Goal: Transaction & Acquisition: Purchase product/service

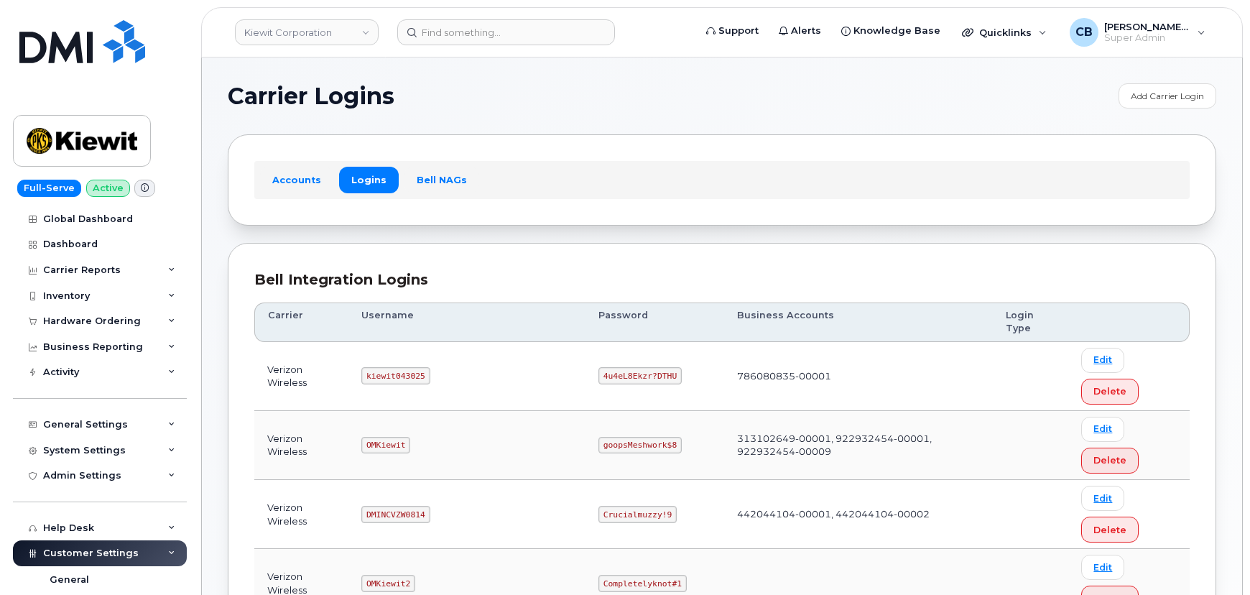
click at [382, 367] on code "kiewit043025" at bounding box center [395, 375] width 68 height 17
copy code "kiewit043025"
drag, startPoint x: 613, startPoint y: 344, endPoint x: 546, endPoint y: 344, distance: 66.8
click at [599, 367] on code "4u4eL8Ekzr?DTHU" at bounding box center [640, 375] width 83 height 17
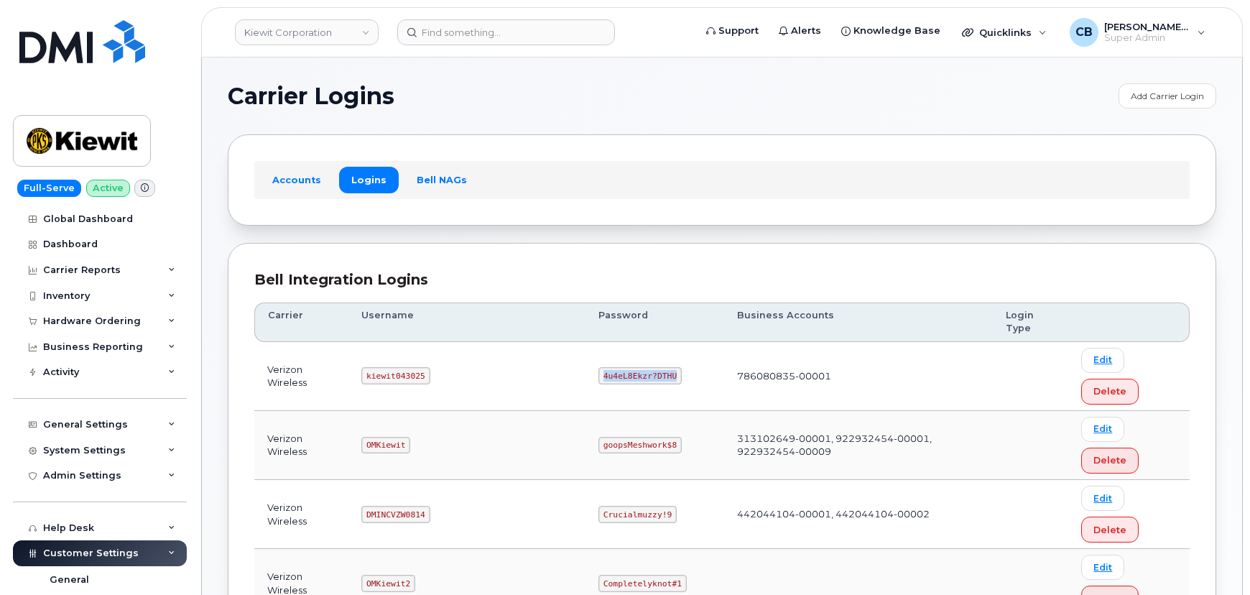
copy code "4u4eL8Ekzr?DTHU"
click at [498, 29] on input at bounding box center [506, 32] width 218 height 26
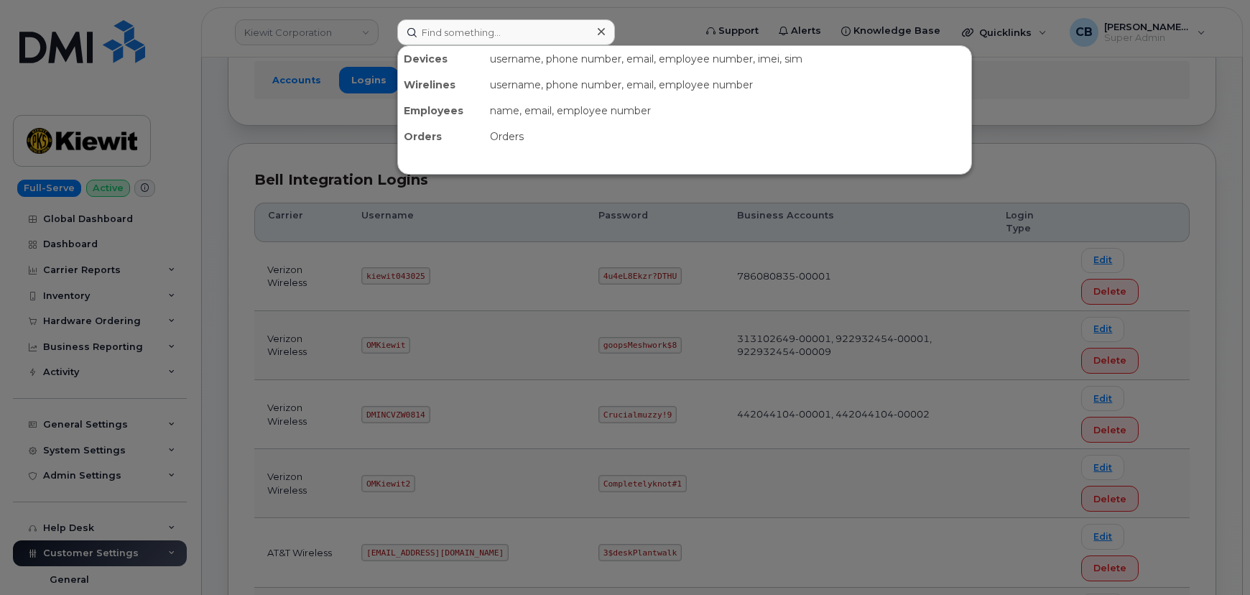
scroll to position [130, 0]
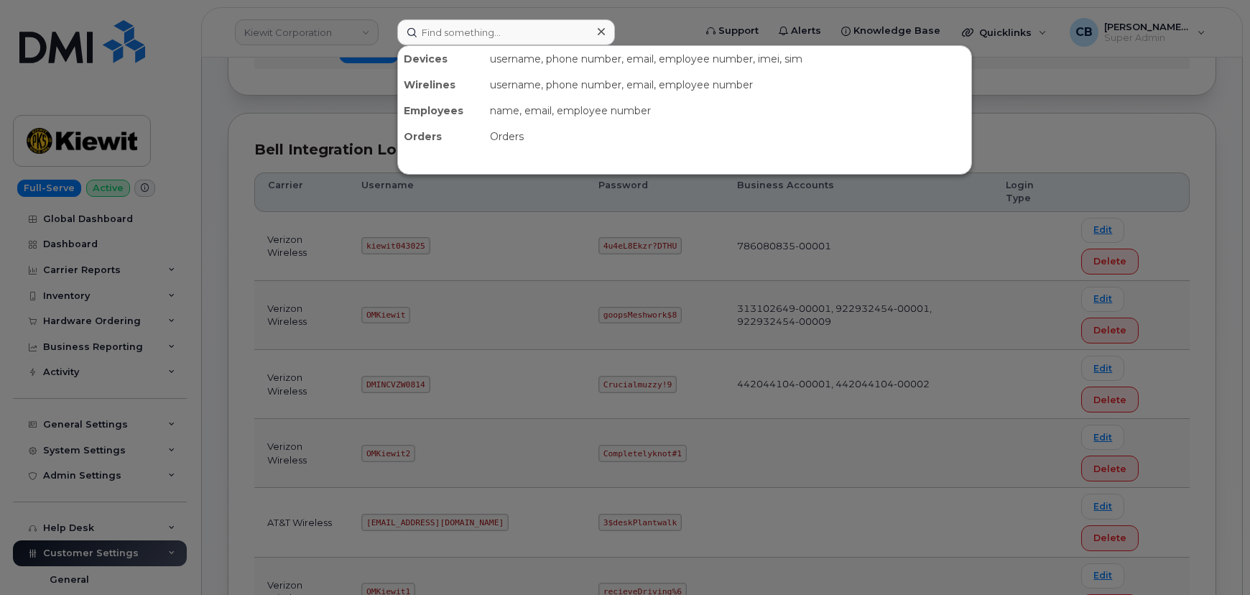
click at [117, 420] on div at bounding box center [625, 297] width 1250 height 595
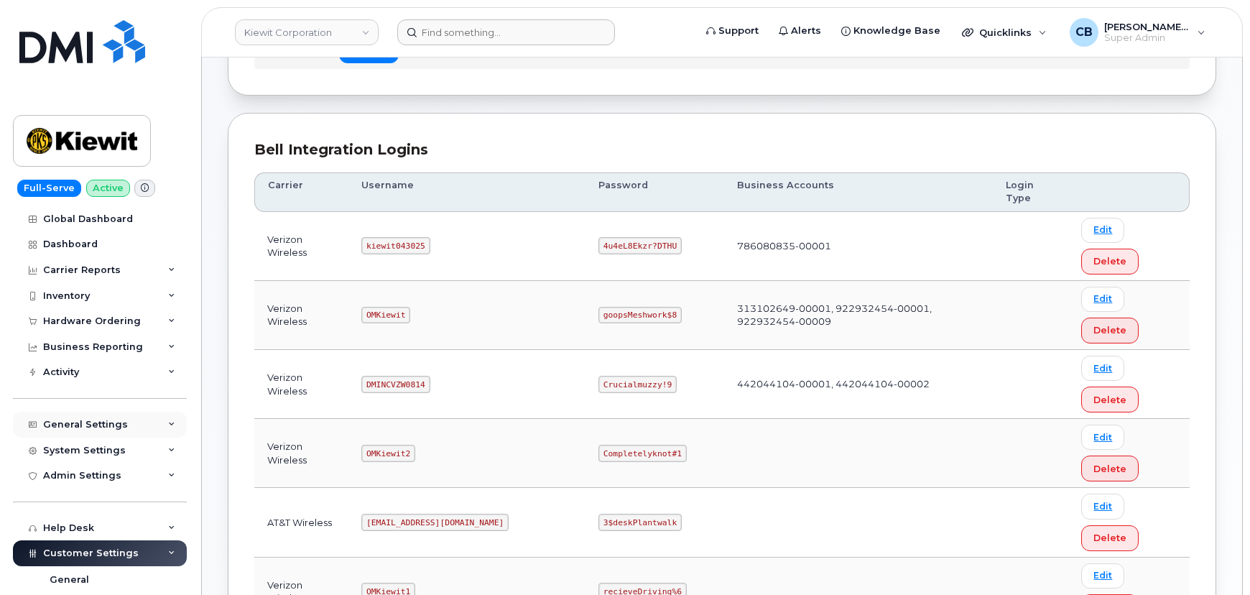
click at [108, 419] on div "General Settings" at bounding box center [85, 424] width 85 height 11
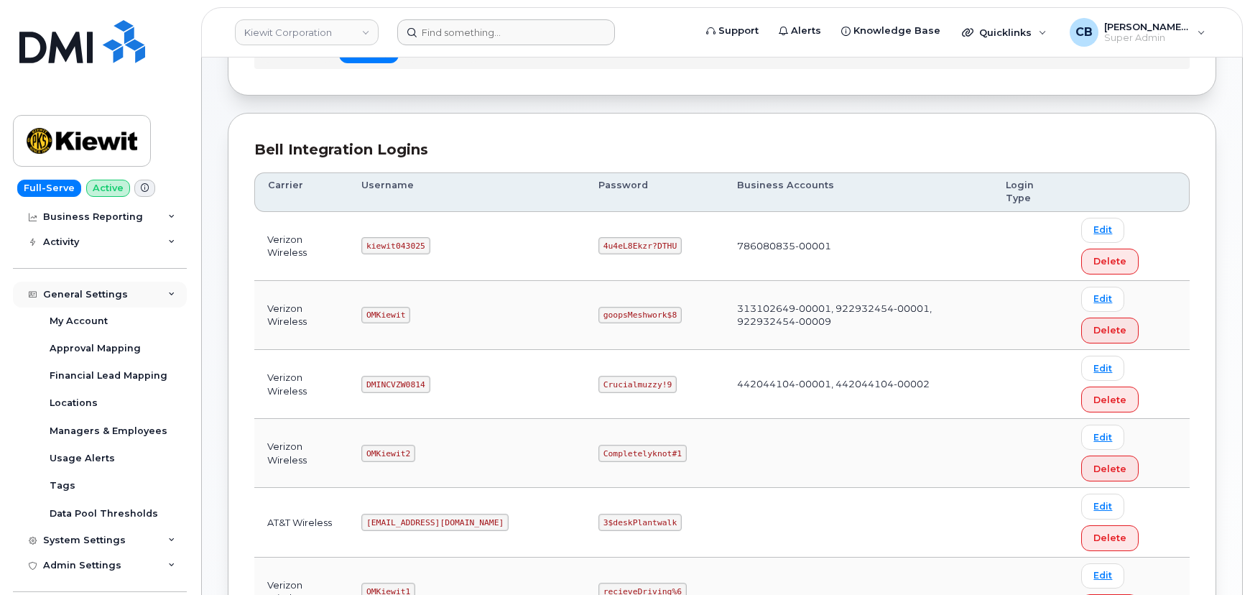
click at [109, 295] on div "General Settings" at bounding box center [85, 294] width 85 height 11
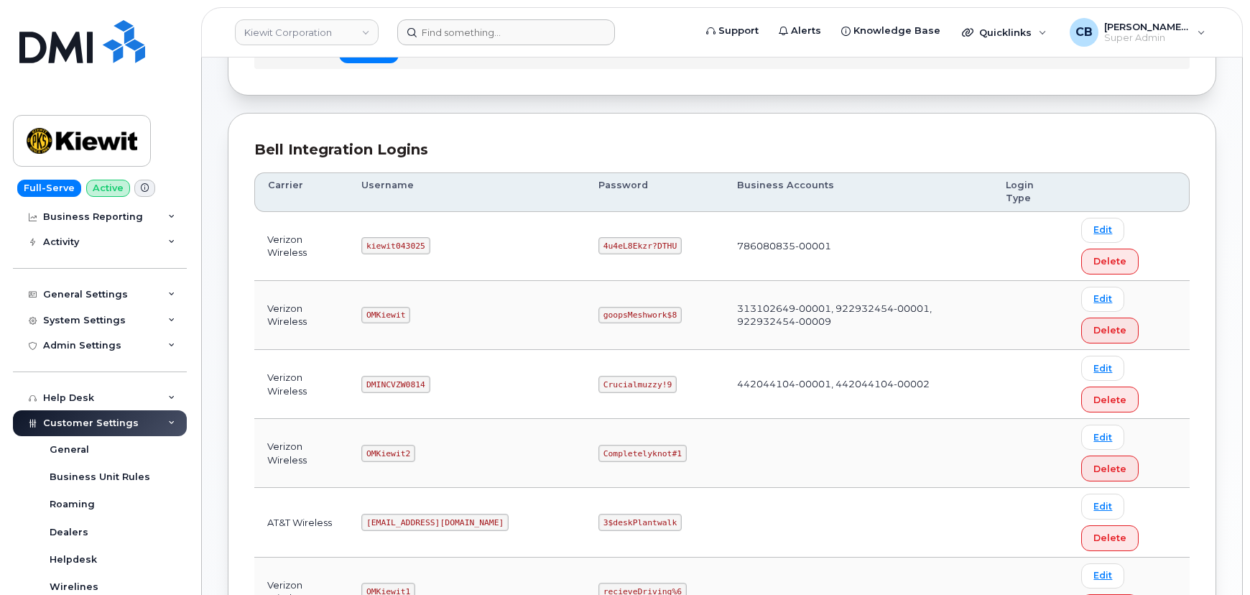
click at [172, 421] on div "Customer Settings" at bounding box center [100, 423] width 174 height 26
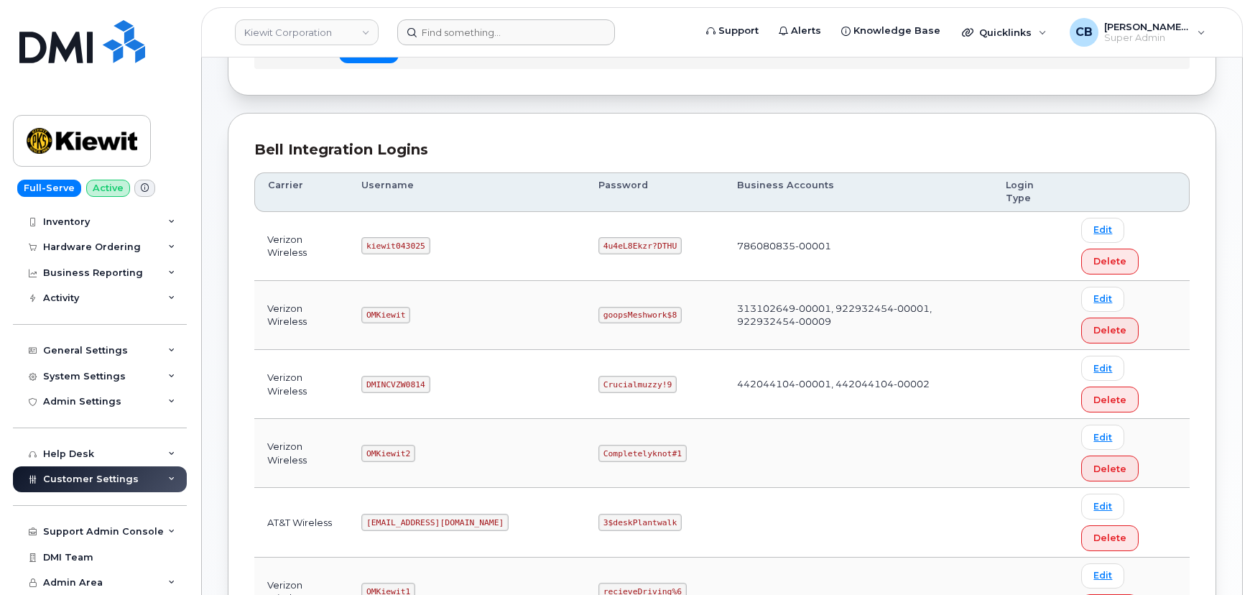
scroll to position [73, 0]
click at [137, 474] on div "Customer Settings" at bounding box center [100, 480] width 174 height 26
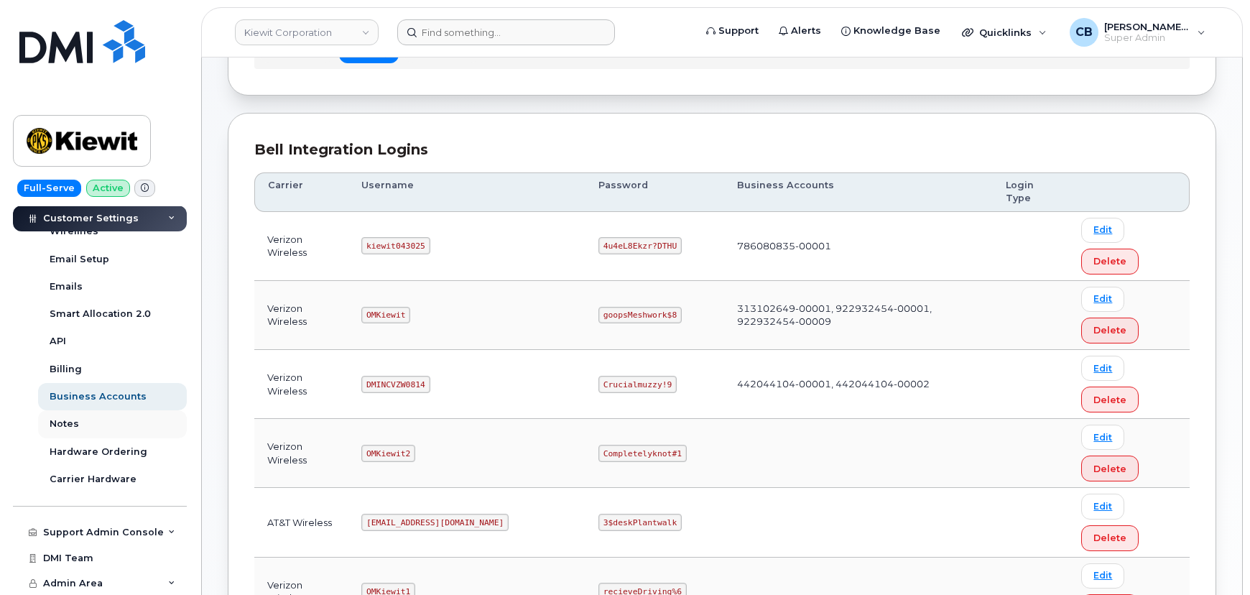
scroll to position [355, 0]
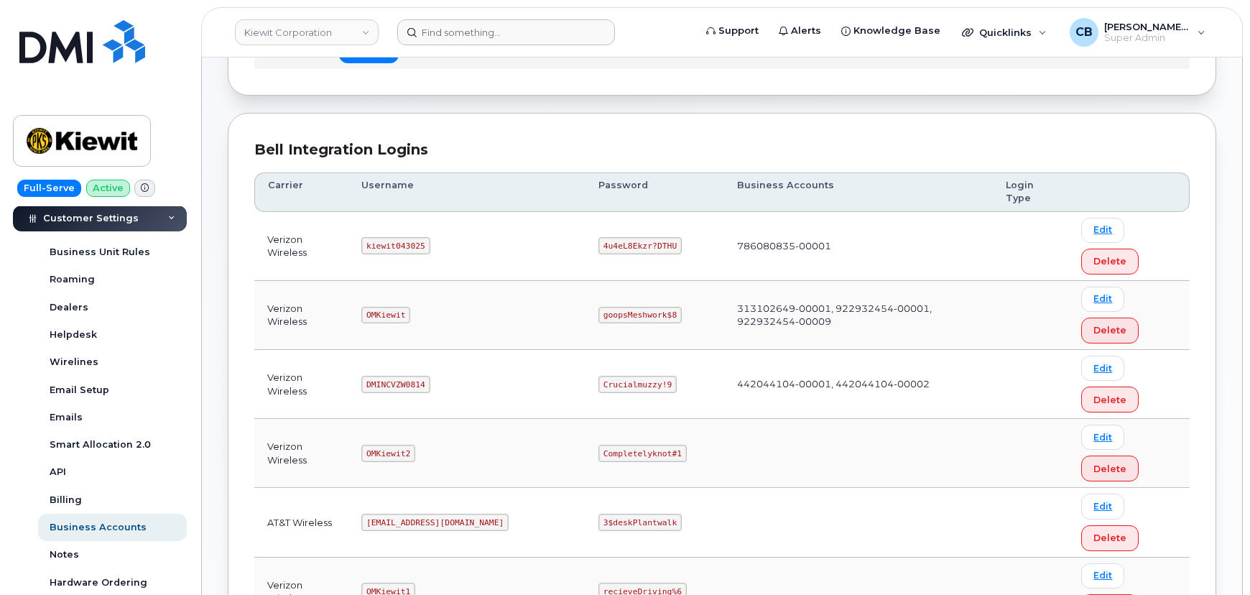
click at [170, 217] on icon at bounding box center [171, 219] width 7 height 7
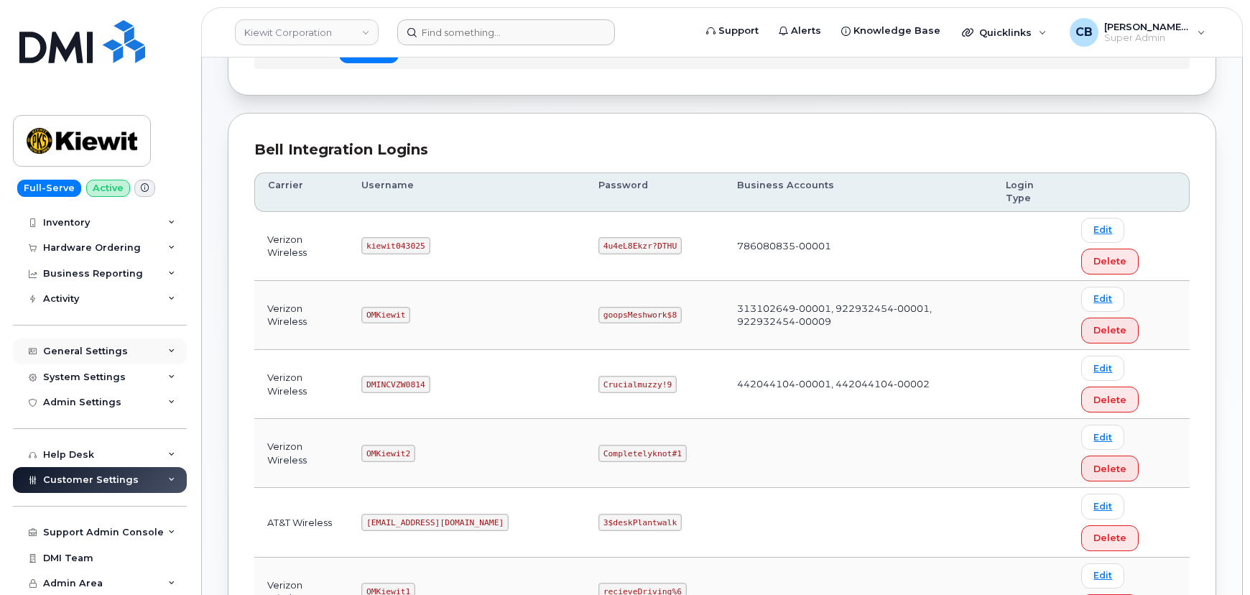
click at [160, 347] on div "General Settings" at bounding box center [100, 351] width 174 height 26
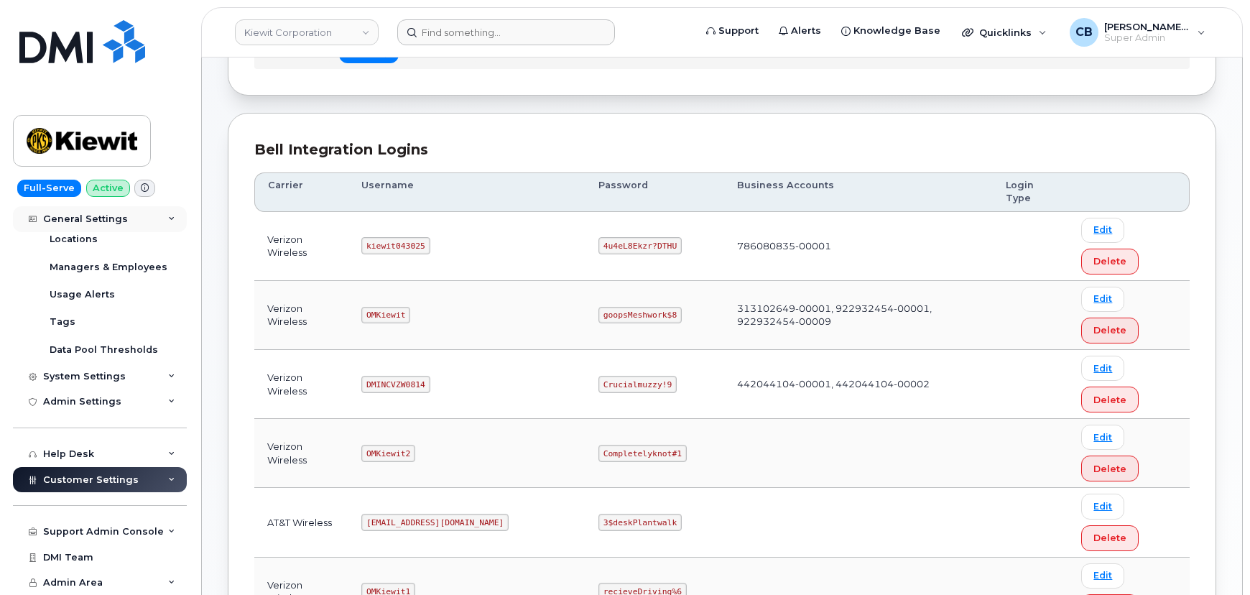
click at [168, 218] on icon at bounding box center [171, 219] width 7 height 7
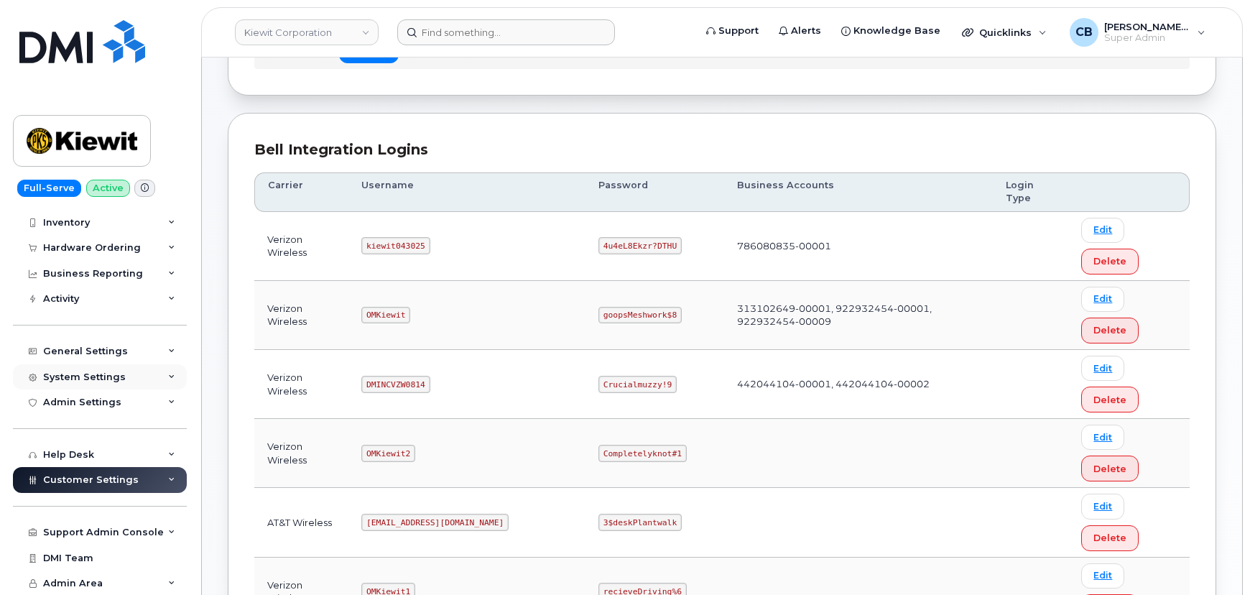
click at [168, 374] on icon at bounding box center [171, 377] width 7 height 7
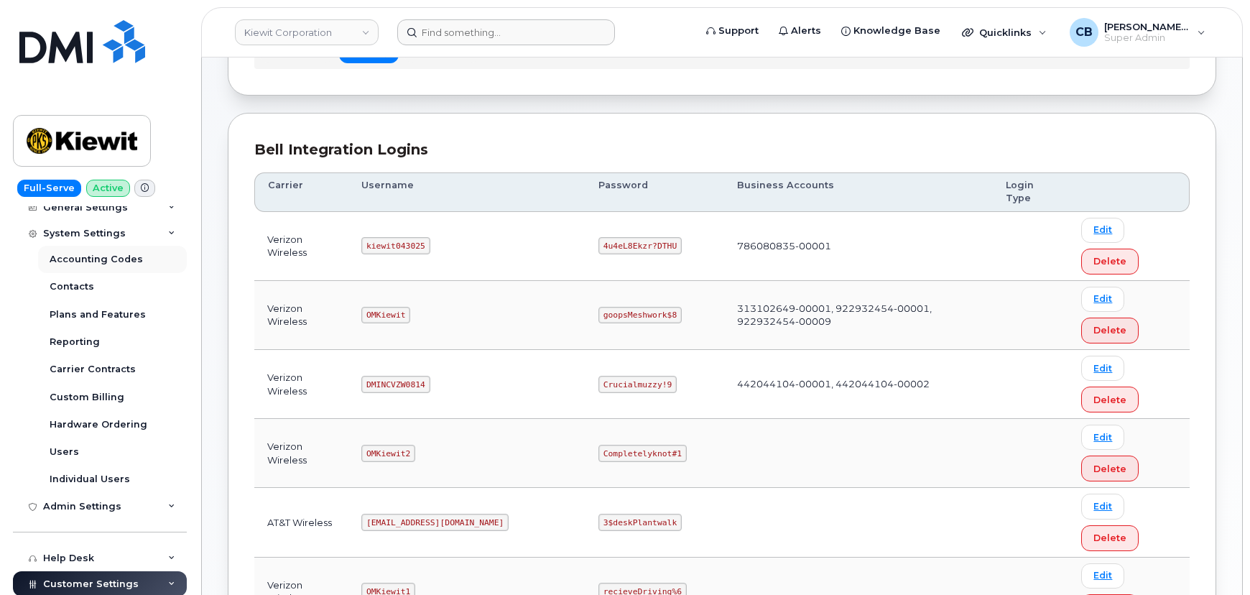
scroll to position [190, 0]
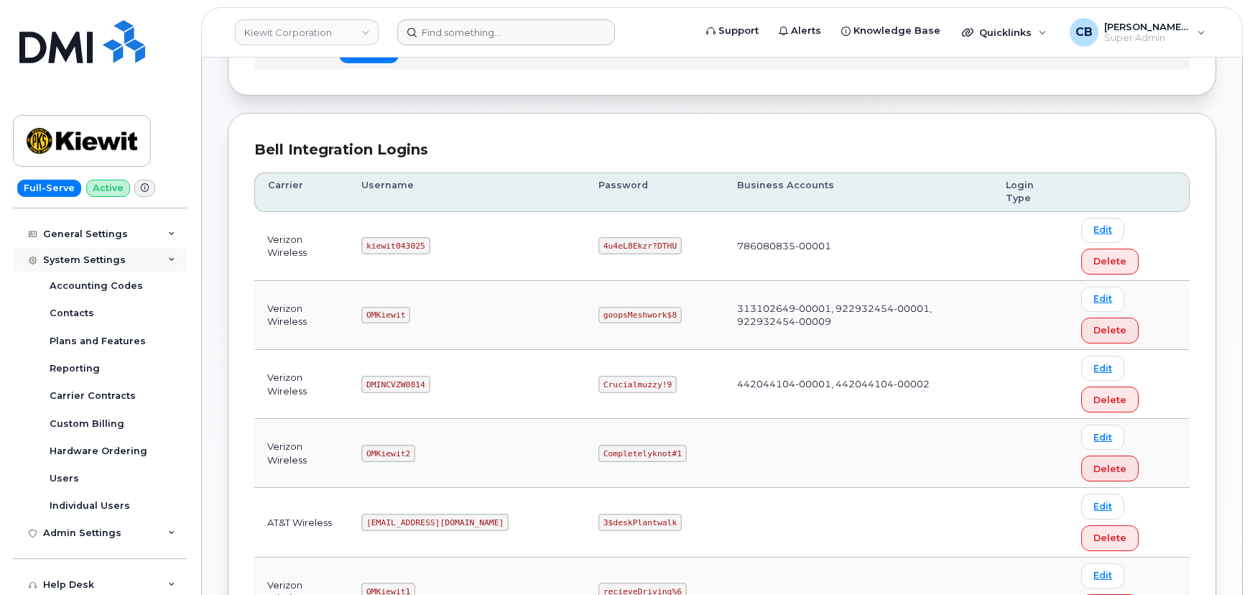
click at [168, 260] on icon at bounding box center [171, 260] width 7 height 7
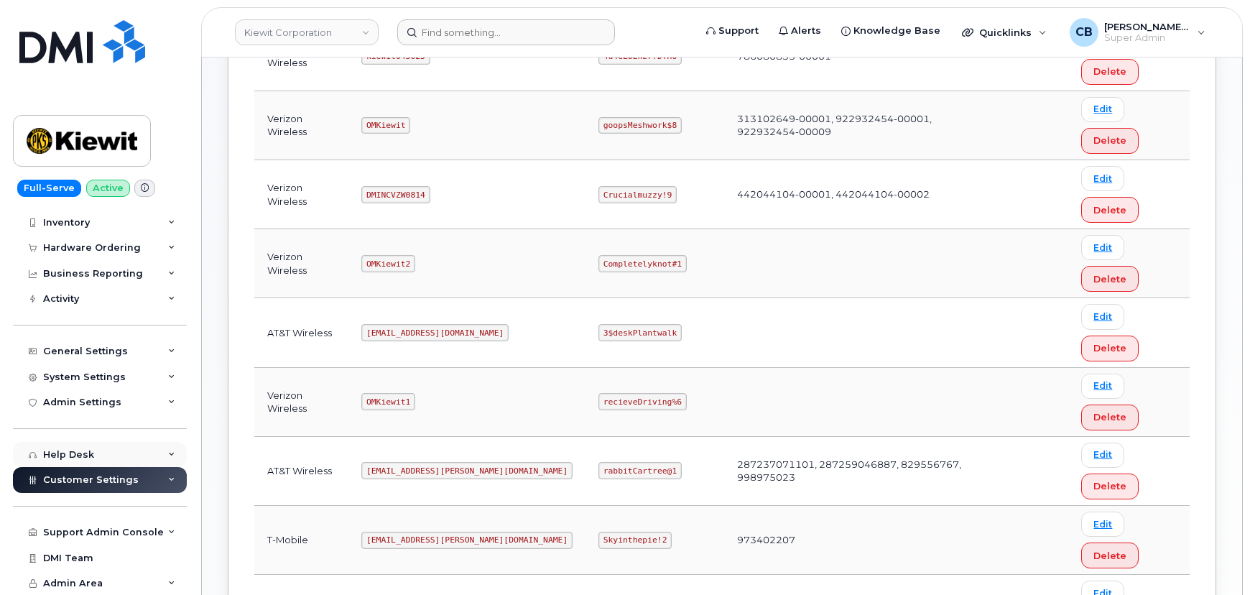
scroll to position [349, 0]
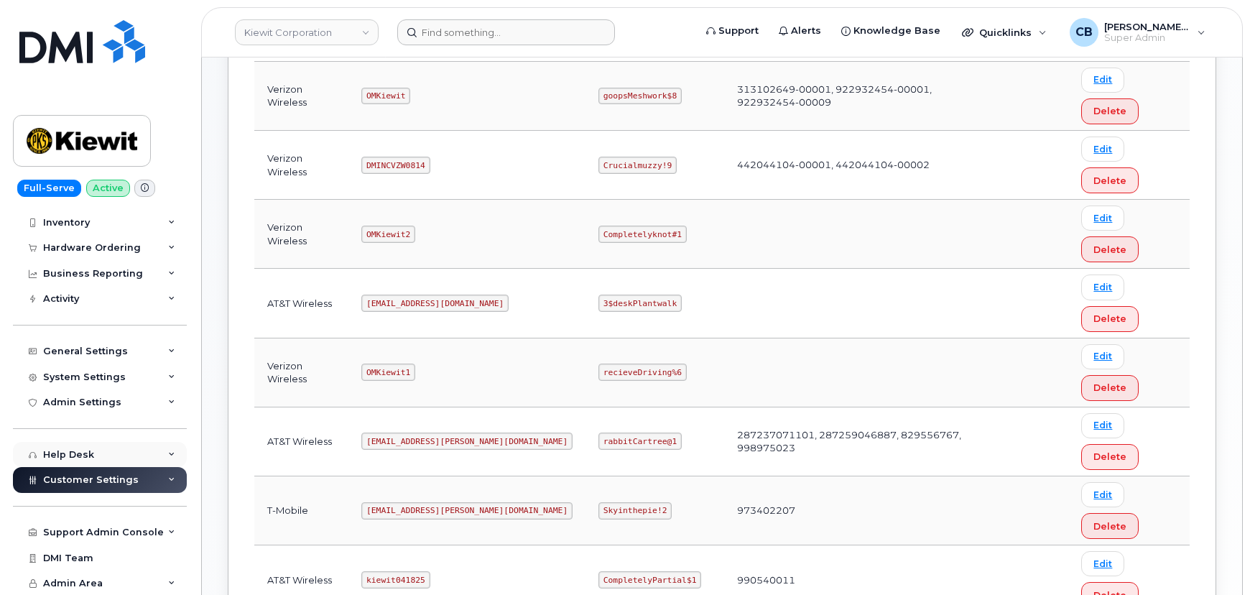
click at [168, 451] on icon at bounding box center [171, 454] width 7 height 7
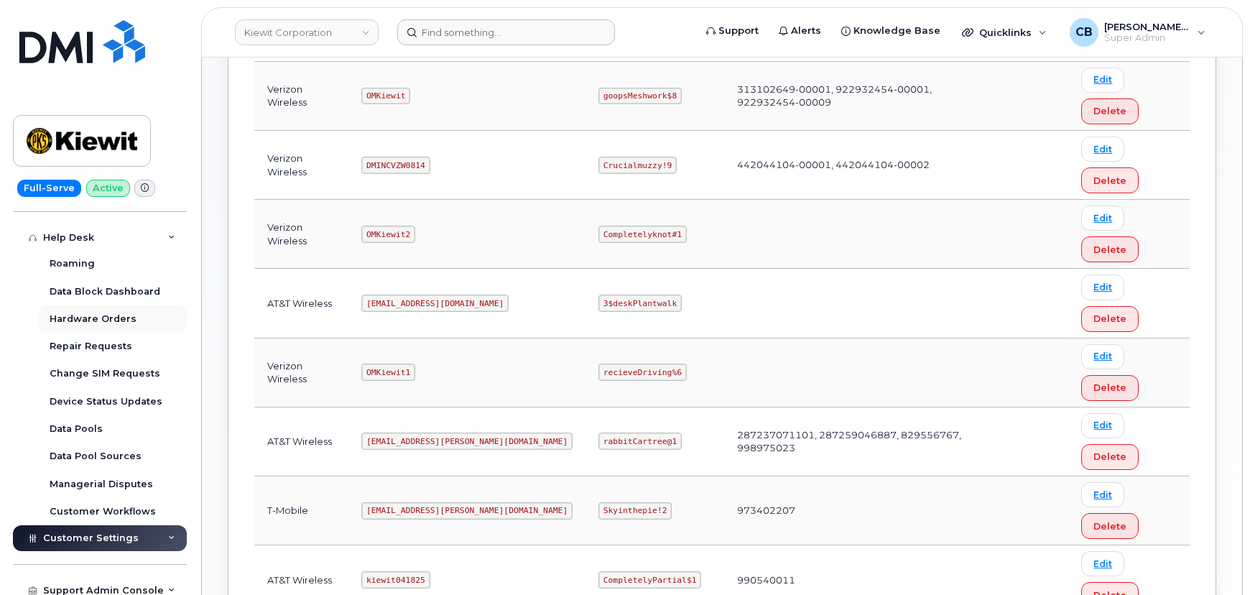
scroll to position [321, 0]
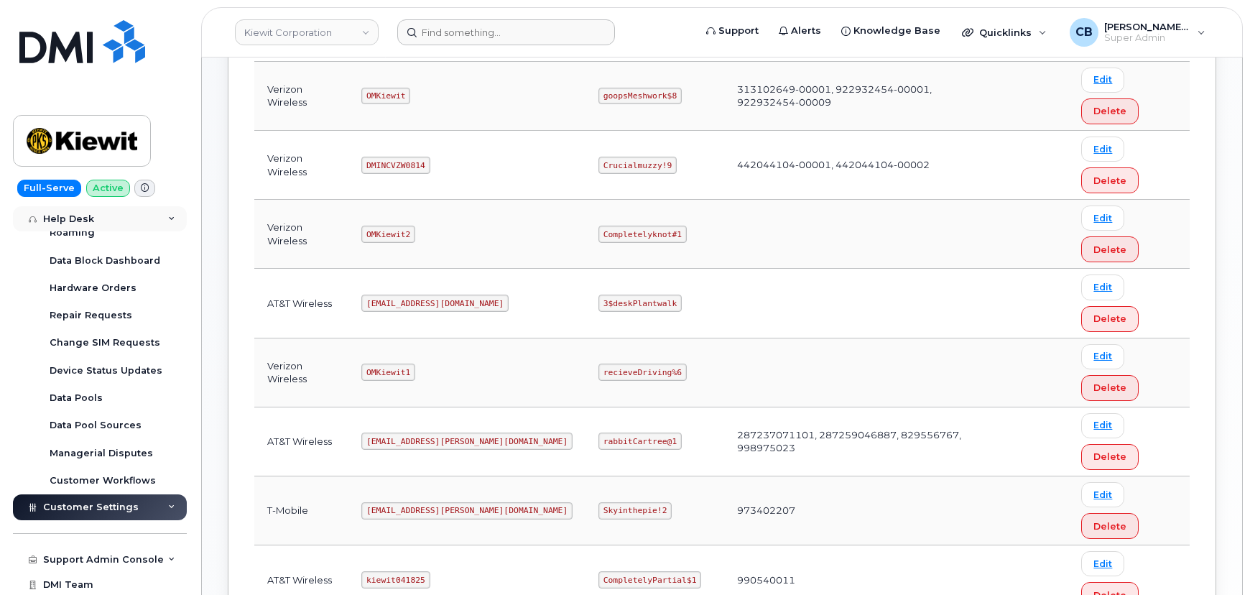
click at [168, 219] on icon at bounding box center [171, 219] width 7 height 7
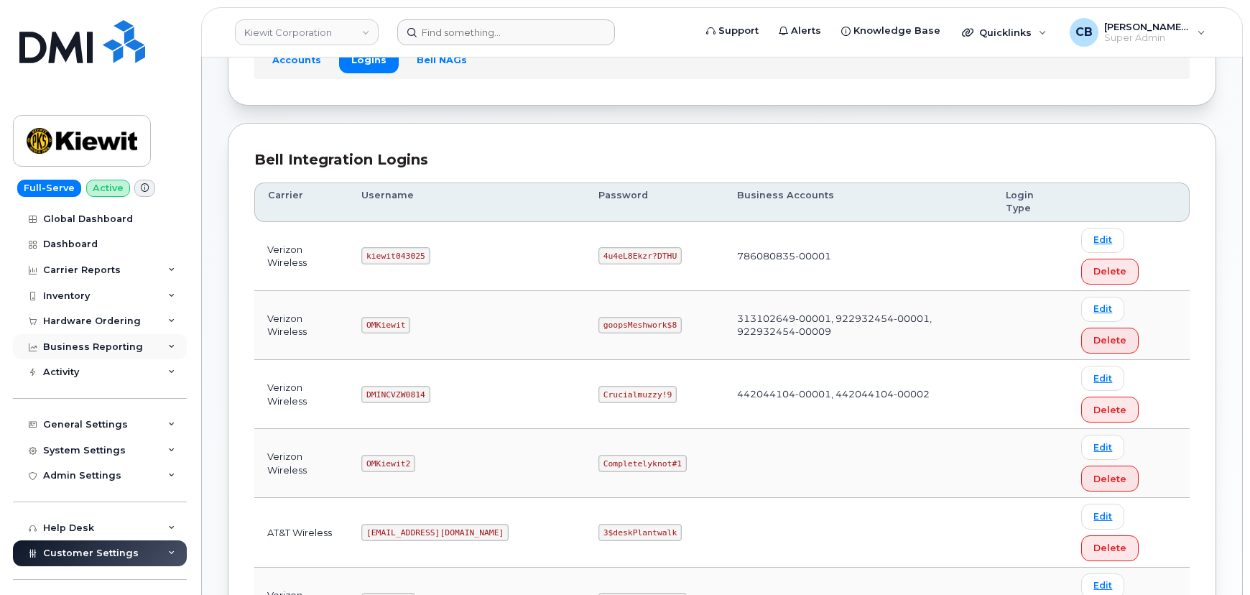
scroll to position [88, 0]
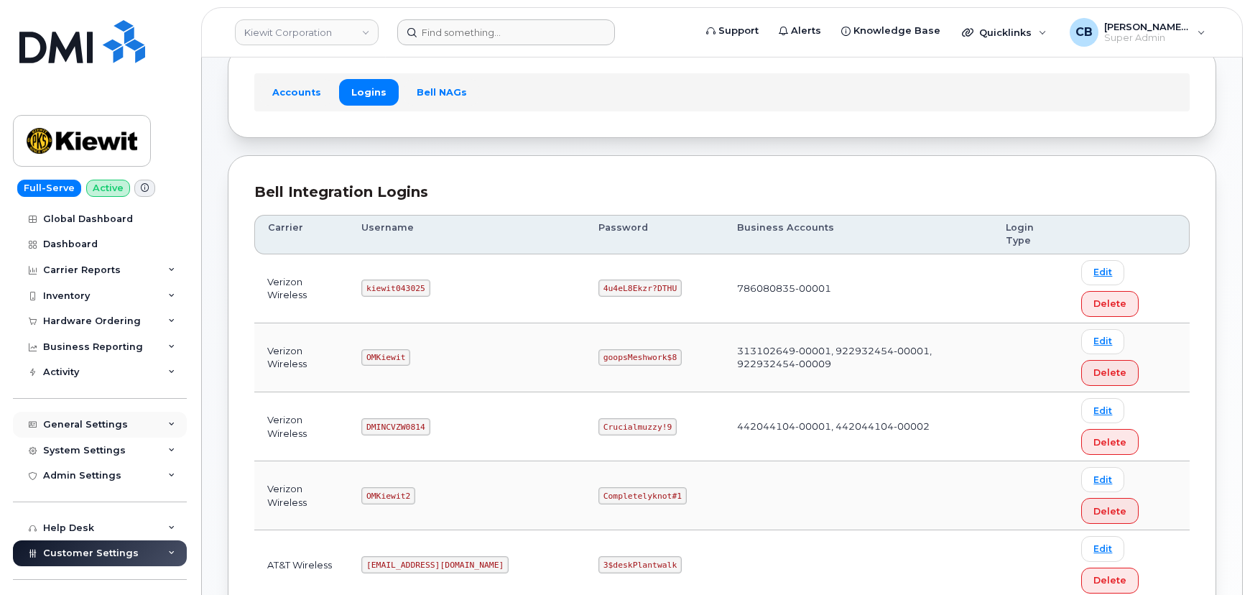
click at [168, 422] on icon at bounding box center [171, 424] width 7 height 7
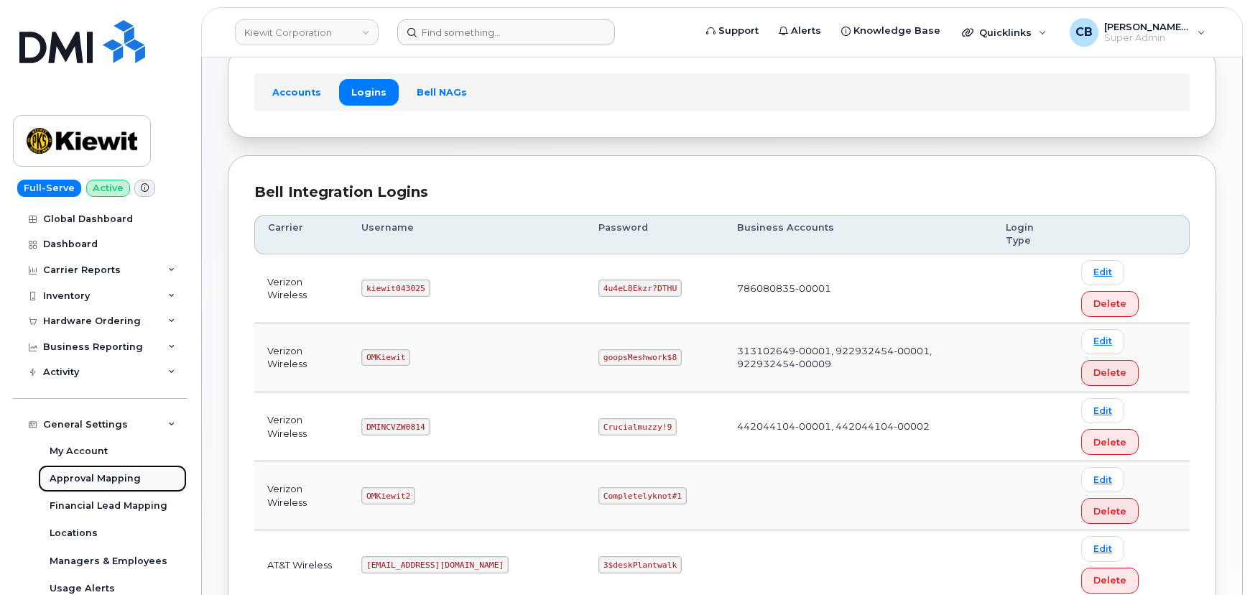
click at [115, 481] on div "Approval Mapping" at bounding box center [95, 478] width 91 height 13
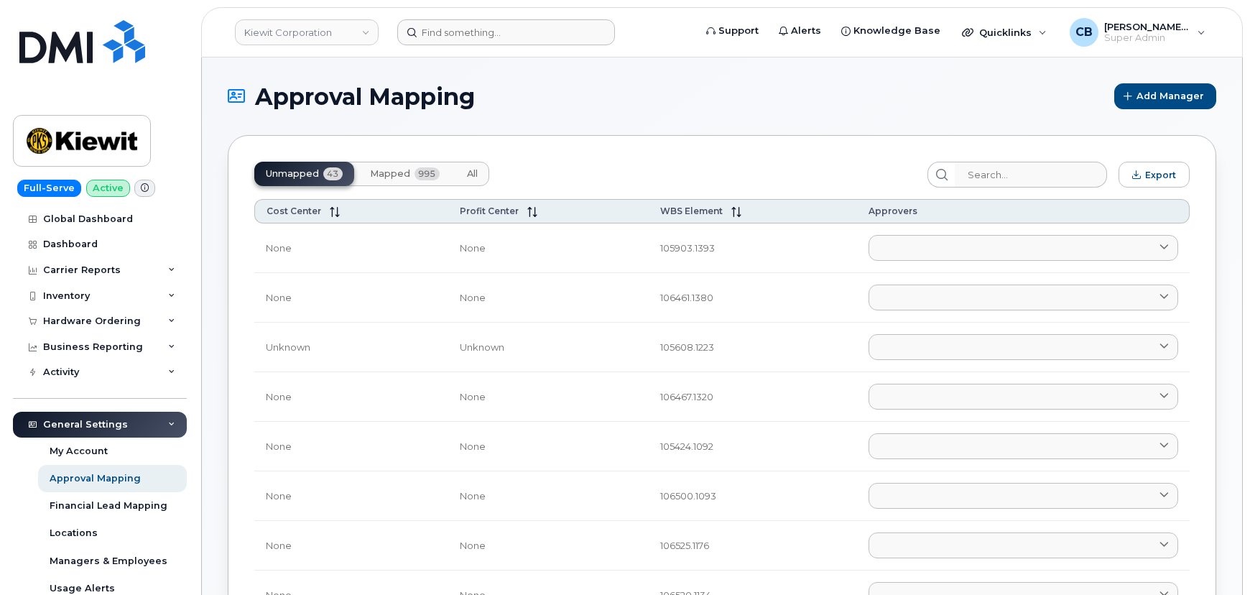
click at [397, 175] on span "Mapped" at bounding box center [390, 173] width 40 height 11
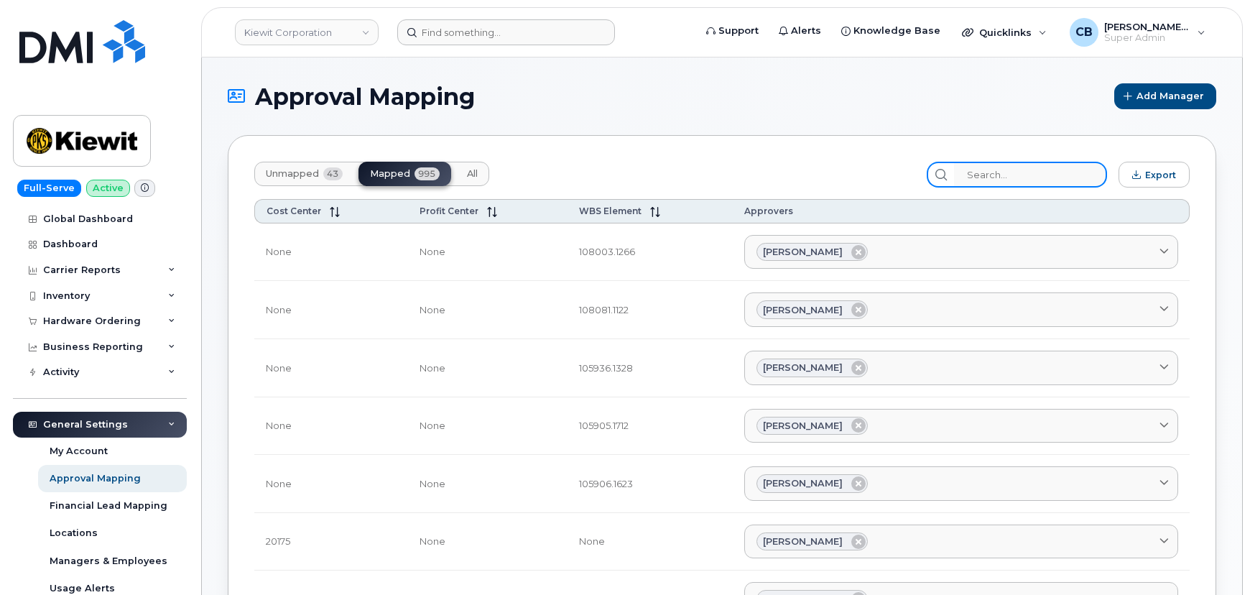
click at [989, 171] on input "search" at bounding box center [1030, 175] width 153 height 26
paste input "106021"
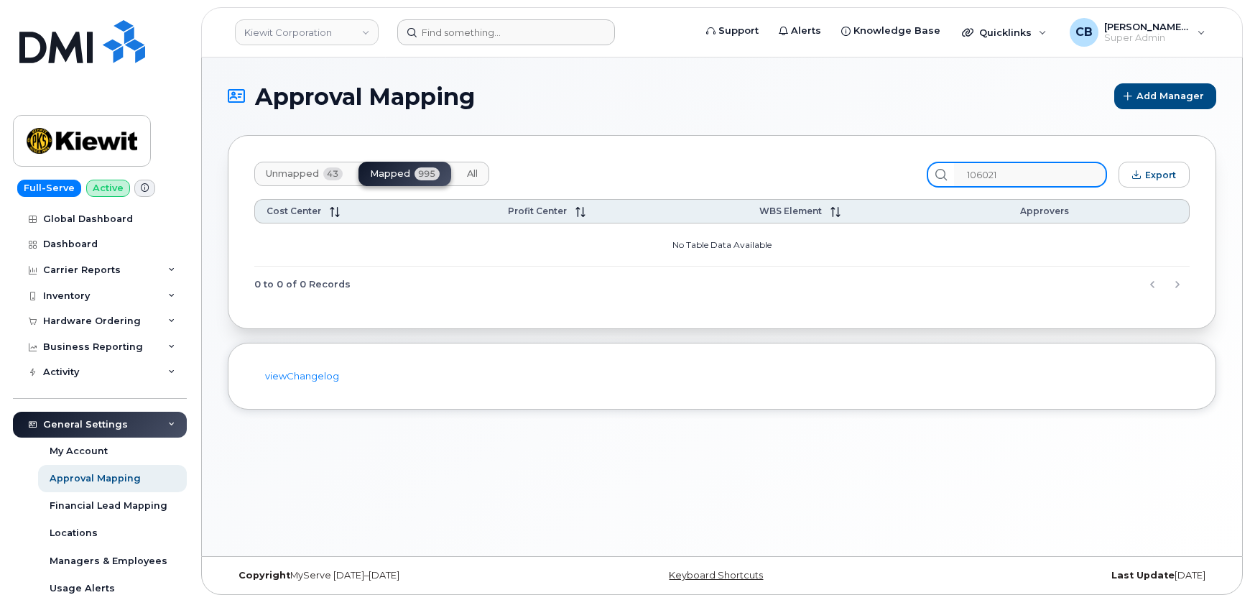
type input "106021"
click at [288, 172] on span "Unmapped" at bounding box center [292, 173] width 53 height 11
click at [1035, 172] on input "106021" at bounding box center [1030, 175] width 153 height 26
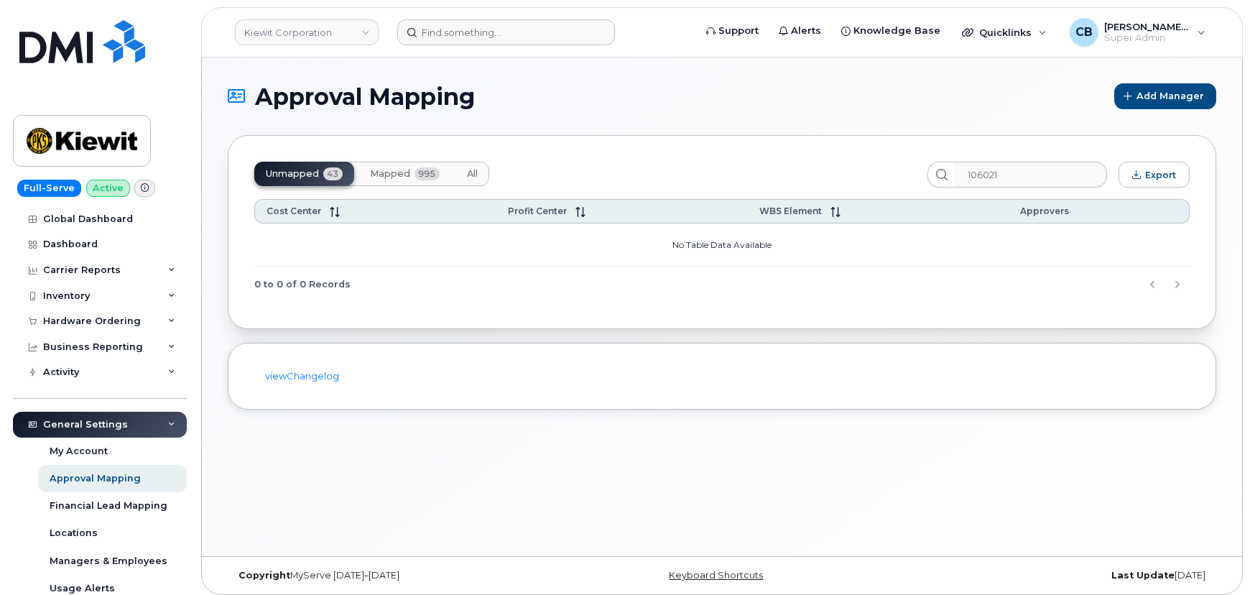
click at [476, 170] on span "All" at bounding box center [472, 173] width 11 height 11
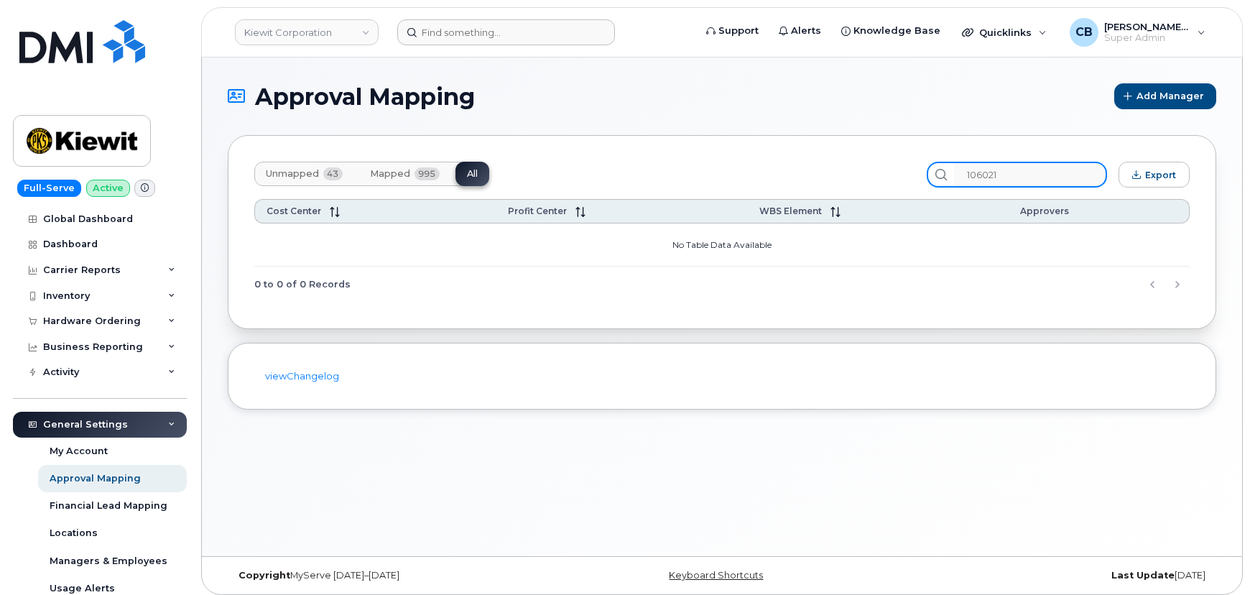
click at [1076, 175] on input "106021" at bounding box center [1030, 175] width 153 height 26
click at [980, 173] on input "106021" at bounding box center [1030, 175] width 153 height 26
click at [981, 173] on input "106021" at bounding box center [1030, 175] width 153 height 26
click at [980, 173] on input "106021" at bounding box center [1030, 175] width 153 height 26
click at [380, 168] on span "Mapped" at bounding box center [390, 173] width 40 height 11
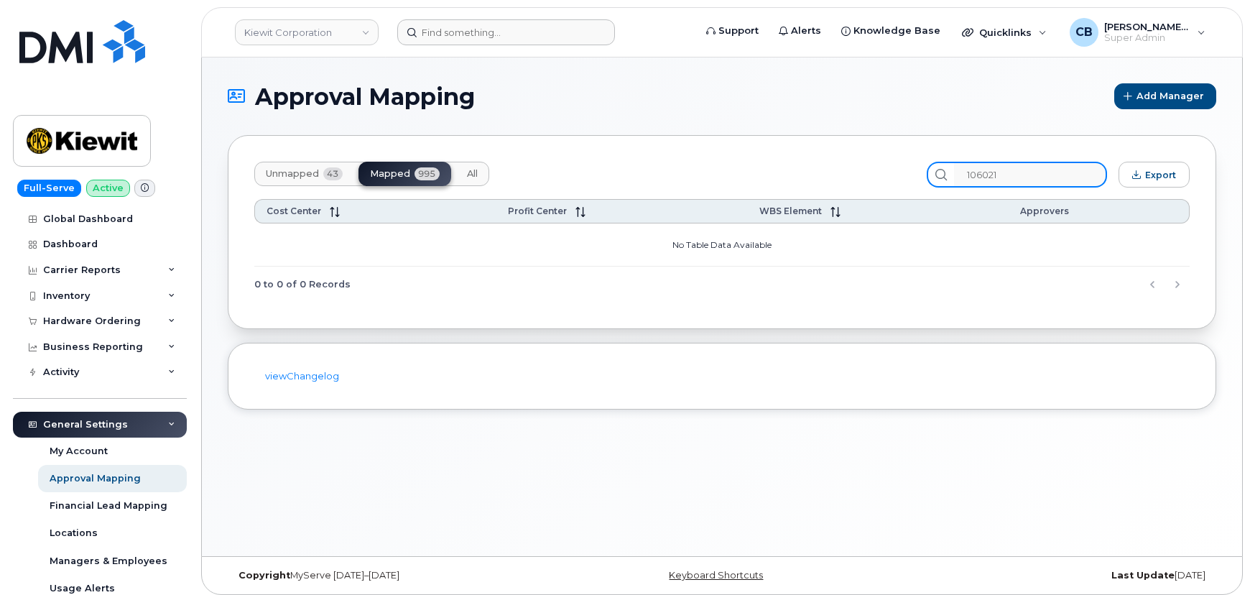
click at [1027, 172] on input "106021" at bounding box center [1030, 175] width 153 height 26
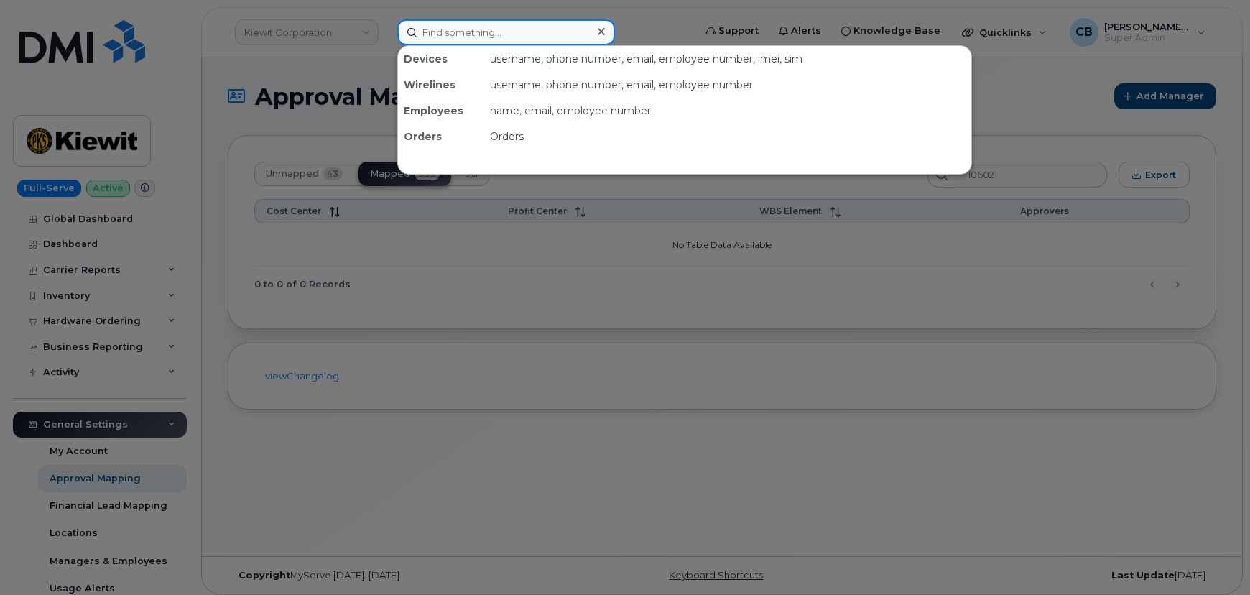
click at [500, 34] on input at bounding box center [506, 32] width 218 height 26
paste input "[PERSON_NAME]"
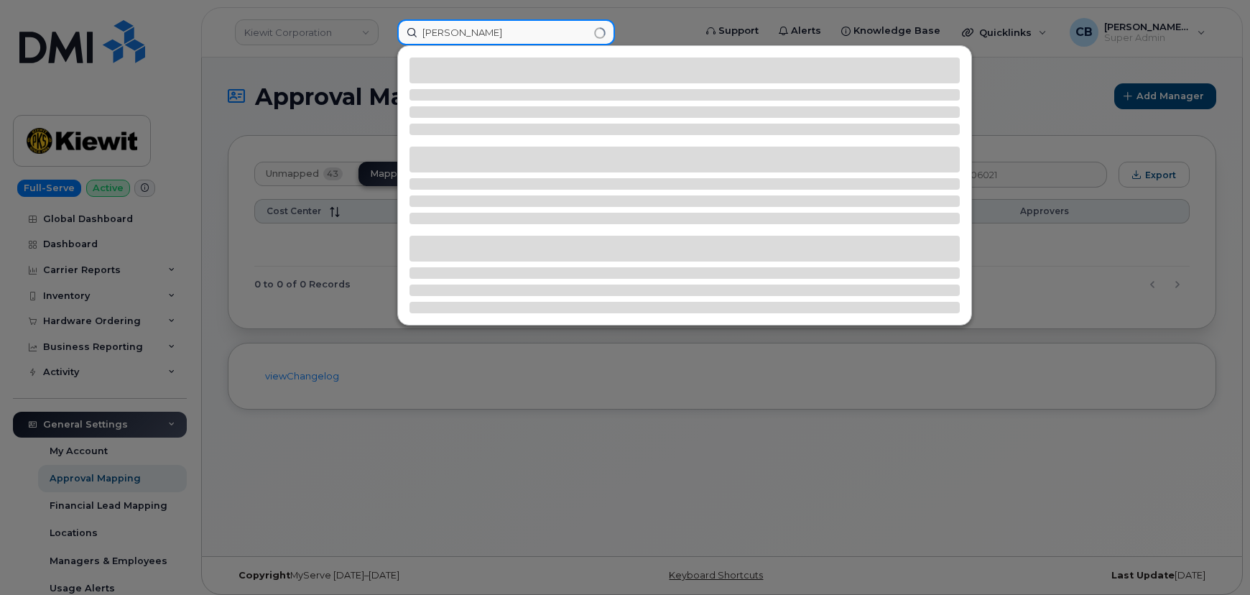
type input "[PERSON_NAME]"
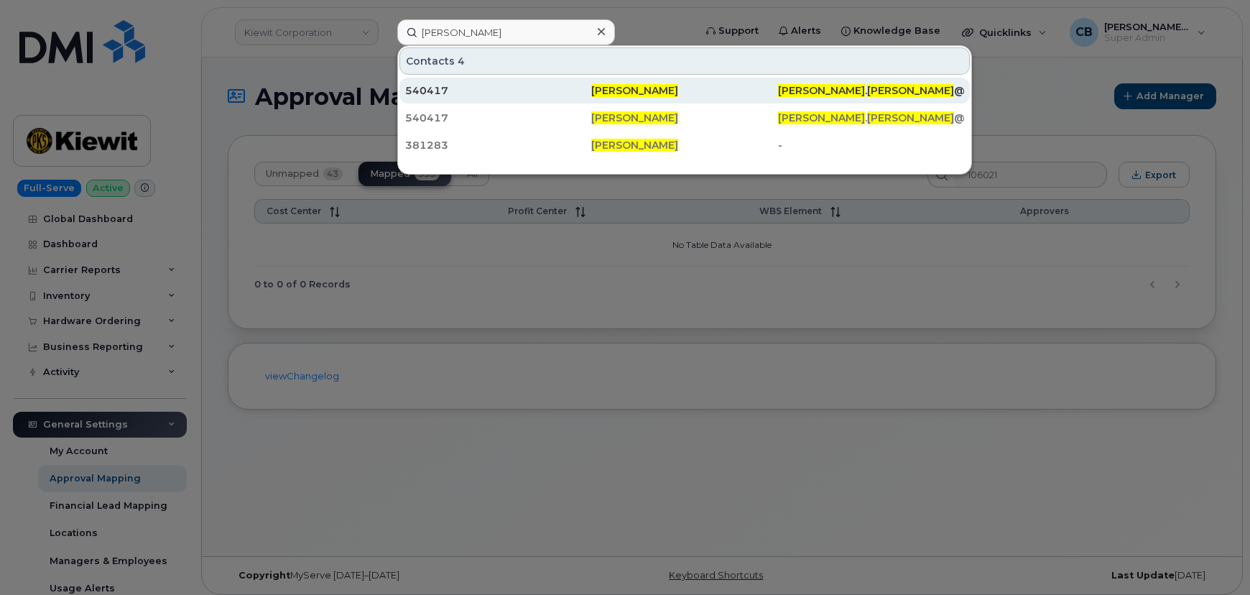
click at [639, 91] on span "[PERSON_NAME]" at bounding box center [634, 90] width 87 height 13
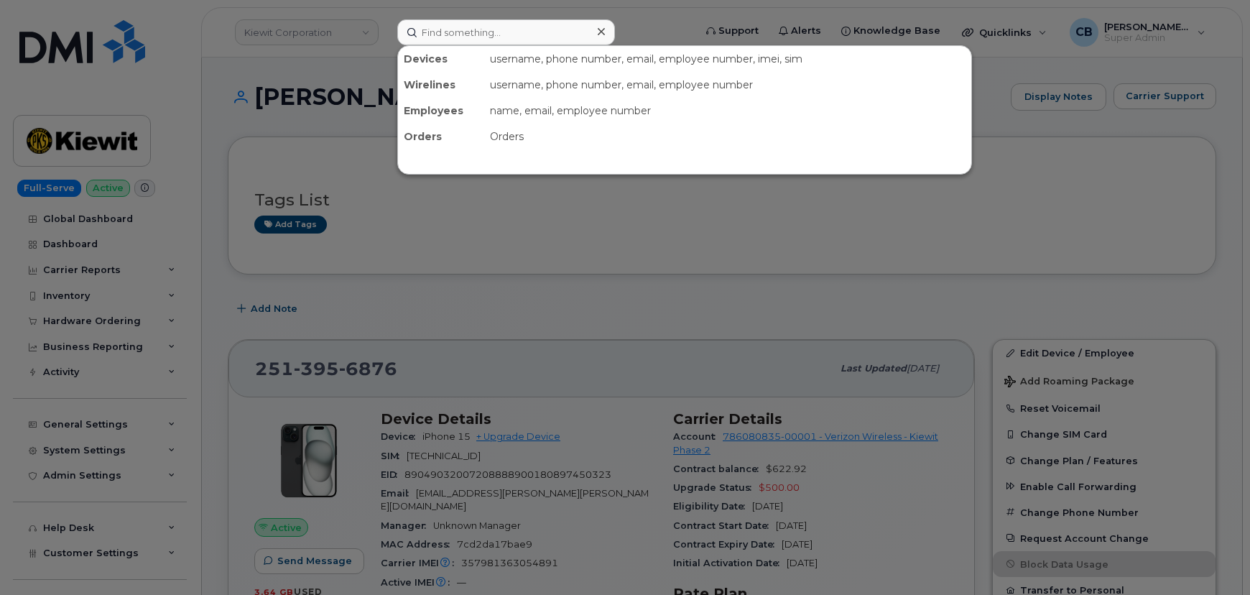
click at [438, 21] on input at bounding box center [506, 32] width 218 height 26
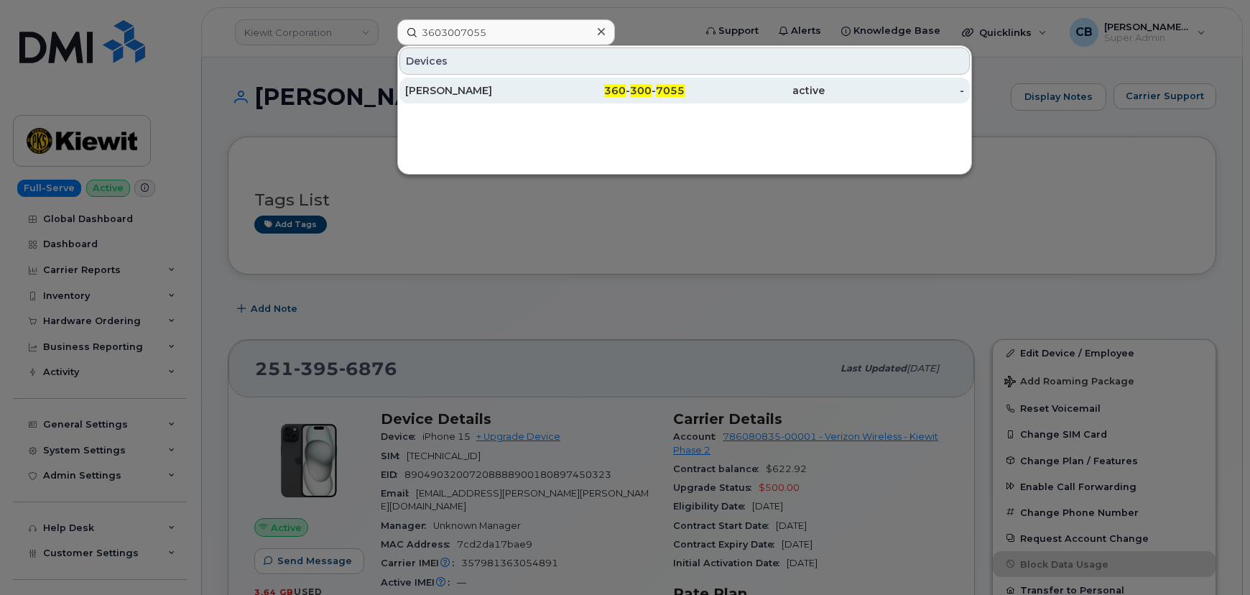
type input "3603007055"
click at [441, 83] on div "David Bowman" at bounding box center [475, 90] width 140 height 14
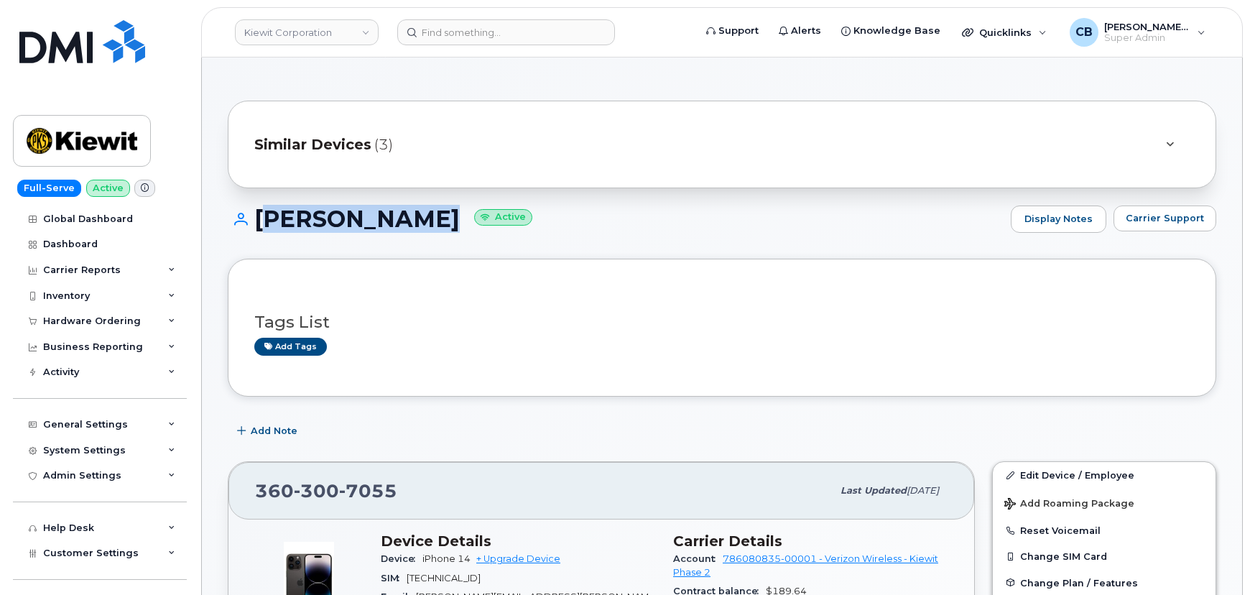
drag, startPoint x: 438, startPoint y: 219, endPoint x: 252, endPoint y: 212, distance: 186.2
click at [252, 212] on h1 "David Bowman Active" at bounding box center [616, 218] width 776 height 25
copy h1 "David Bowman"
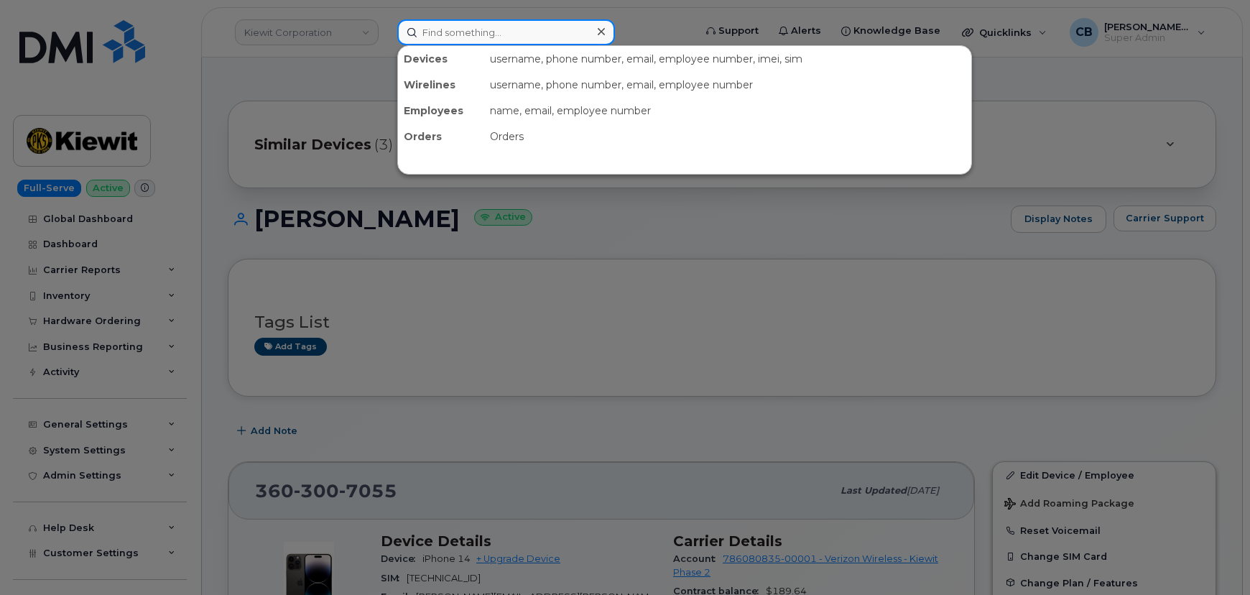
click at [438, 27] on input at bounding box center [506, 32] width 218 height 26
paste input "402) 618-3407"
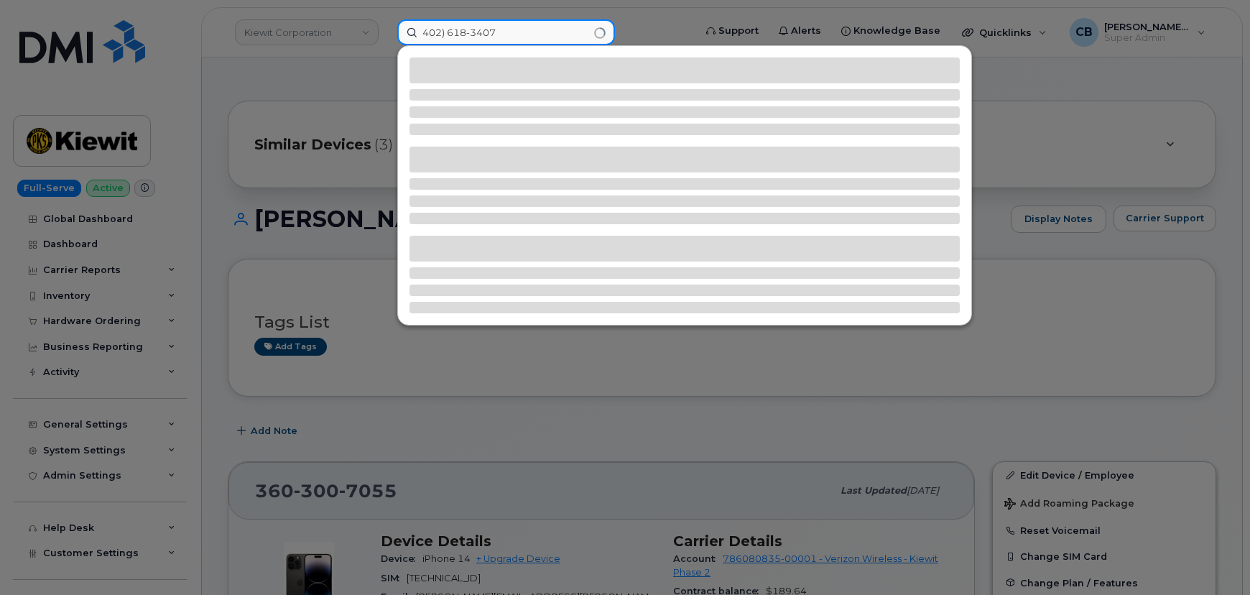
type input "402) 618-3407"
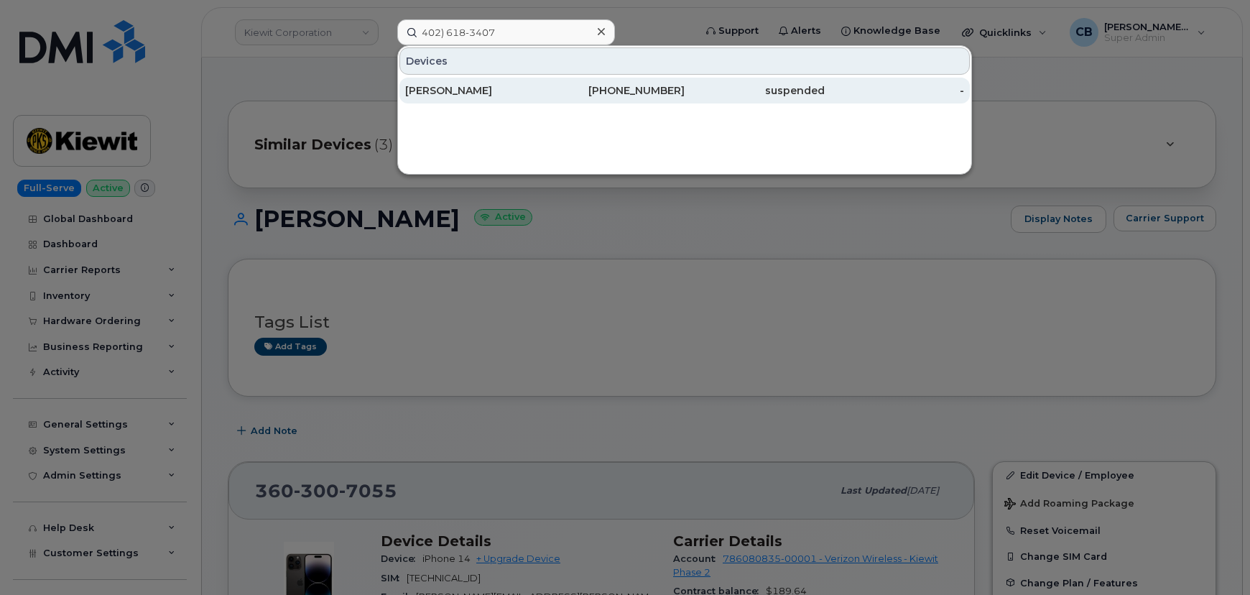
click at [451, 86] on div "BAILEY HERRERA" at bounding box center [475, 90] width 140 height 14
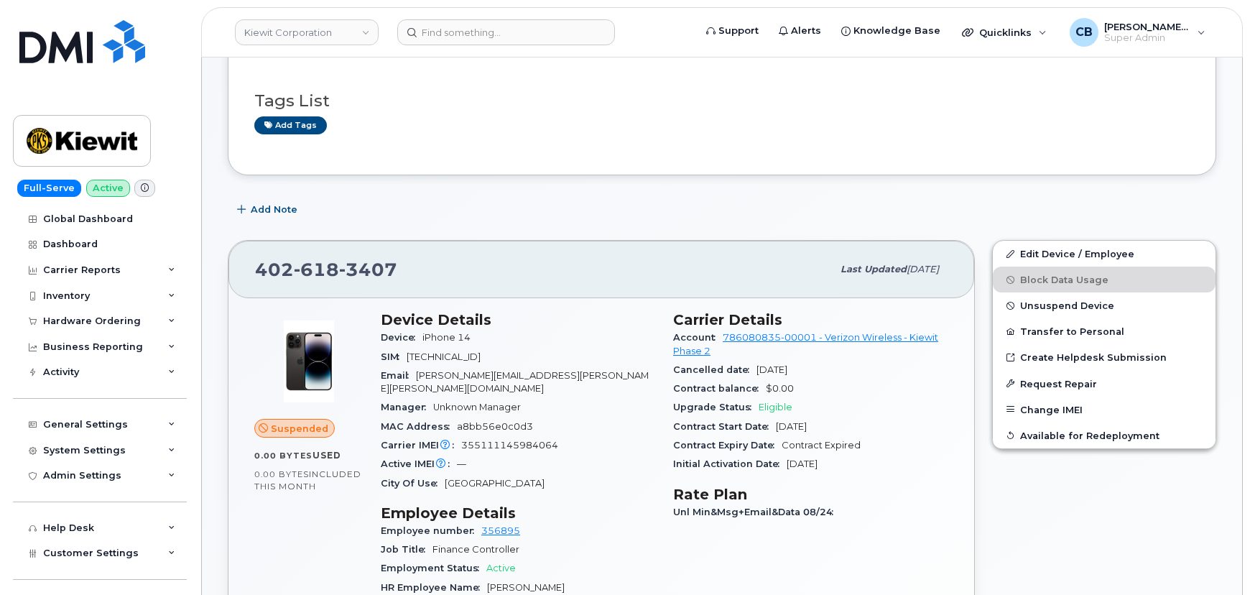
scroll to position [130, 0]
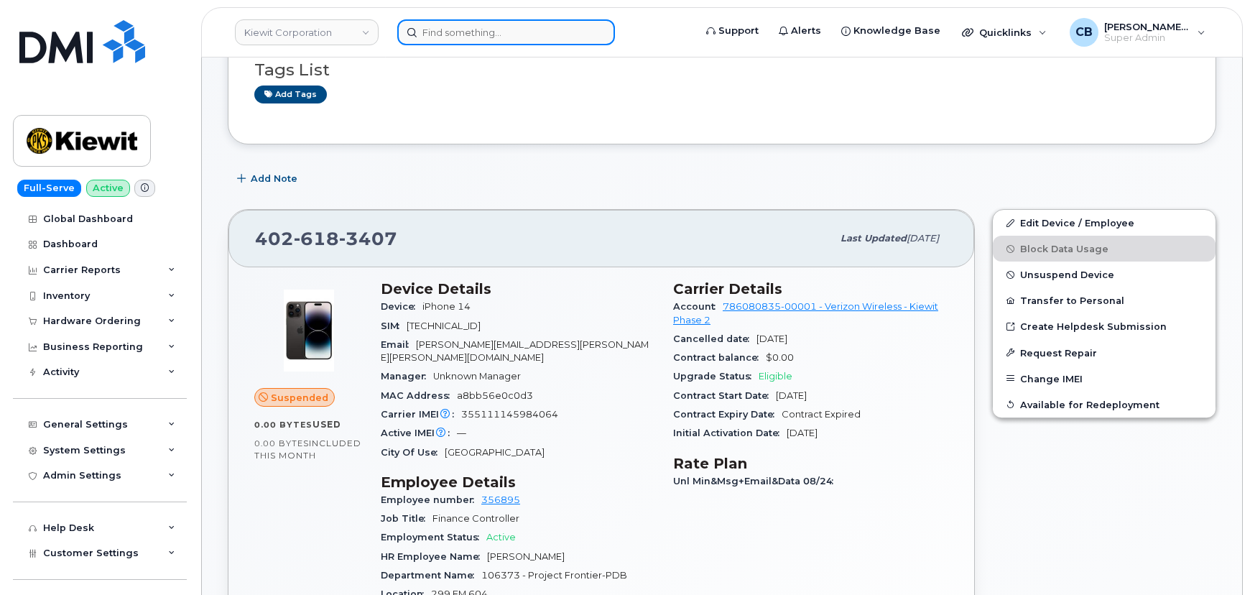
click at [497, 37] on input at bounding box center [506, 32] width 218 height 26
paste input "7738824890"
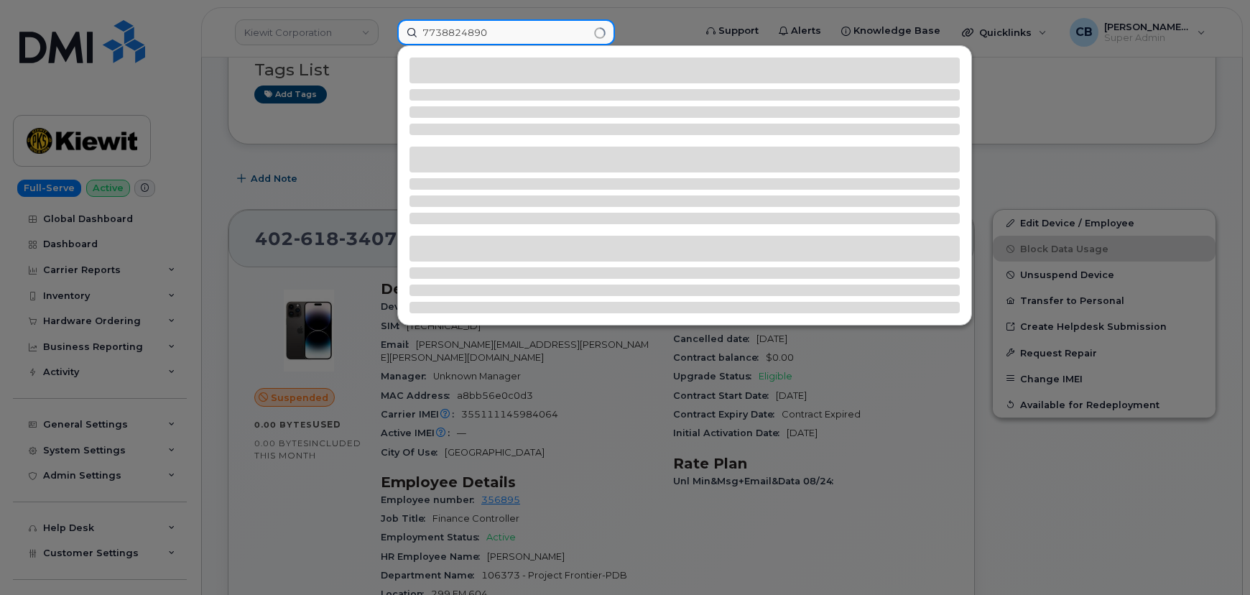
type input "7738824890"
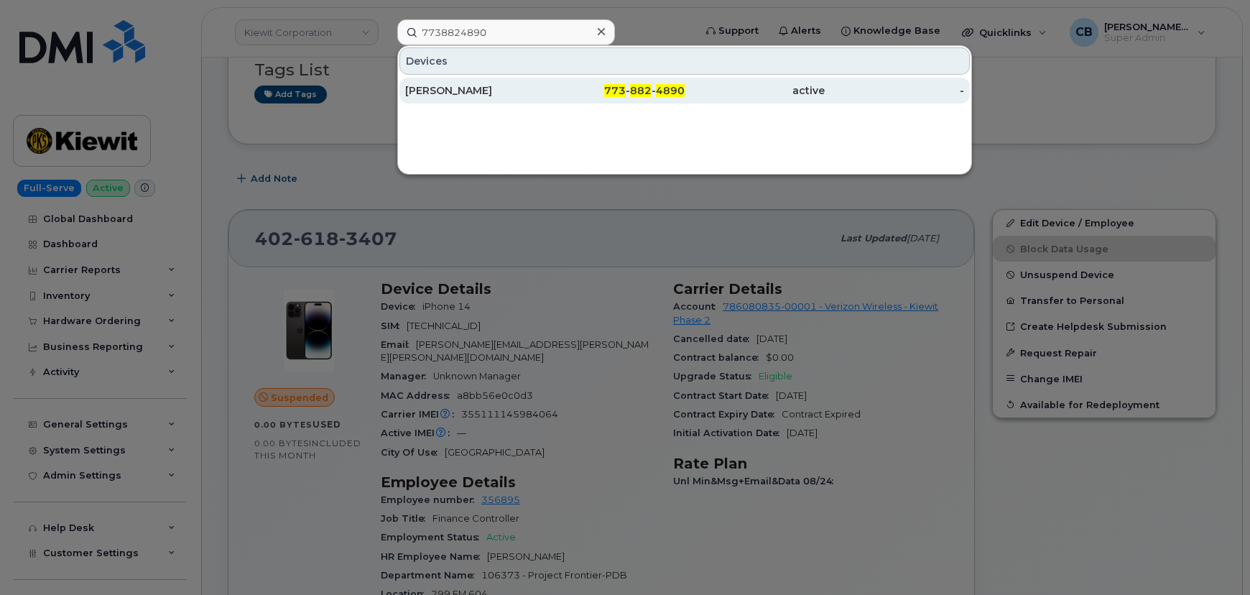
click at [496, 89] on div "JOSE TORRES-CERVANTE" at bounding box center [475, 90] width 140 height 14
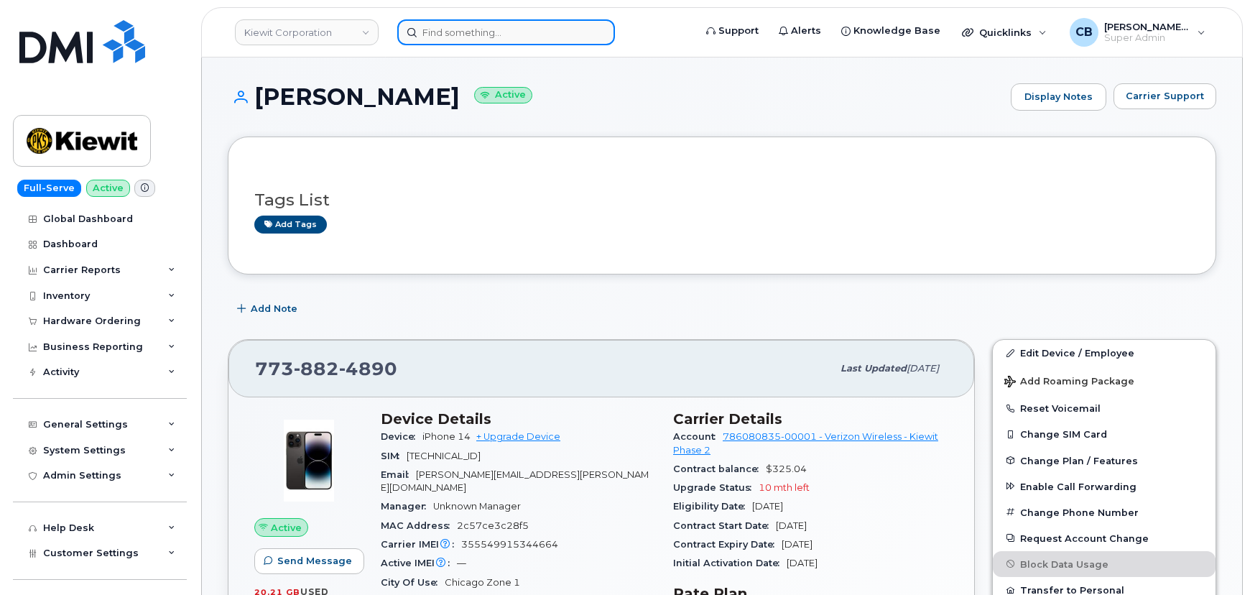
click at [504, 25] on input at bounding box center [506, 32] width 218 height 26
paste input "[PHONE_NUMBER]"
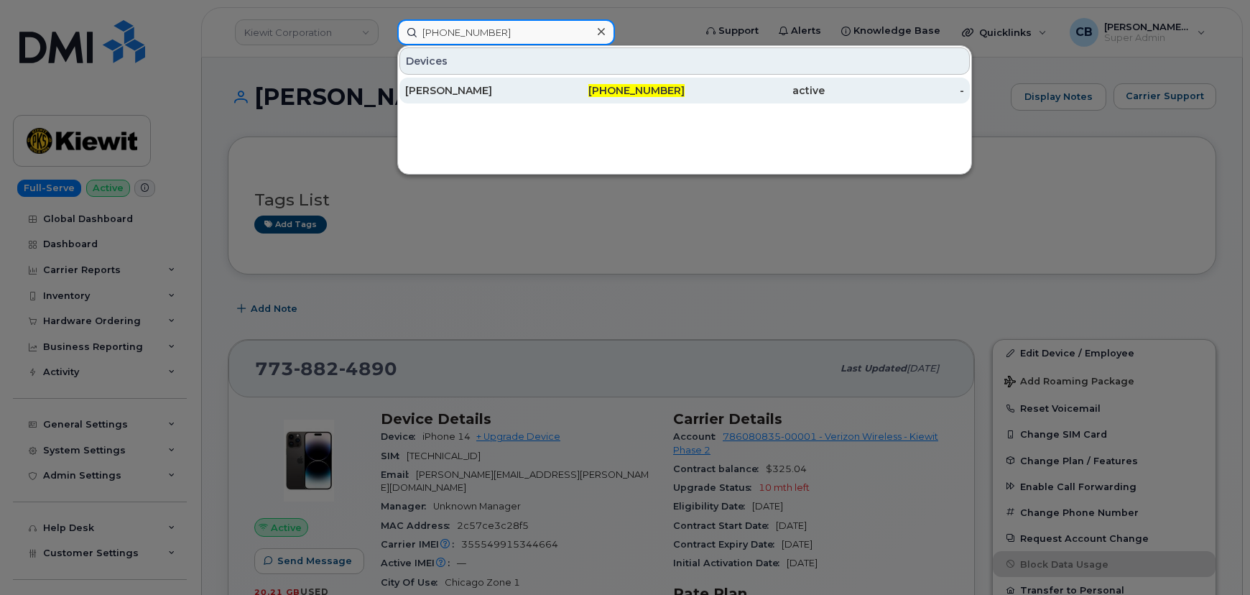
type input "[PHONE_NUMBER]"
click at [438, 84] on div "[PERSON_NAME]" at bounding box center [475, 90] width 140 height 14
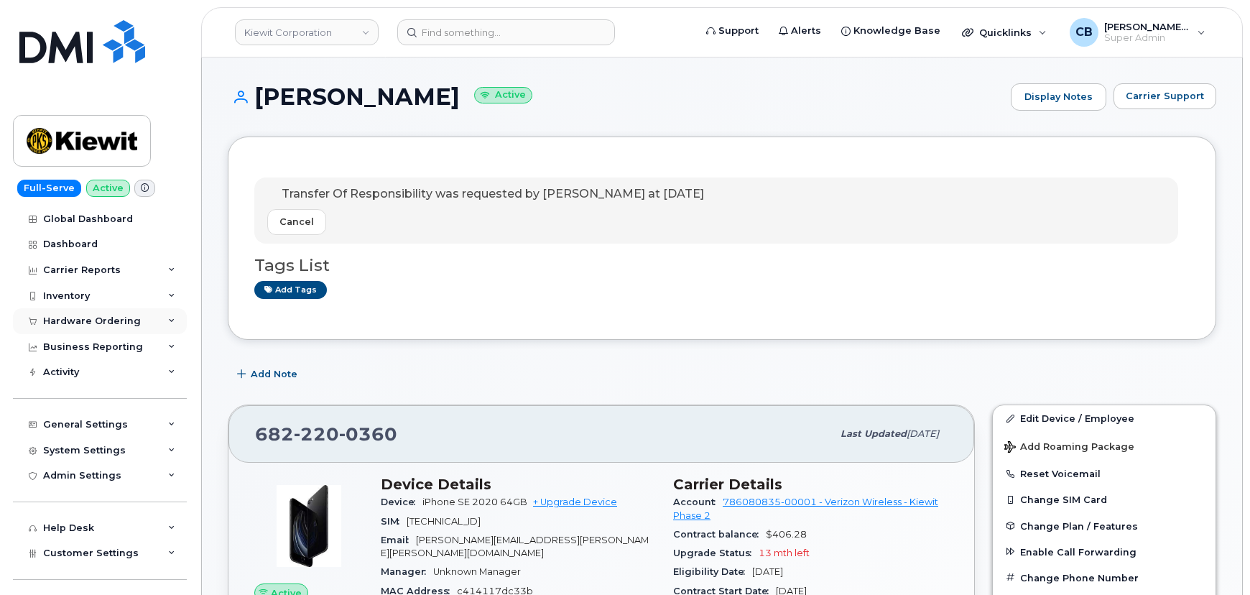
click at [68, 315] on div "Hardware Ordering" at bounding box center [92, 320] width 98 height 11
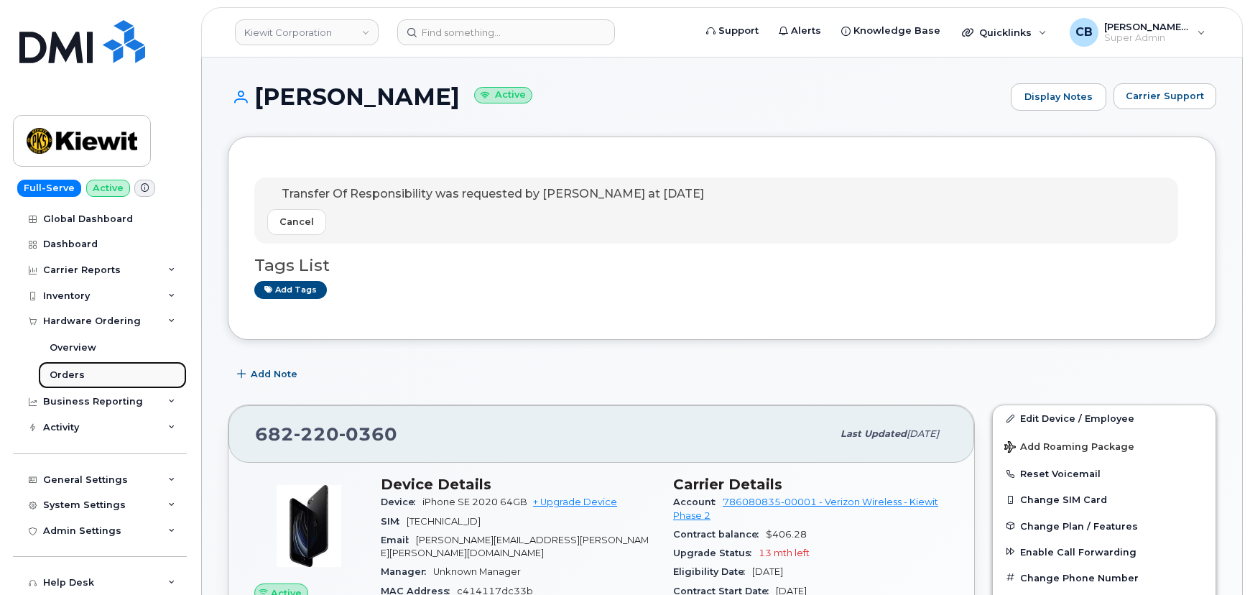
click at [70, 374] on div "Orders" at bounding box center [67, 375] width 35 height 13
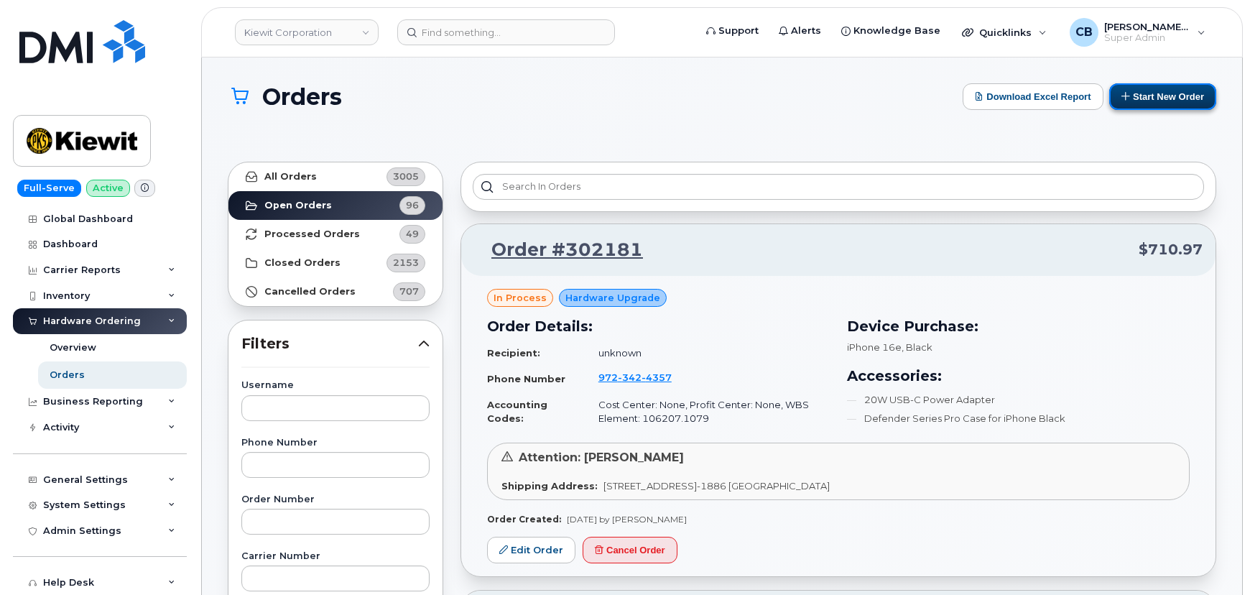
click at [1168, 91] on button "Start New Order" at bounding box center [1162, 96] width 107 height 27
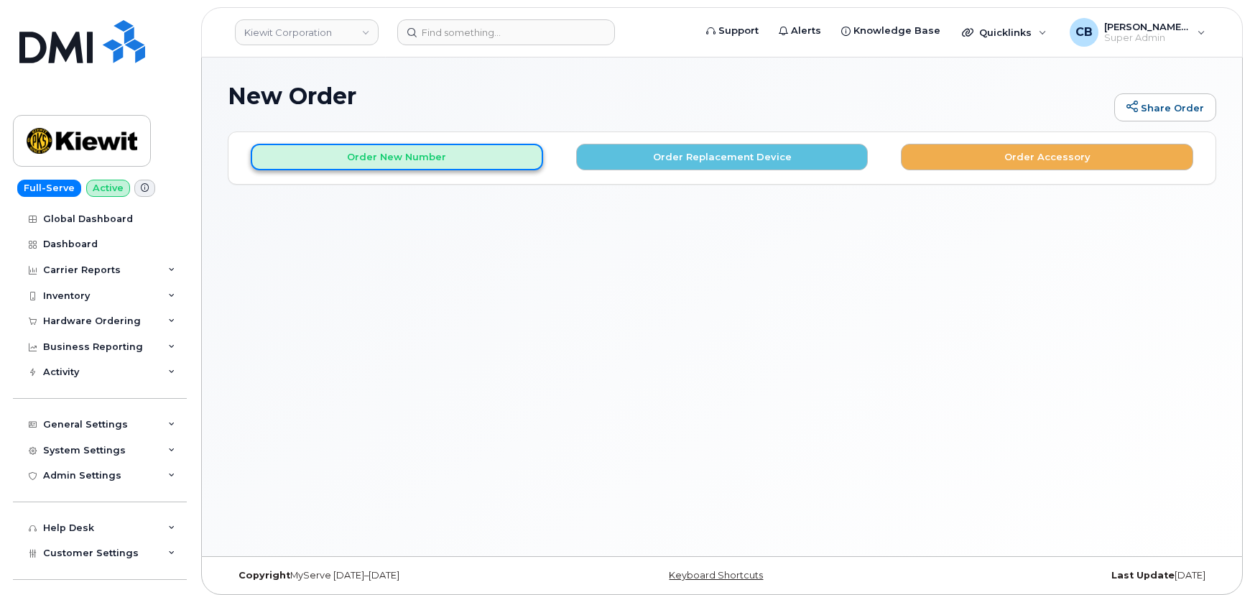
click at [415, 160] on button "Order New Number" at bounding box center [397, 157] width 292 height 27
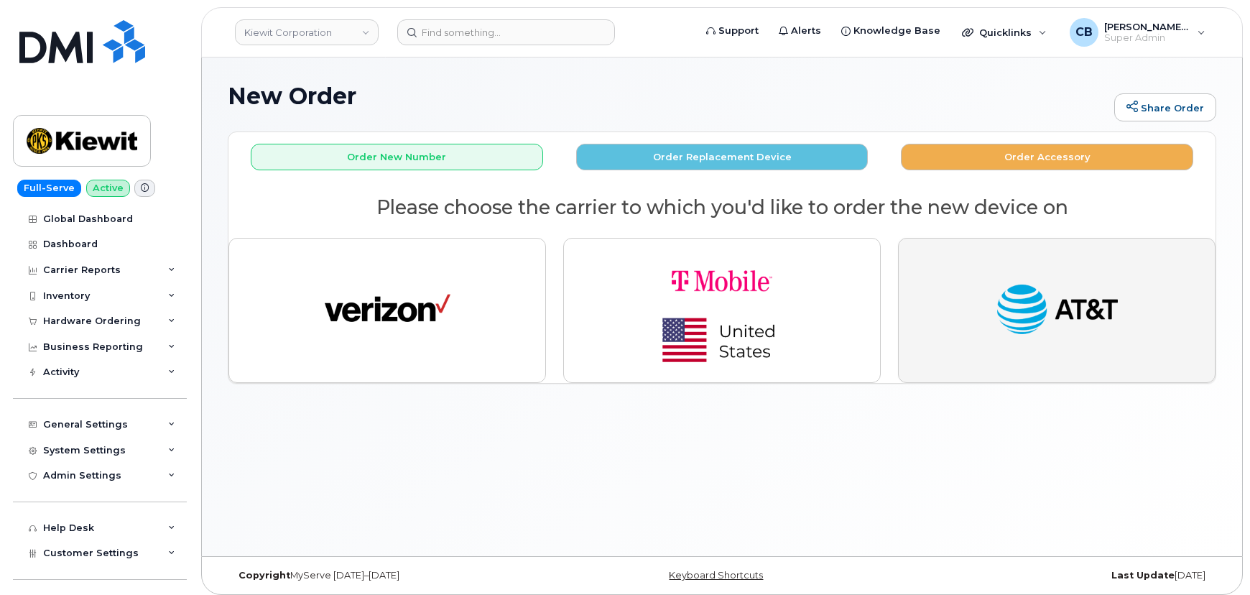
click at [1025, 305] on img "button" at bounding box center [1057, 310] width 126 height 65
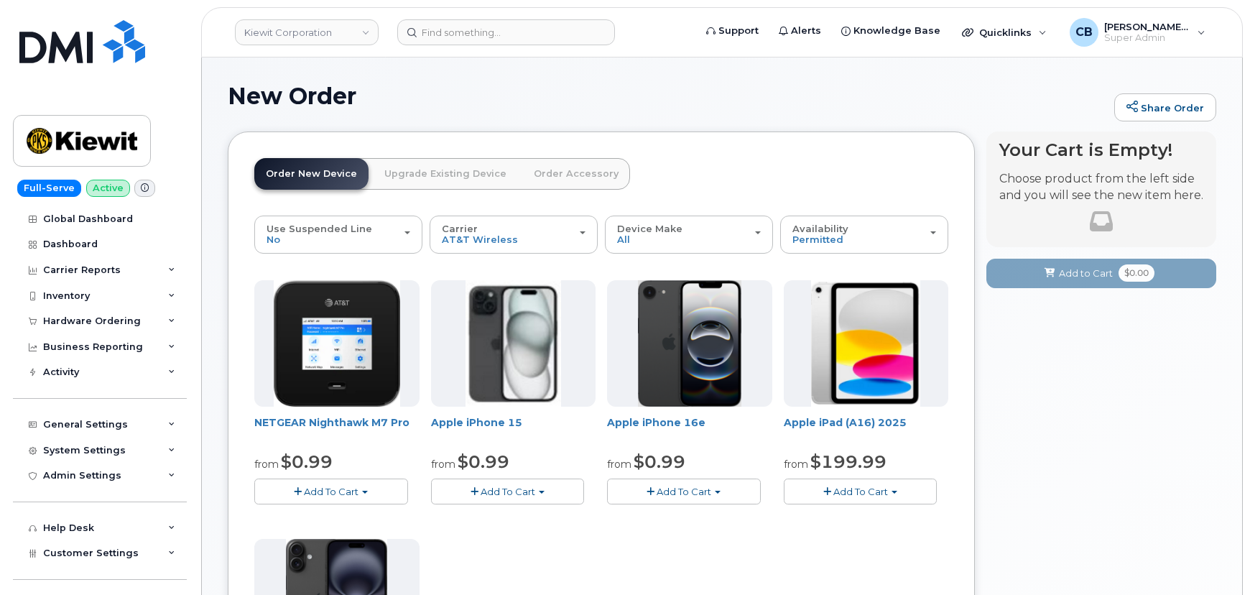
click at [331, 493] on span "Add To Cart" at bounding box center [331, 491] width 55 height 11
click at [331, 516] on link "$0.99 - 2 Year Activation" at bounding box center [330, 518] width 144 height 18
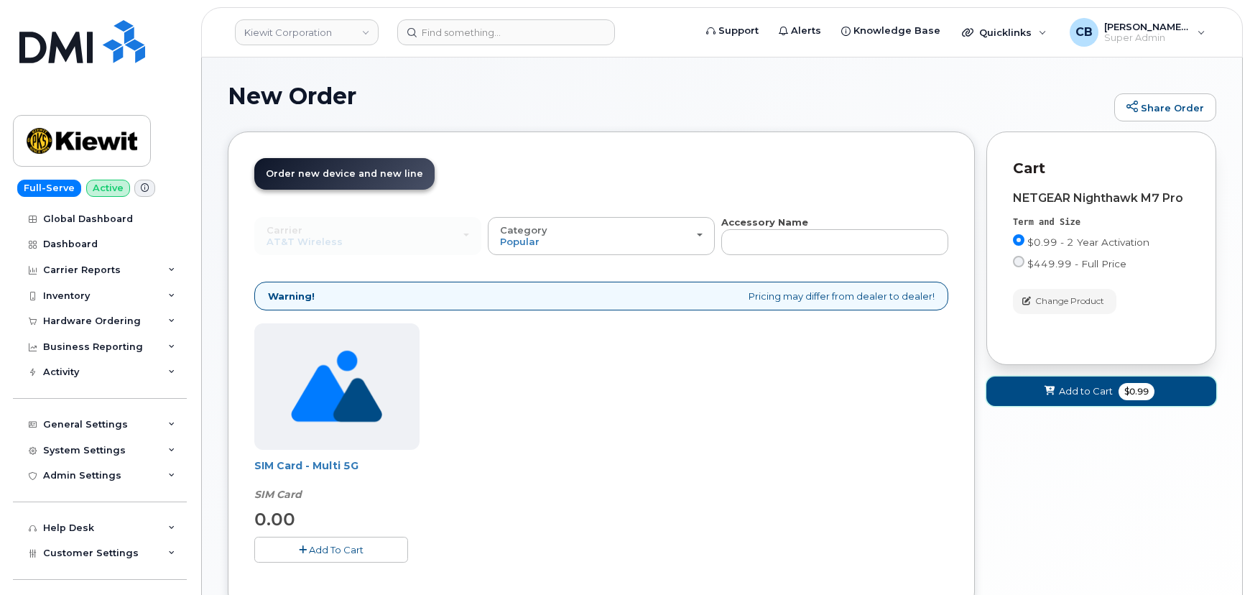
click at [1049, 397] on span at bounding box center [1050, 391] width 14 height 14
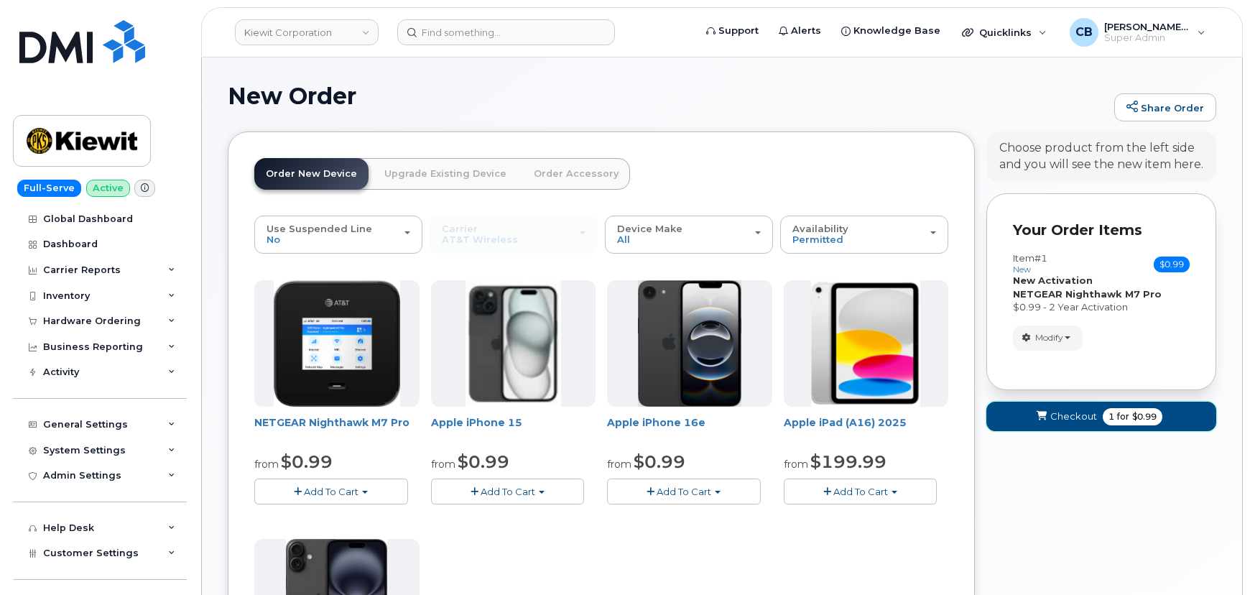
click at [1058, 416] on span "Checkout" at bounding box center [1074, 417] width 47 height 14
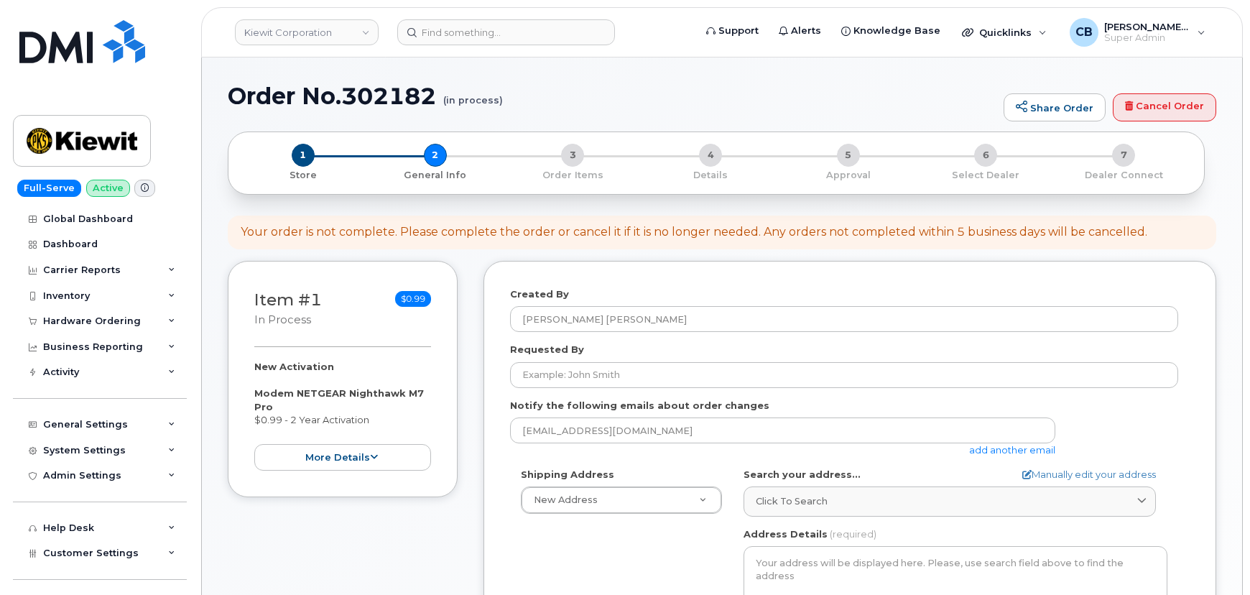
select select
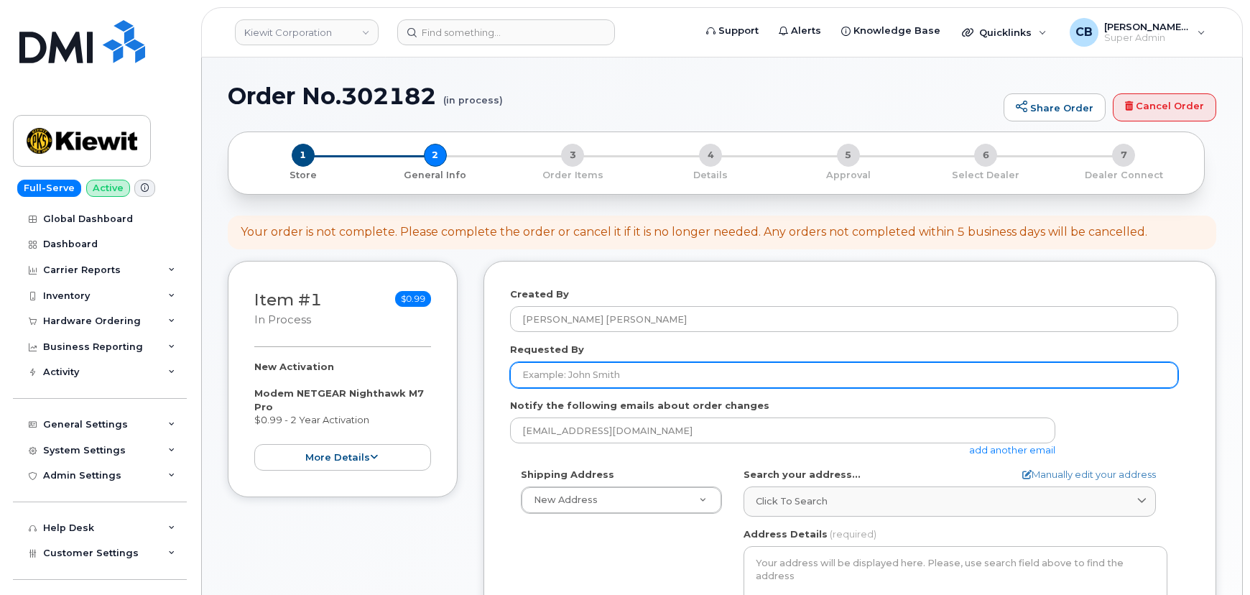
click at [568, 375] on input "Requested By" at bounding box center [844, 375] width 668 height 26
paste input "[PERSON_NAME]"
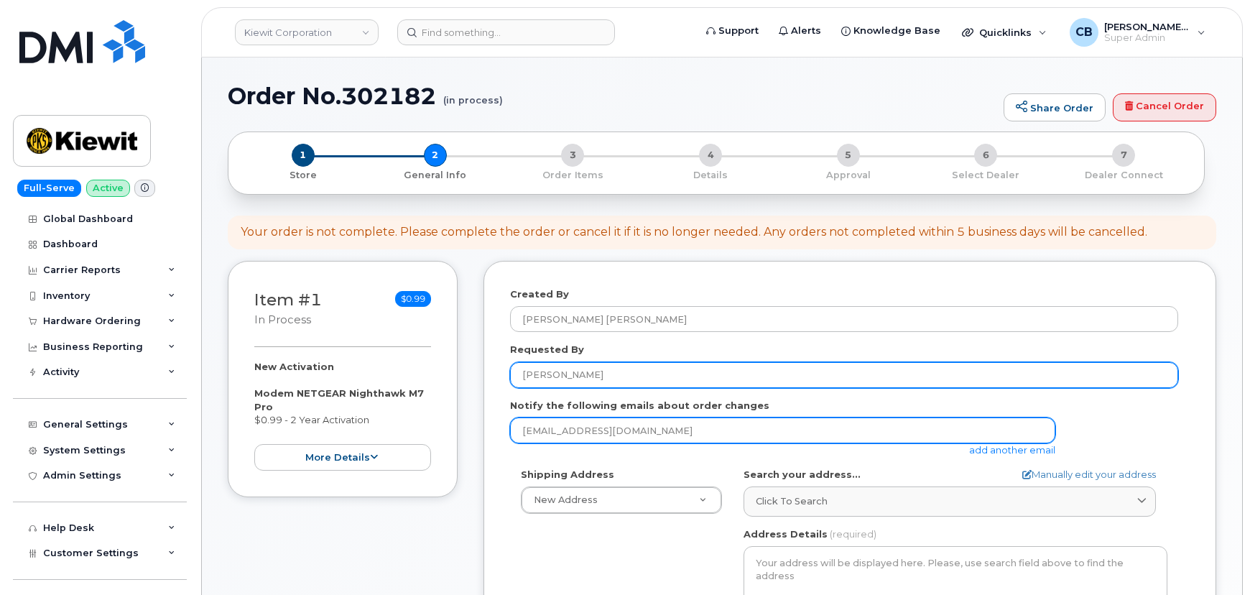
type input "[PERSON_NAME]"
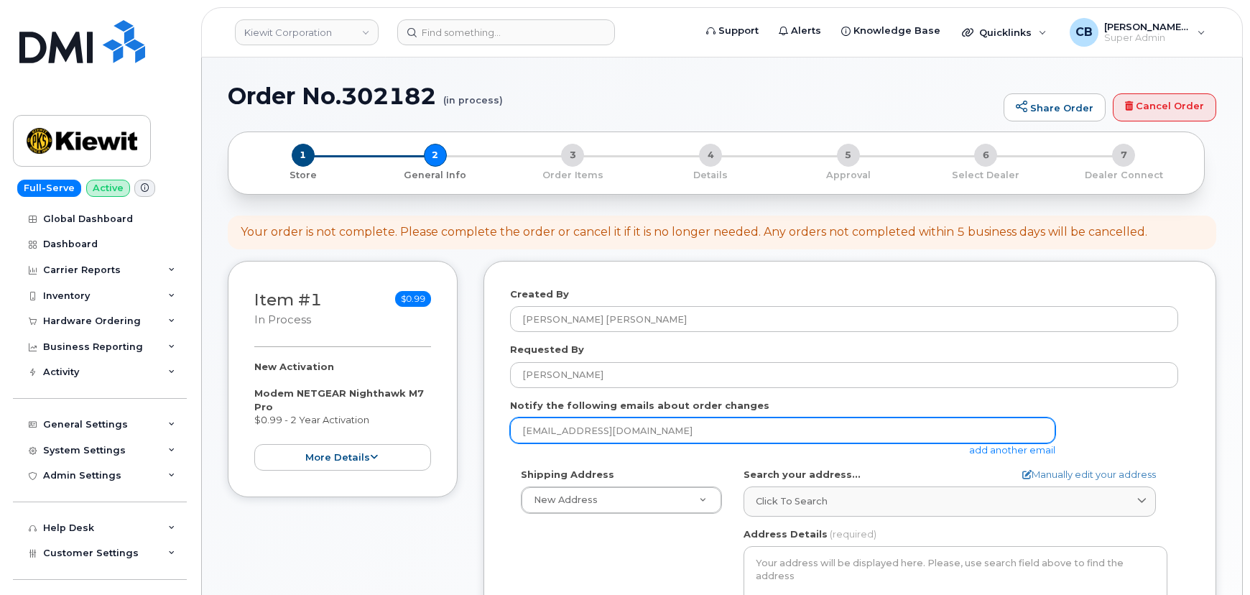
drag, startPoint x: 644, startPoint y: 430, endPoint x: 354, endPoint y: 428, distance: 289.6
click at [354, 428] on div "Item #1 in process $0.99 New Activation Modem NETGEAR Nighthawk M7 Pro $0.99 - …" at bounding box center [722, 572] width 989 height 622
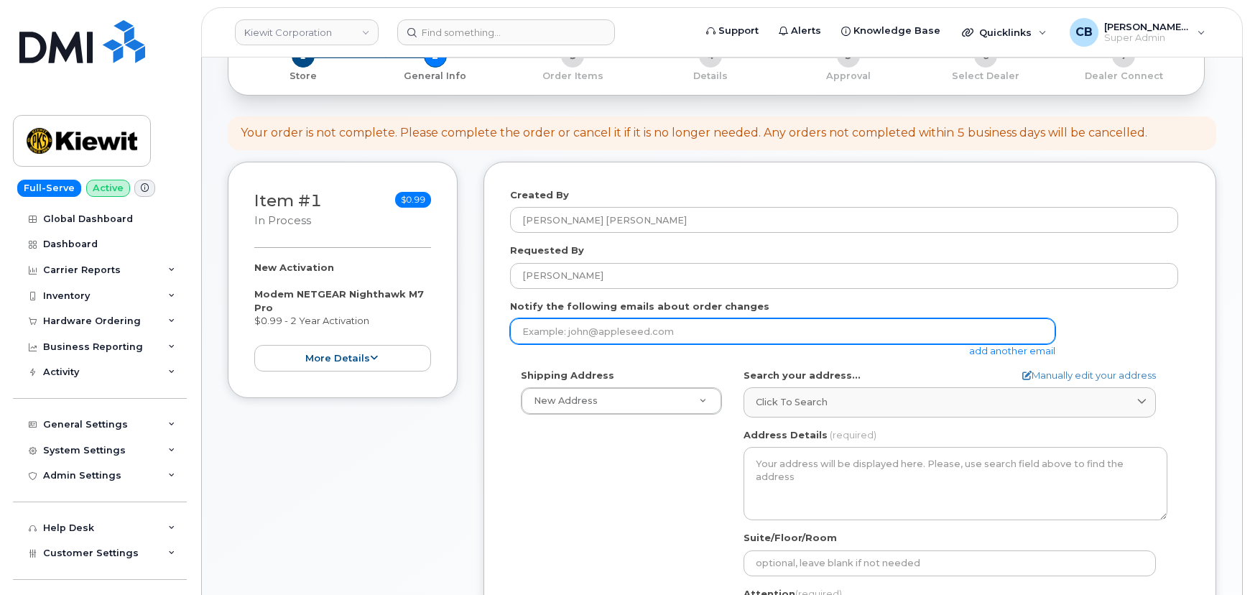
scroll to position [130, 0]
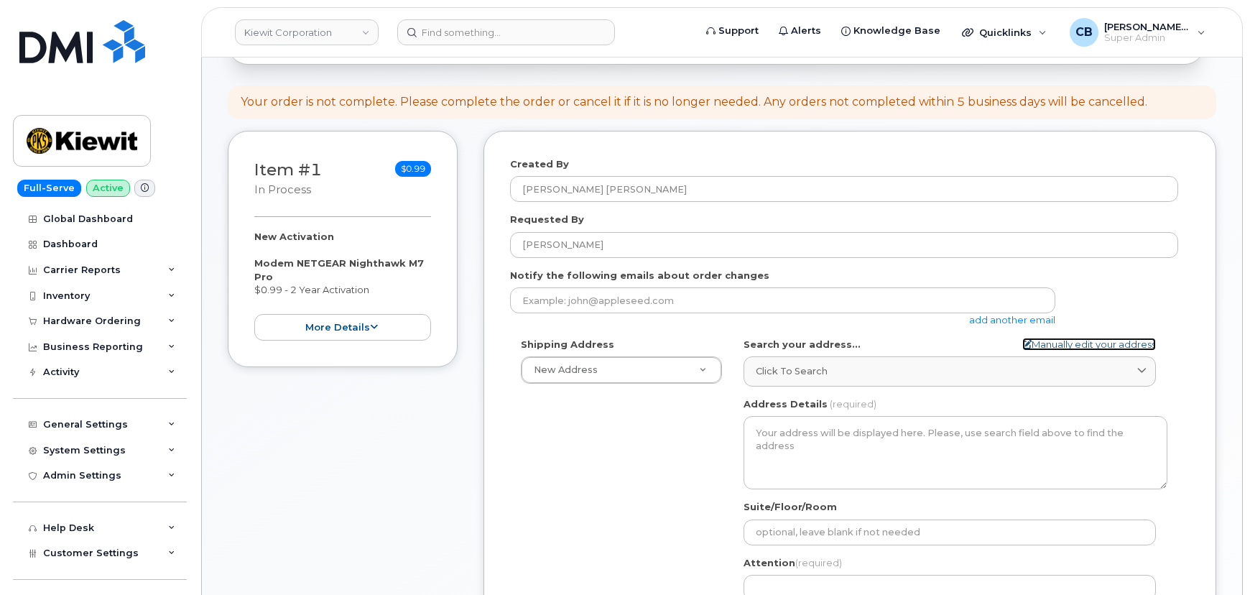
click at [1068, 339] on link "Manually edit your address" at bounding box center [1089, 345] width 134 height 14
select select
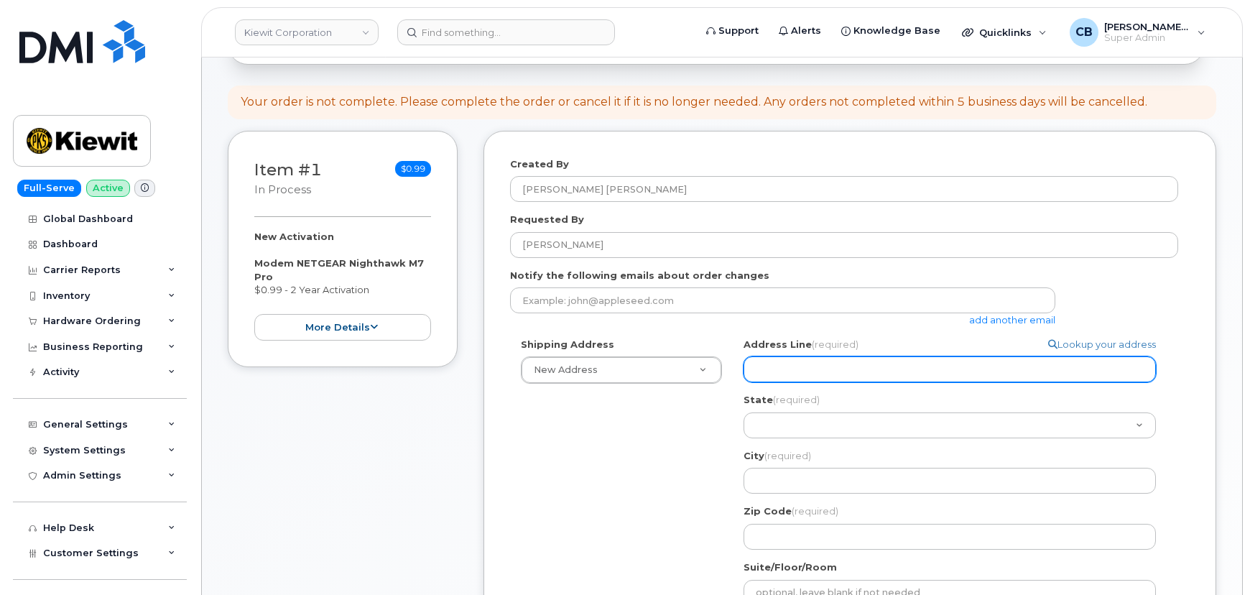
click at [801, 377] on input "Address Line (required)" at bounding box center [950, 369] width 412 height 26
paste input "85 Stokes King Rd"
select select
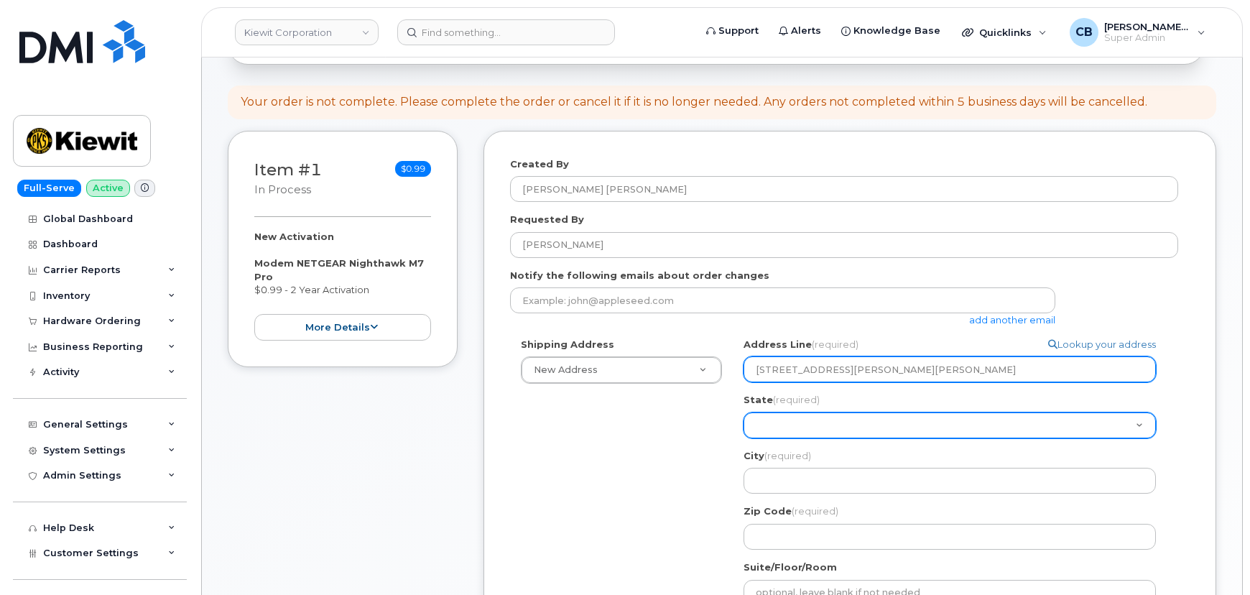
type input "85 Stokes King Rd"
click at [769, 422] on select "Alabama Alaska American Samoa Arizona Arkansas California Colorado Connecticut …" at bounding box center [950, 425] width 412 height 26
select select "ME"
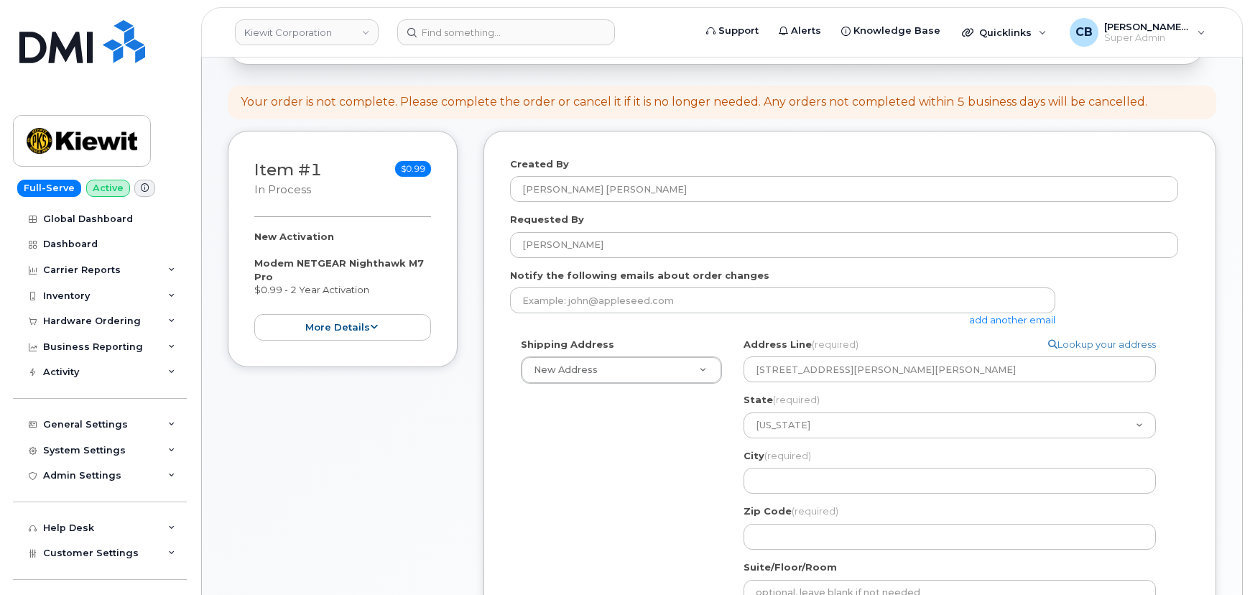
click at [632, 462] on div "Shipping Address New Address New Address 4 W. Lincoln Ave, 3456 N Ridge Ave Ste…" at bounding box center [844, 533] width 668 height 390
click at [1103, 340] on link "Lookup your address" at bounding box center [1102, 345] width 108 height 14
select select
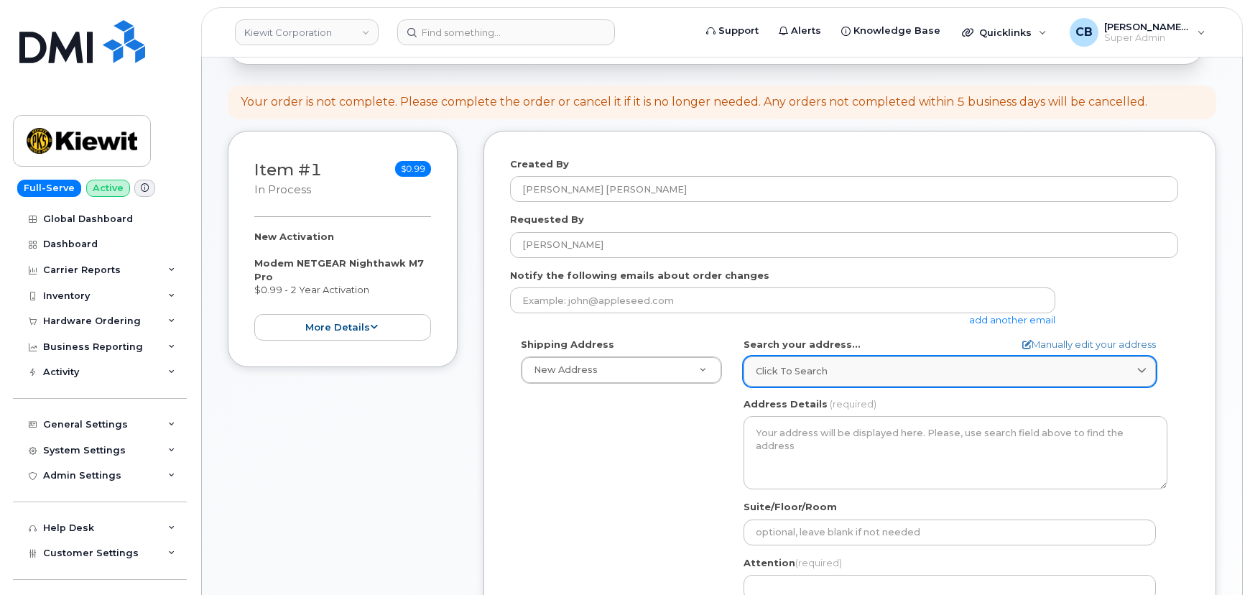
click at [874, 369] on div "Click to search" at bounding box center [950, 371] width 388 height 14
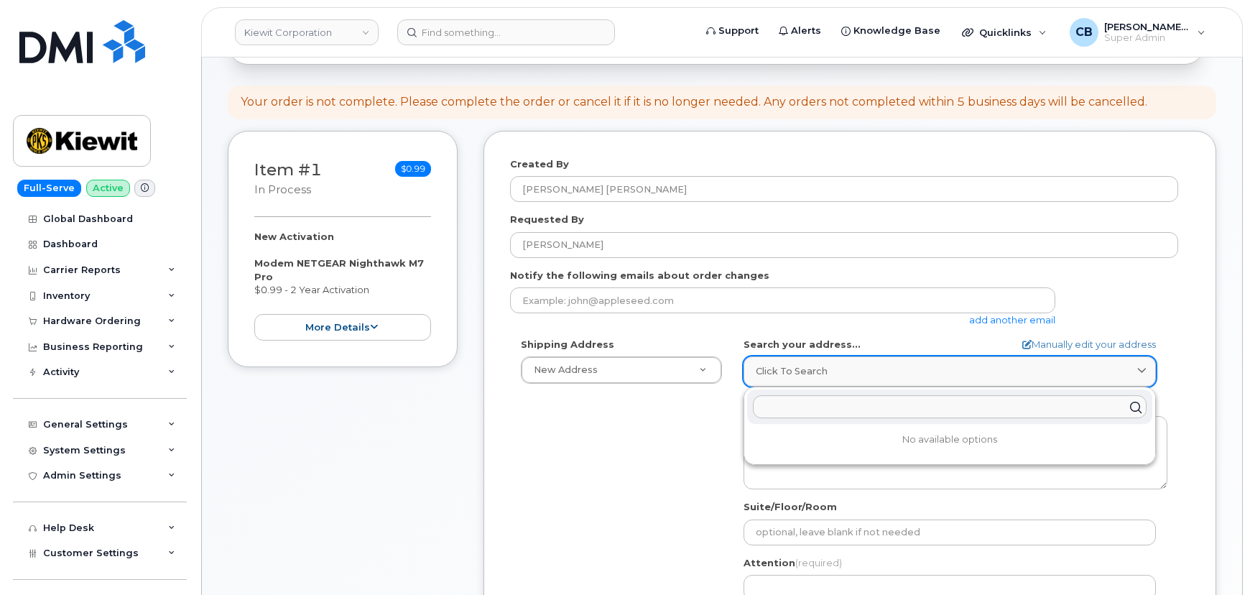
paste input "85 Stokes King Rd"
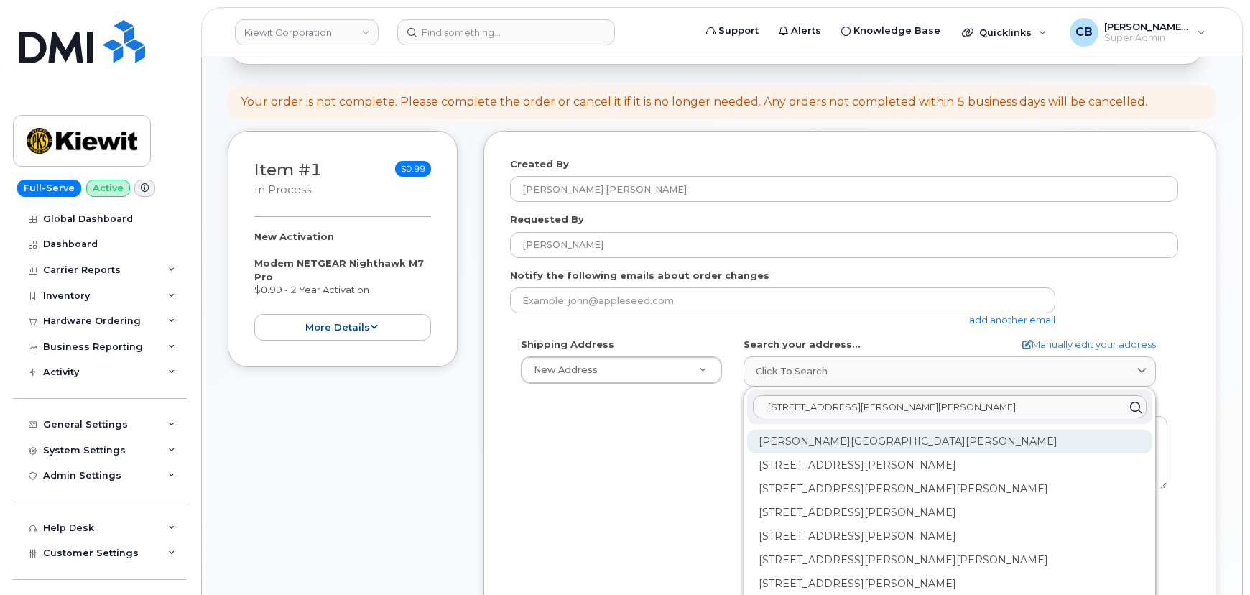
type input "85 Stokes King Rd"
click at [839, 440] on div "Stokes King Rd Greenville MS 38701" at bounding box center [949, 442] width 405 height 24
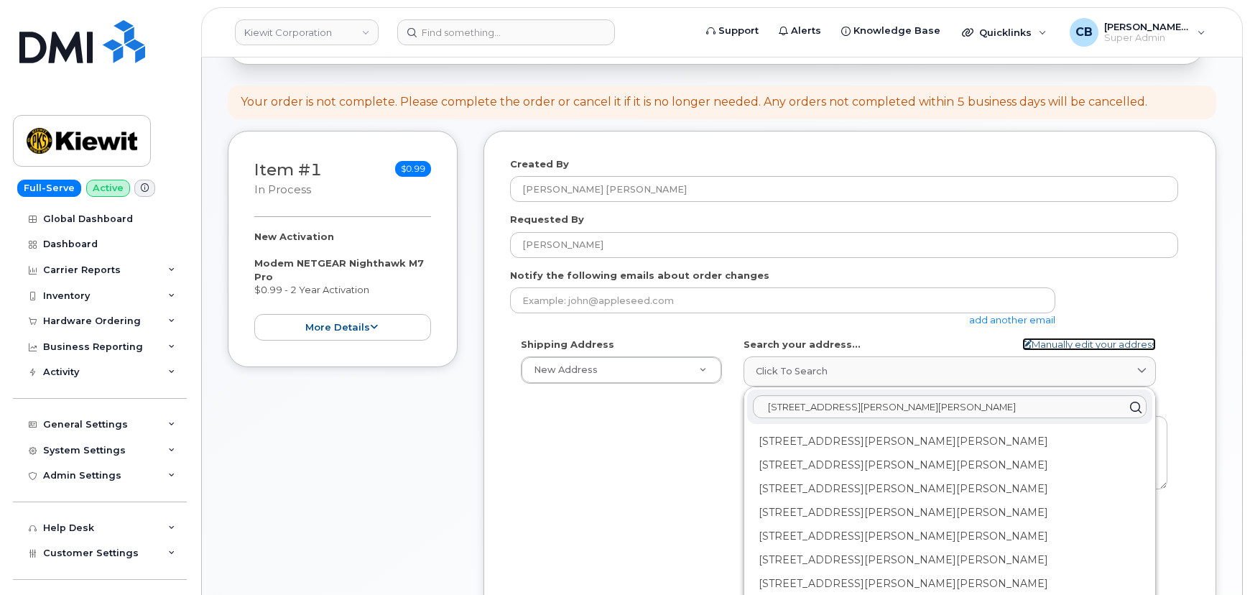
click at [1093, 343] on link "Manually edit your address" at bounding box center [1089, 345] width 134 height 14
select select
type input "85 Stokes King Rd"
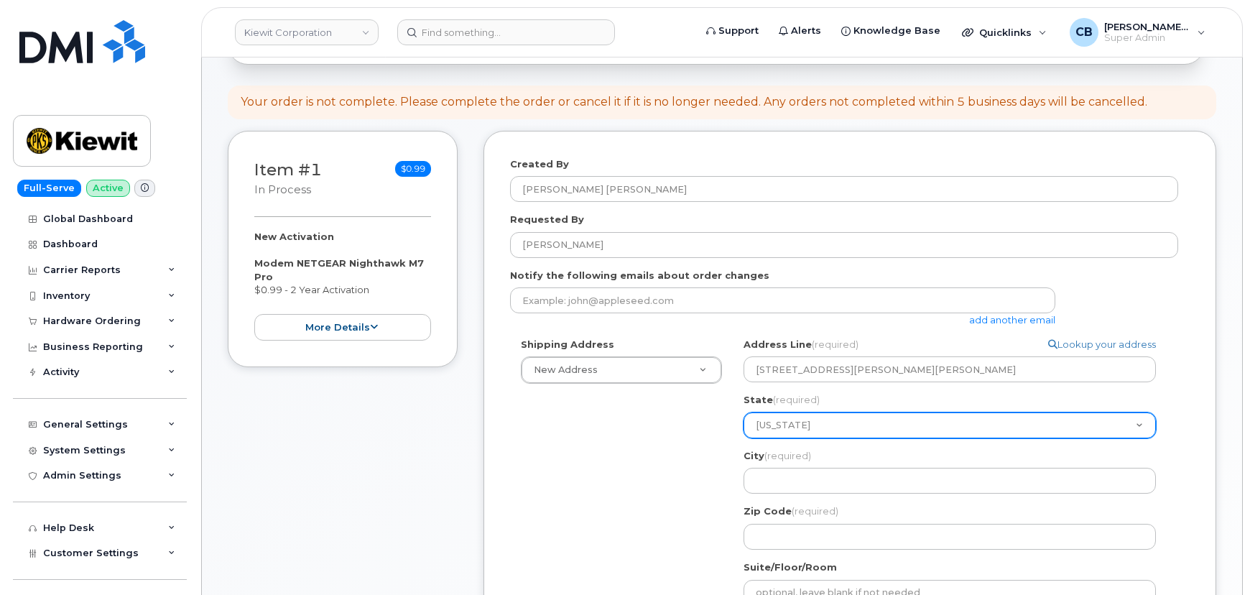
click at [814, 424] on select "Alabama Alaska American Samoa Arizona Arkansas California Colorado Connecticut …" at bounding box center [950, 425] width 412 height 26
click at [826, 422] on select "Alabama Alaska American Samoa Arizona Arkansas California Colorado Connecticut …" at bounding box center [950, 425] width 412 height 26
select select "MS"
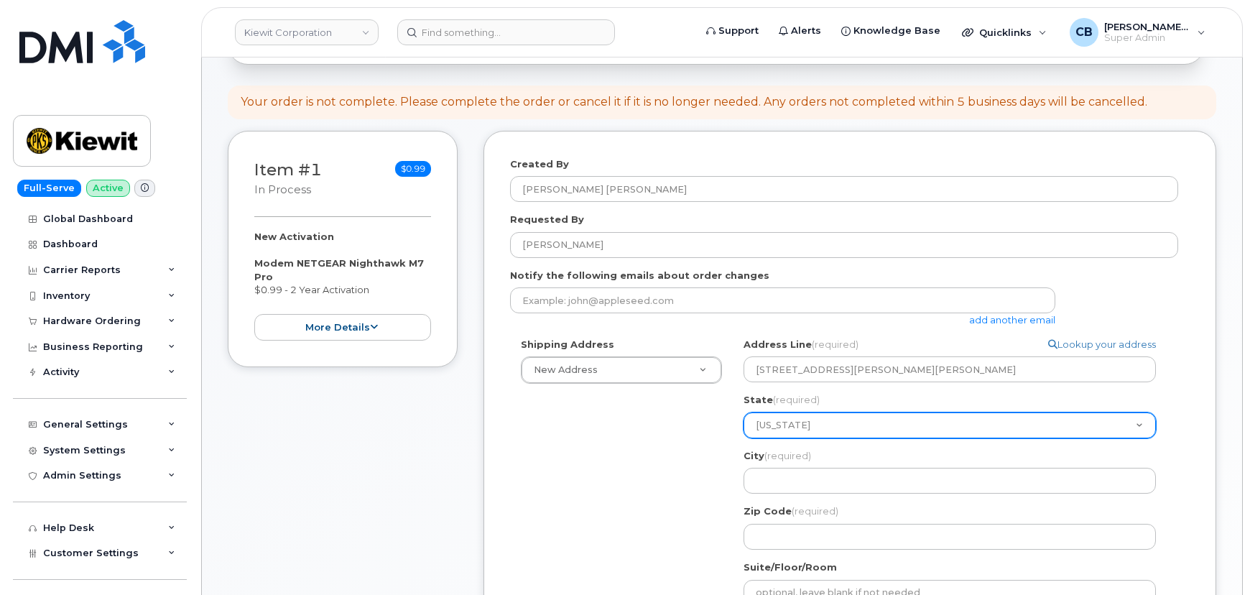
click at [744, 412] on select "Alabama Alaska American Samoa Arizona Arkansas California Colorado Connecticut …" at bounding box center [950, 425] width 412 height 26
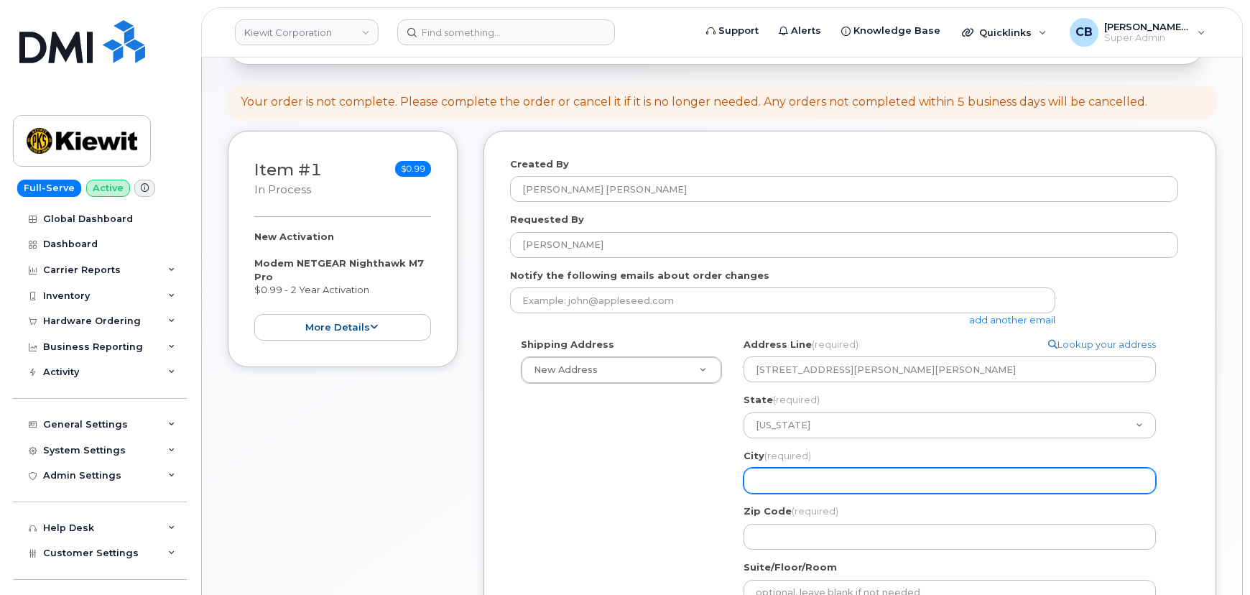
click at [796, 481] on input "City (required)" at bounding box center [950, 481] width 412 height 26
paste input "Greenville"
select select
type input "Greenville"
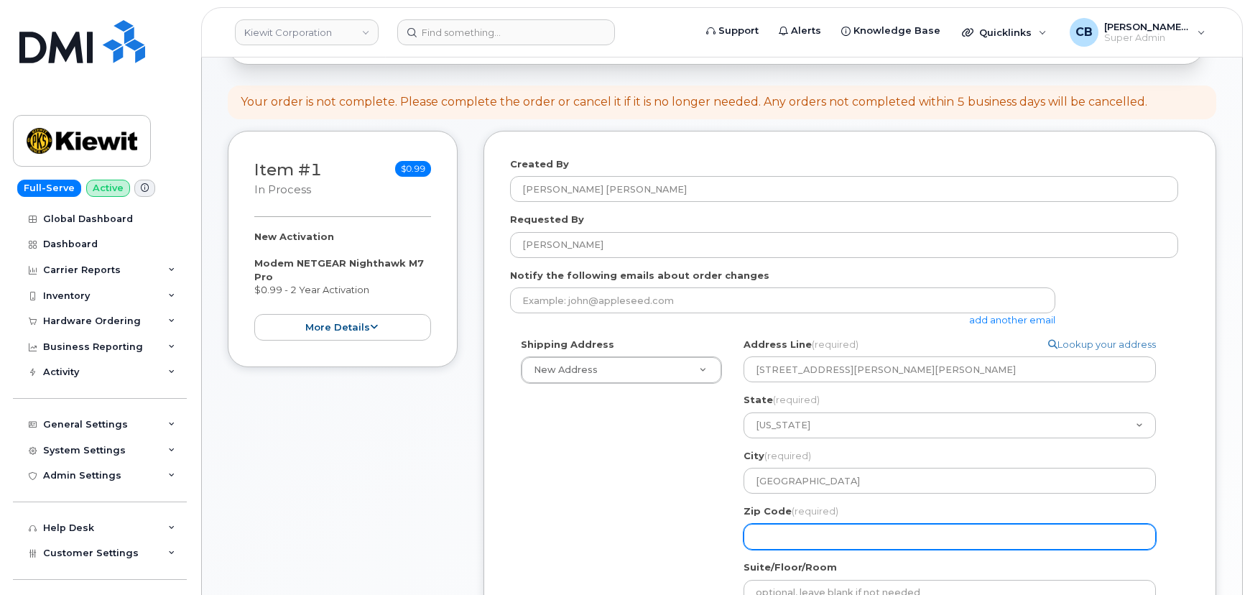
click at [826, 542] on input "Zip Code (required)" at bounding box center [950, 537] width 412 height 26
paste input "38703"
select select
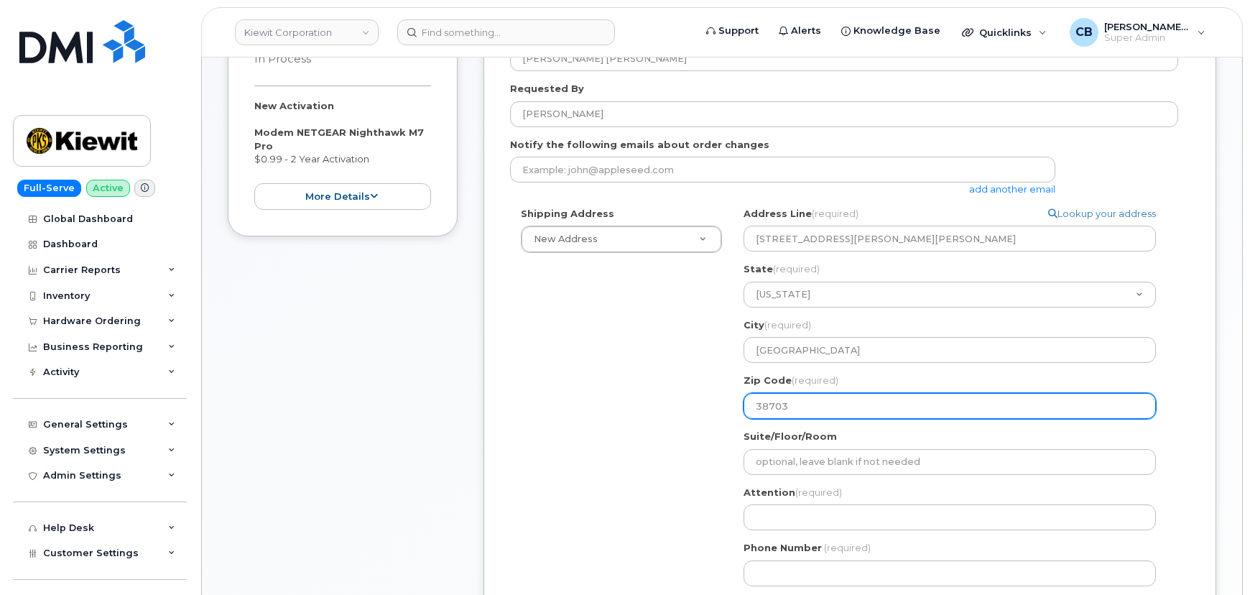
scroll to position [392, 0]
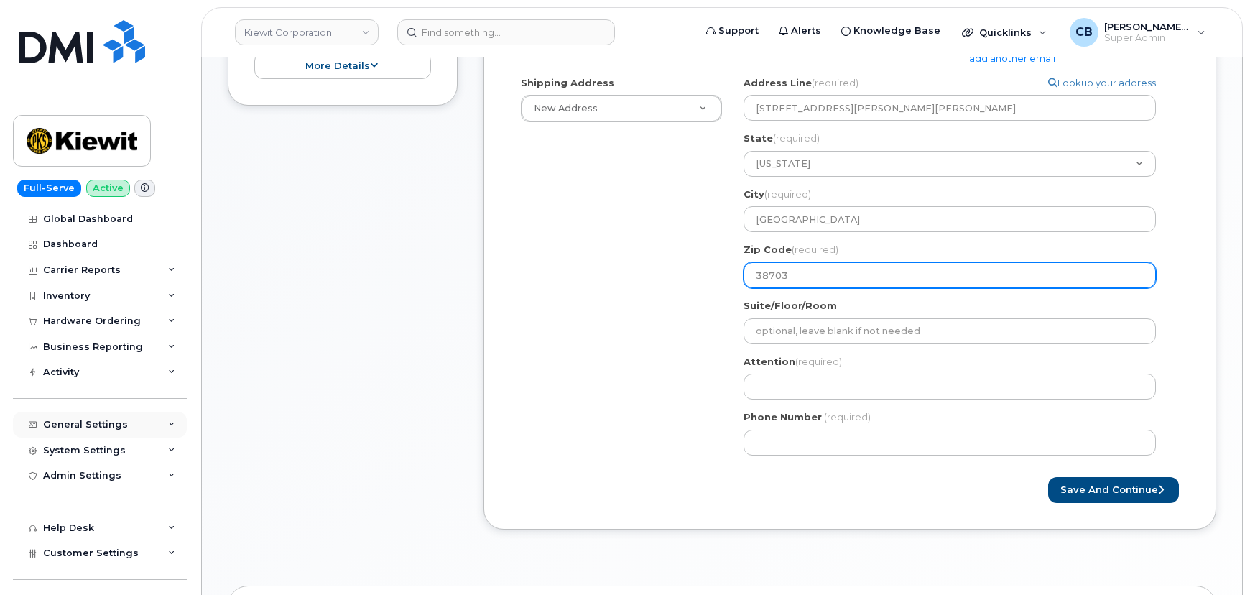
type input "38703"
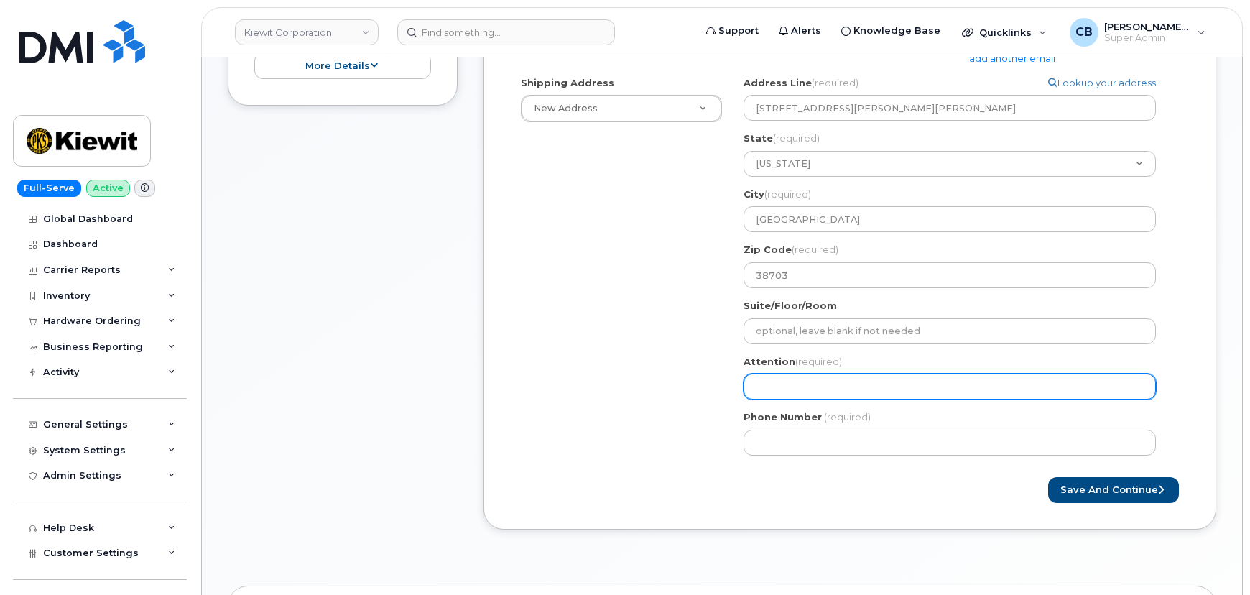
click at [805, 385] on input "Attention (required)" at bounding box center [950, 387] width 412 height 26
paste input "Maxwell Regan"
select select
type input "Maxwell Regan"
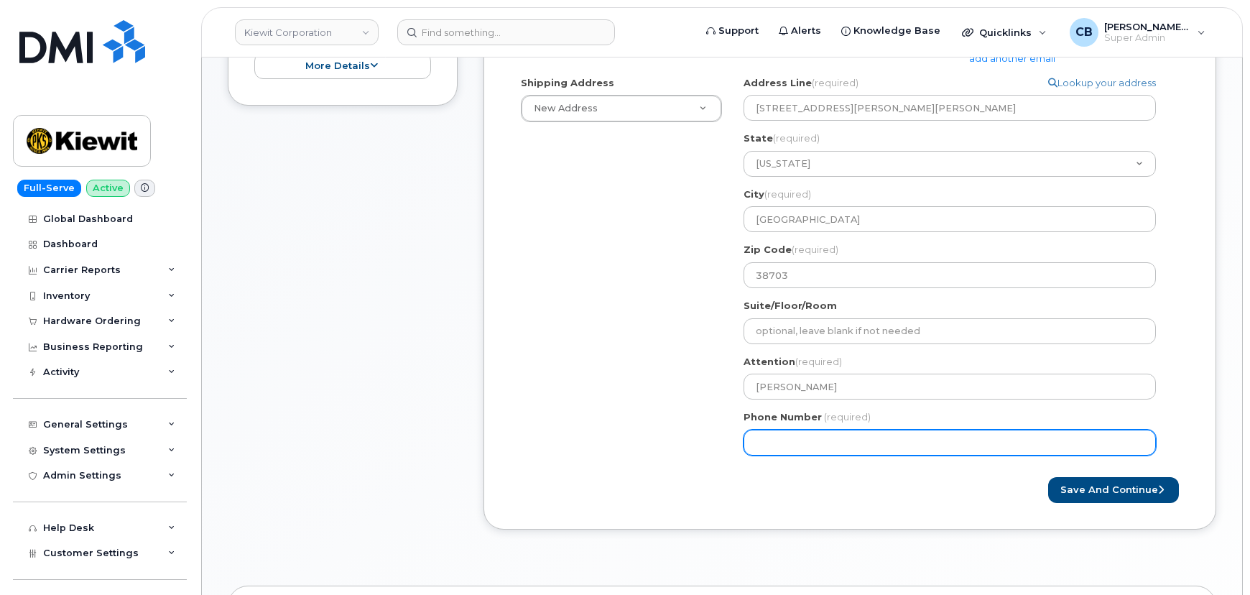
click at [578, 366] on div "Shipping Address New Address New Address 4 W. Lincoln Ave, 3456 N Ridge Ave Ste…" at bounding box center [844, 271] width 668 height 390
click at [799, 446] on input "Phone Number" at bounding box center [950, 443] width 412 height 26
paste input "5126693618"
select select
type input "5126693618"
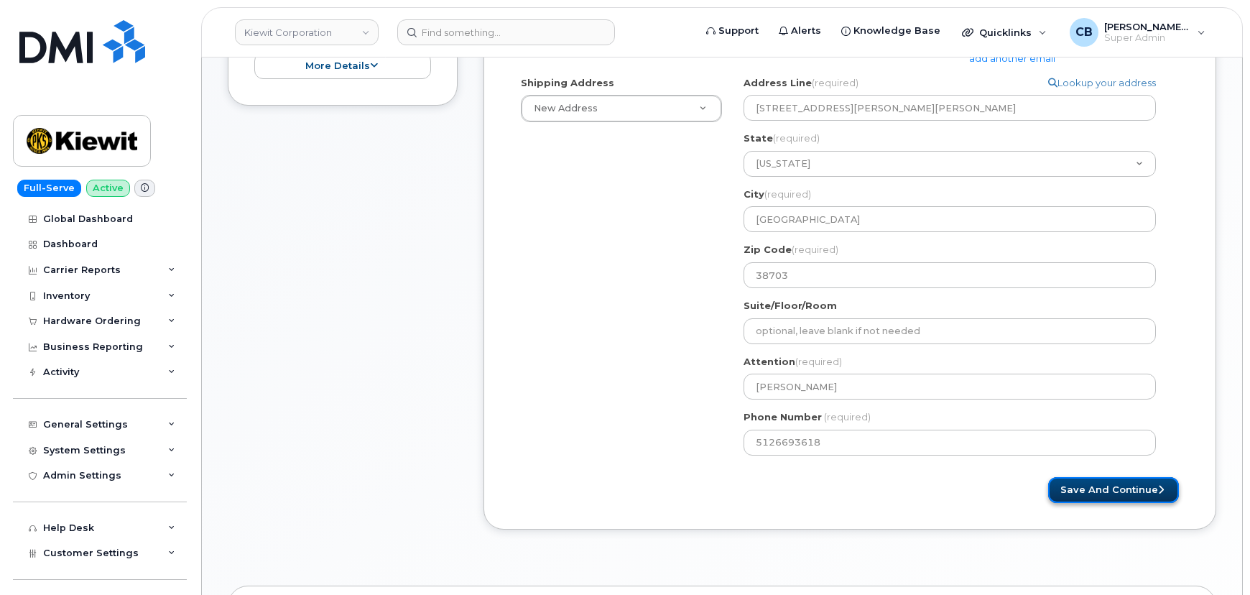
click at [1098, 484] on button "Save and Continue" at bounding box center [1113, 490] width 131 height 27
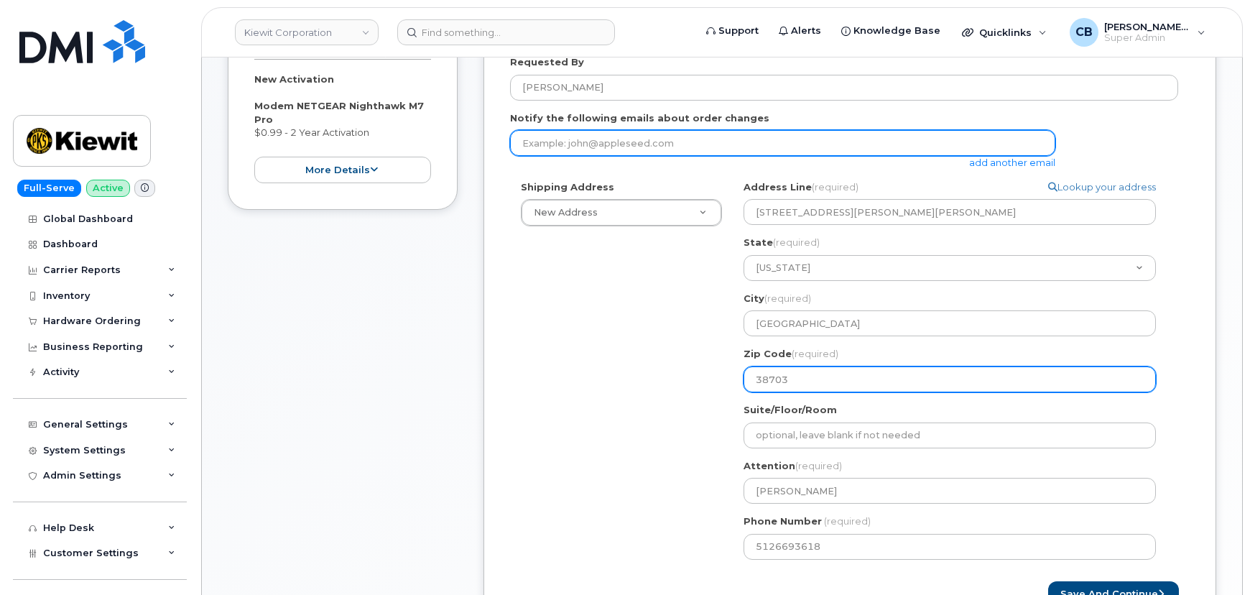
scroll to position [261, 0]
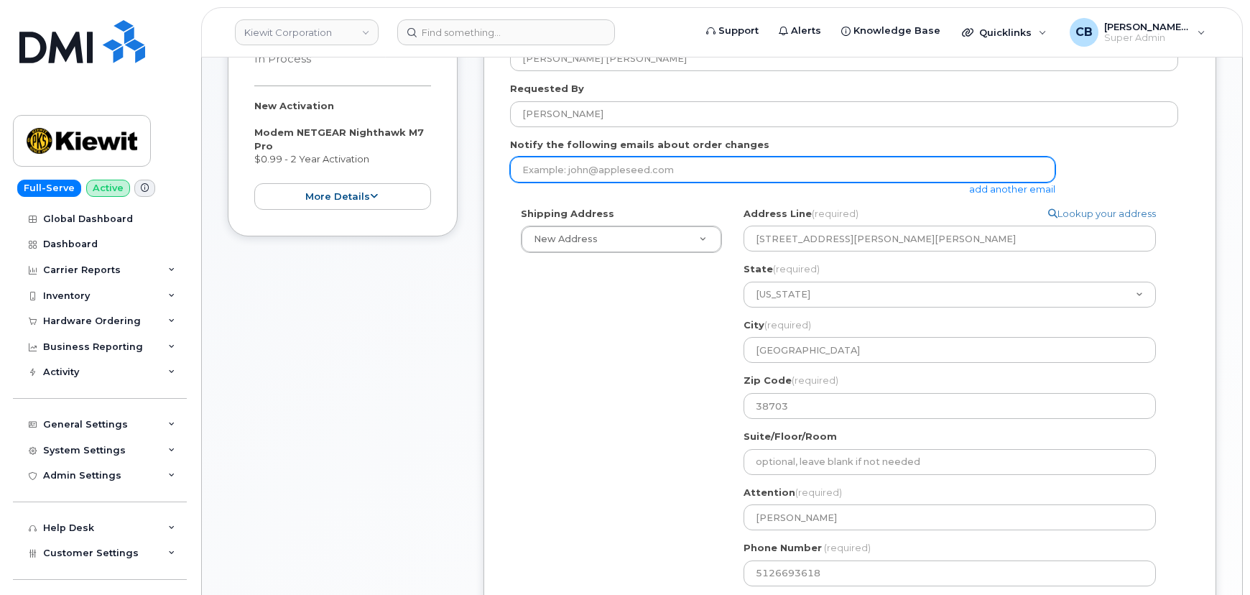
click at [577, 172] on input "email" at bounding box center [782, 170] width 545 height 26
paste input "MAXWELL.REGAN@KIEWIT.COM"
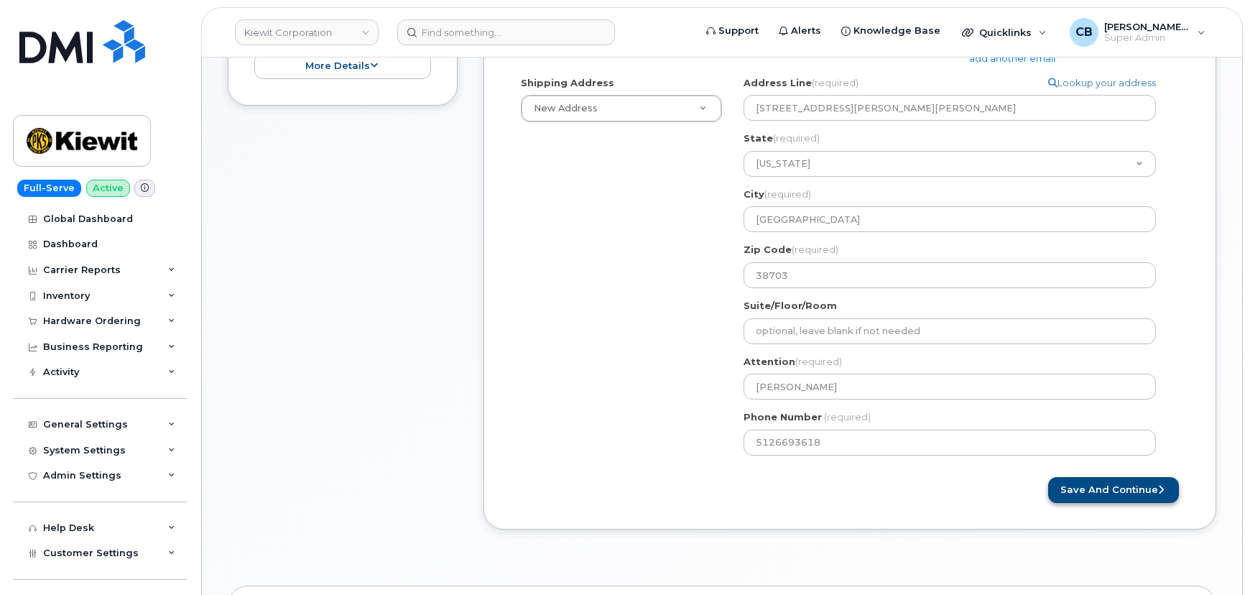
type input "MAXWELL.REGAN@KIEWIT.COM"
click at [1099, 493] on button "Save and Continue" at bounding box center [1113, 490] width 131 height 27
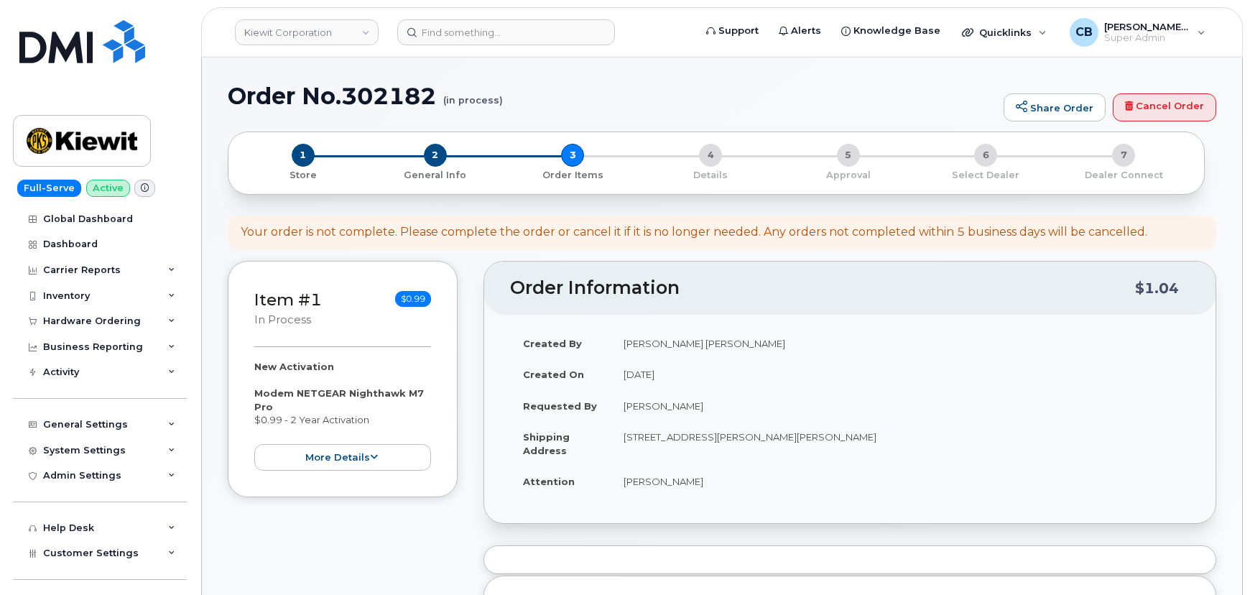
select select
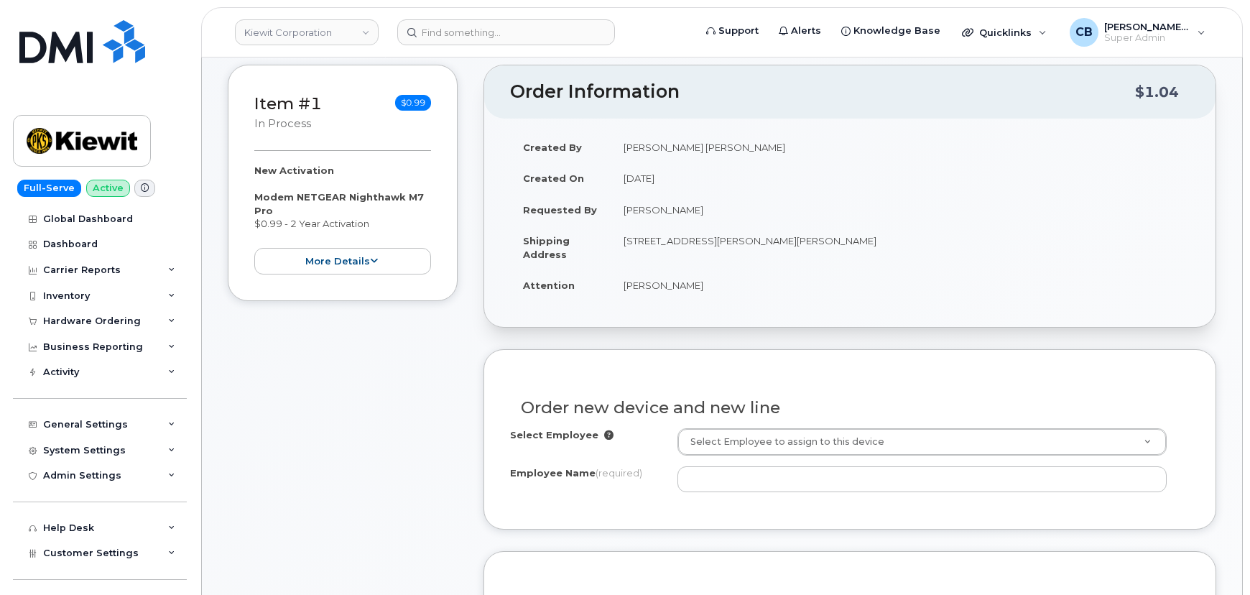
scroll to position [261, 0]
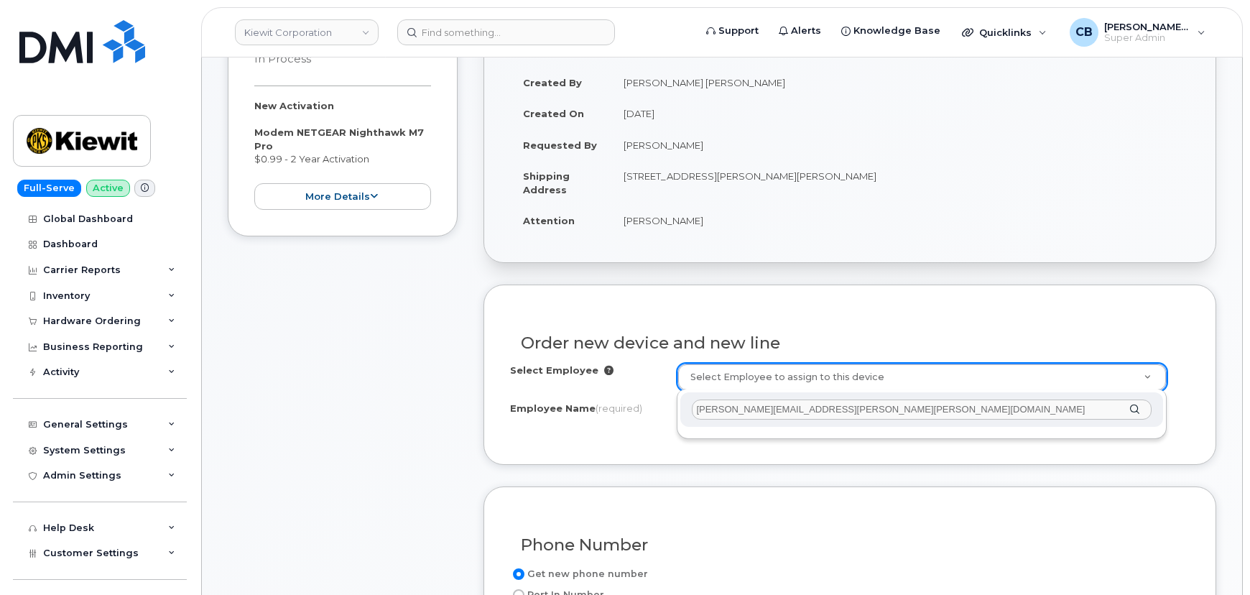
drag, startPoint x: 862, startPoint y: 412, endPoint x: 784, endPoint y: 411, distance: 78.3
click at [784, 411] on input "[PERSON_NAME][EMAIL_ADDRESS][PERSON_NAME][PERSON_NAME][DOMAIN_NAME]" at bounding box center [922, 410] width 460 height 21
click at [748, 412] on input "MAXWELL.REGAN" at bounding box center [922, 410] width 460 height 21
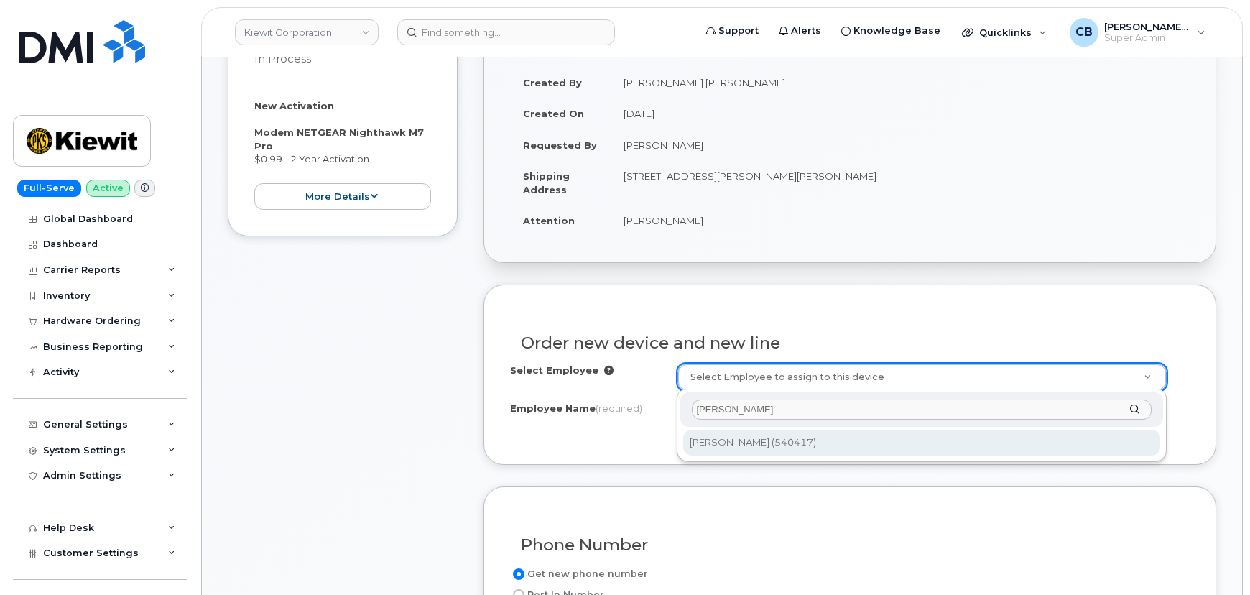
type input "MAXWELL REGAN"
type input "2169695"
type input "[PERSON_NAME]"
type input "[STREET_ADDRESS][PERSON_NAME][PERSON_NAME]"
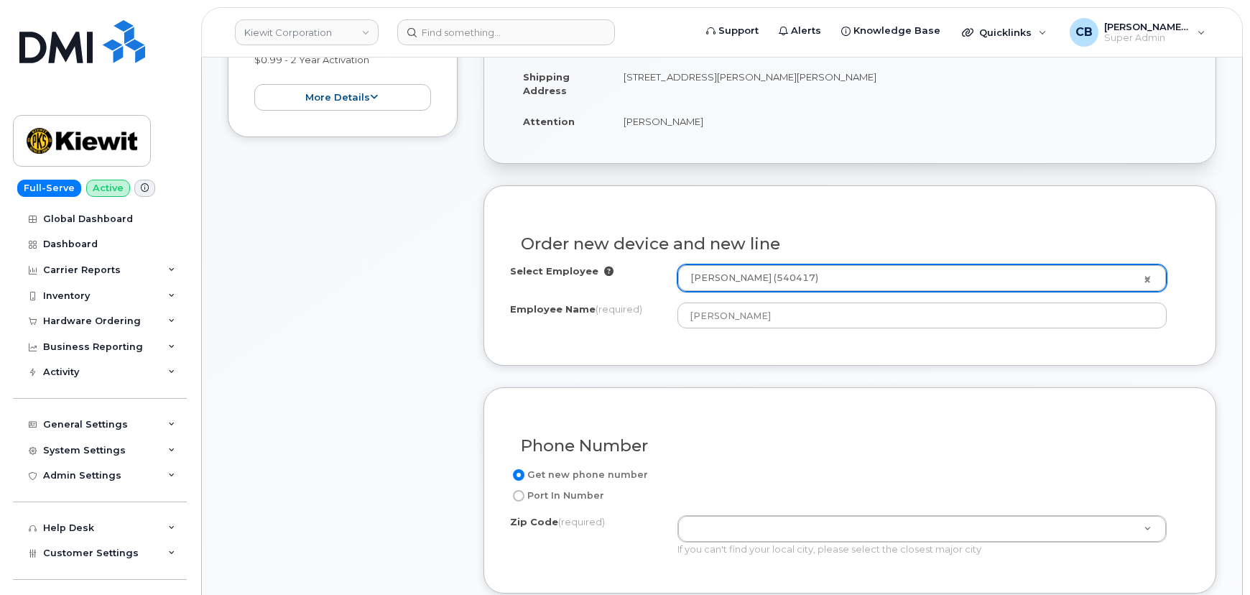
scroll to position [392, 0]
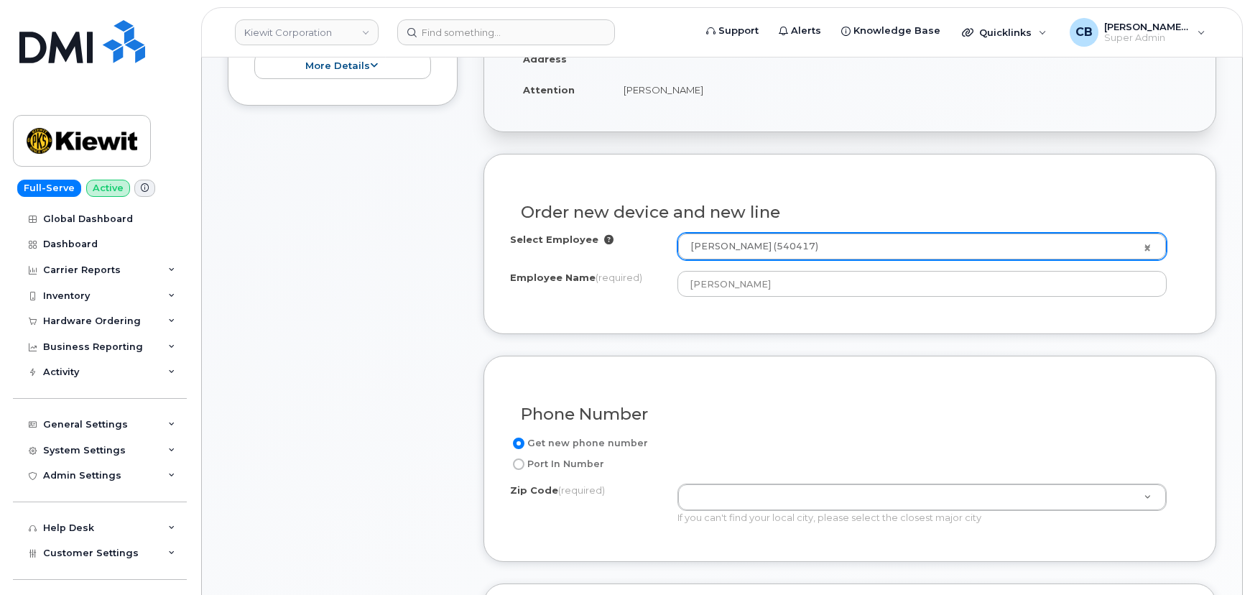
paste input "38703"
type input "38703"
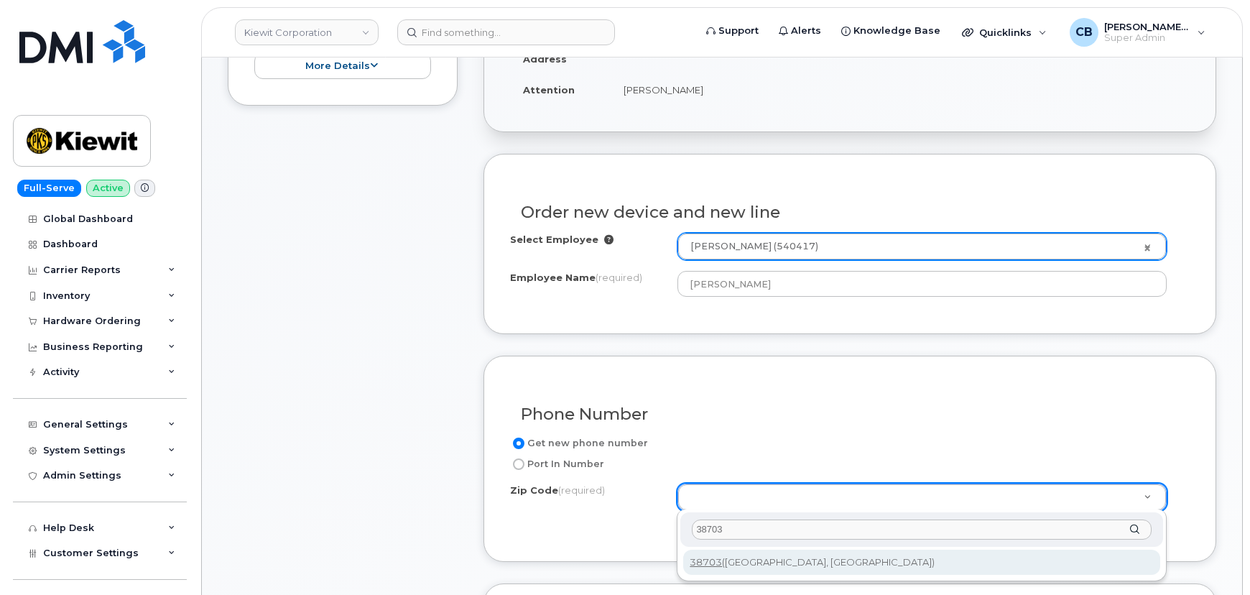
type input "38703"
type input "38703 (Greenville, MS)"
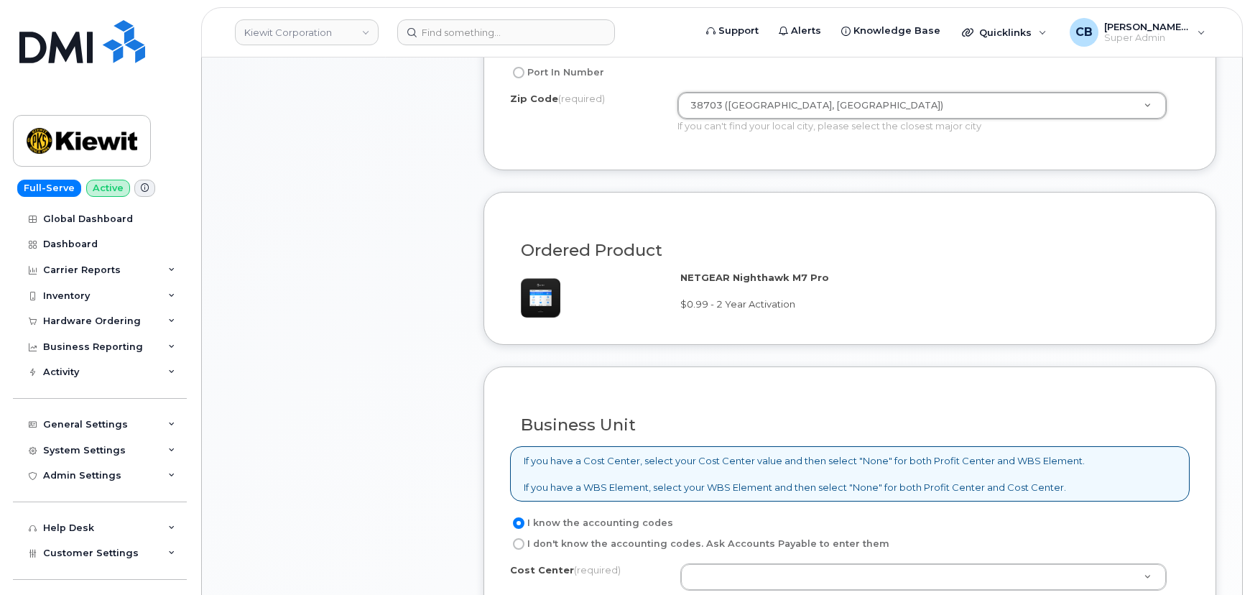
scroll to position [914, 0]
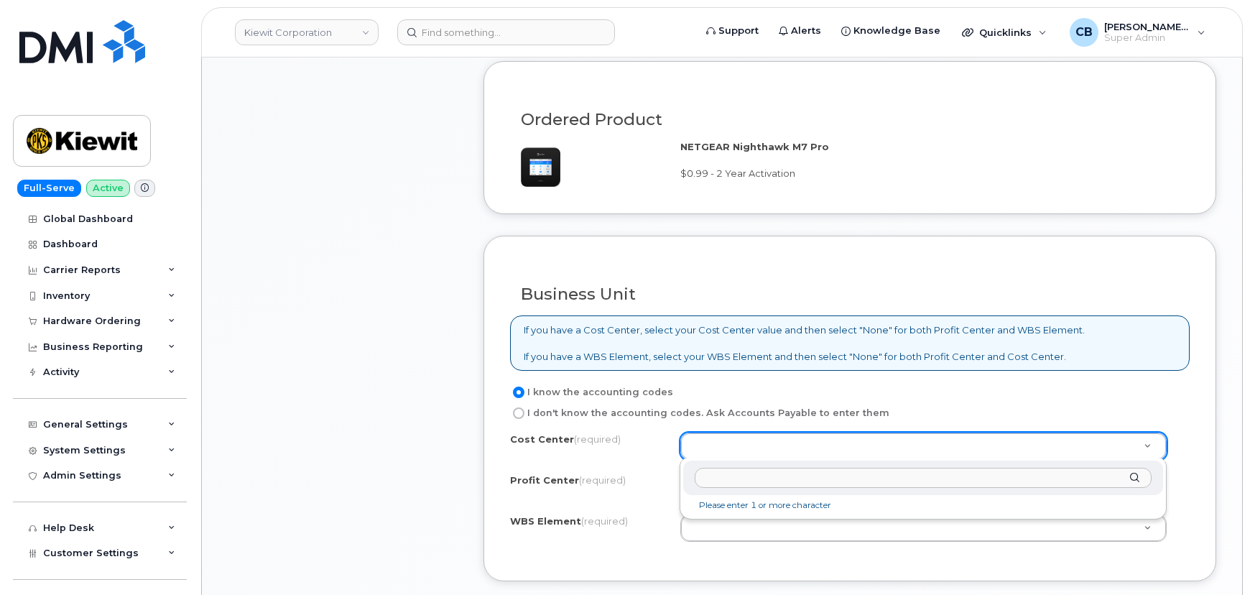
type input "106021"
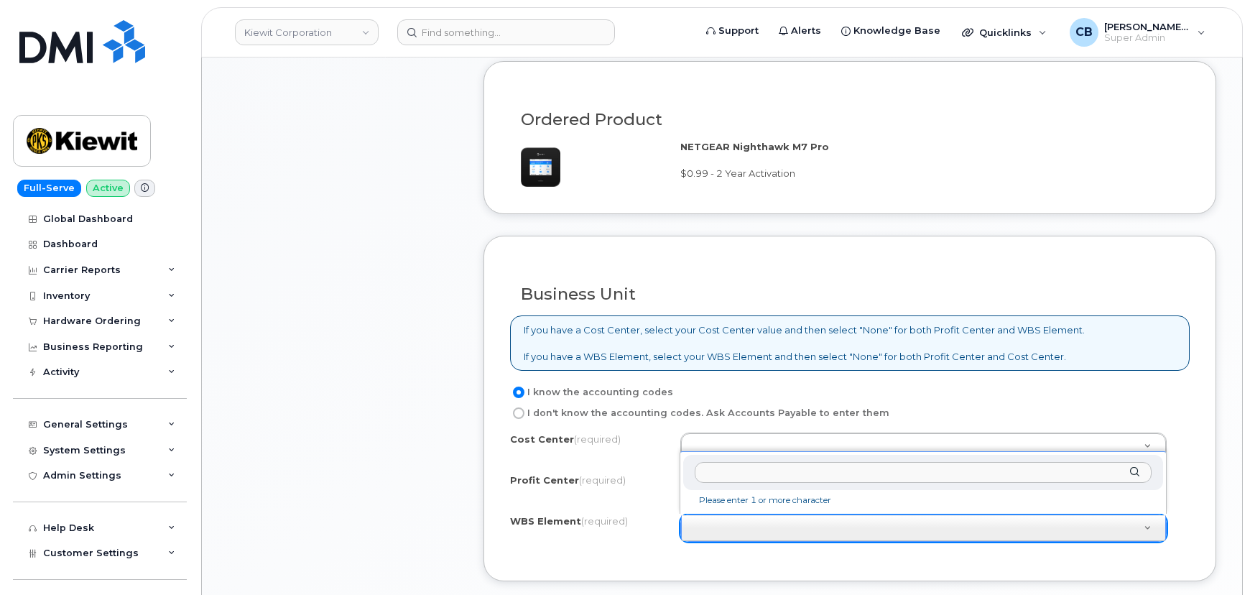
type input "106021"
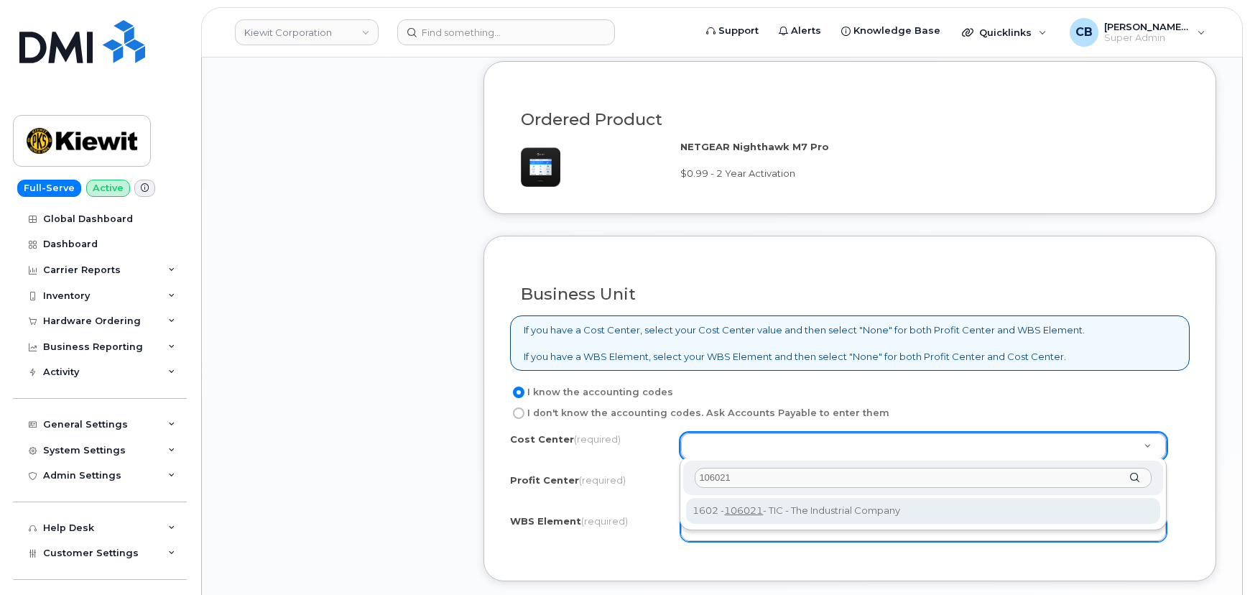
type input "106021"
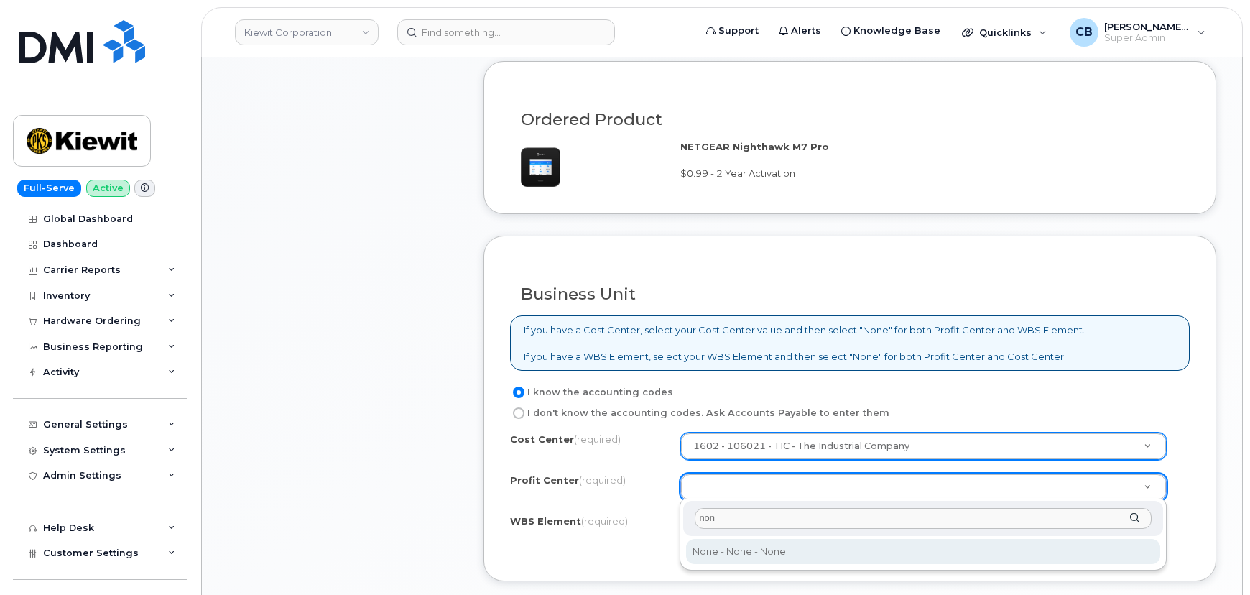
type input "non"
select select "None"
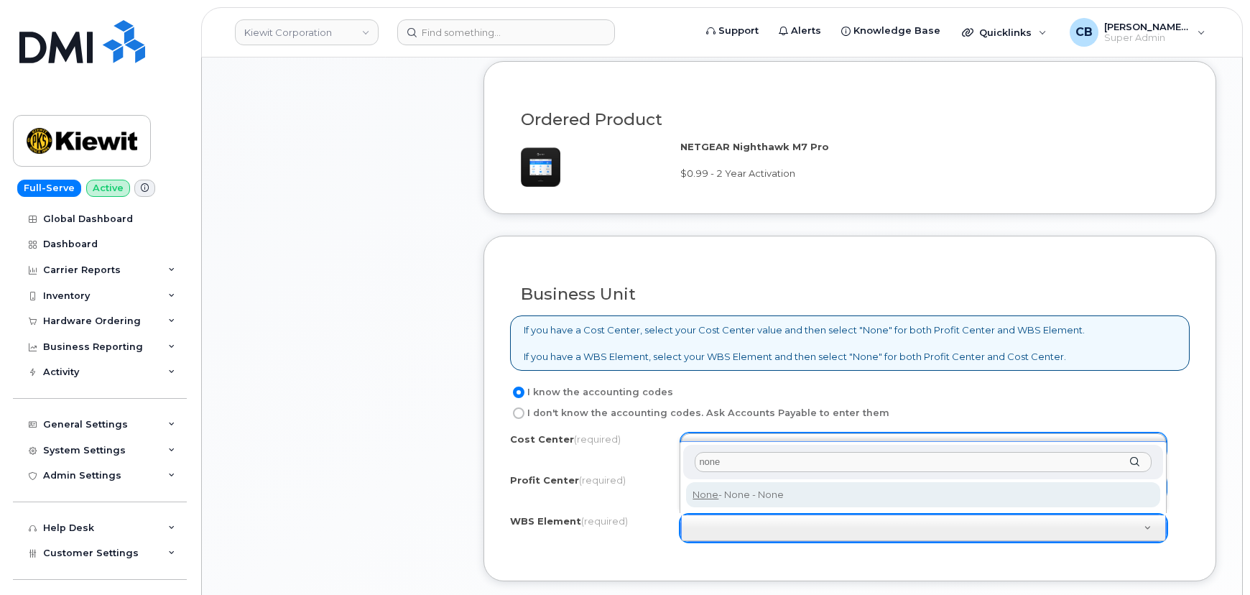
type input "none"
type input "None"
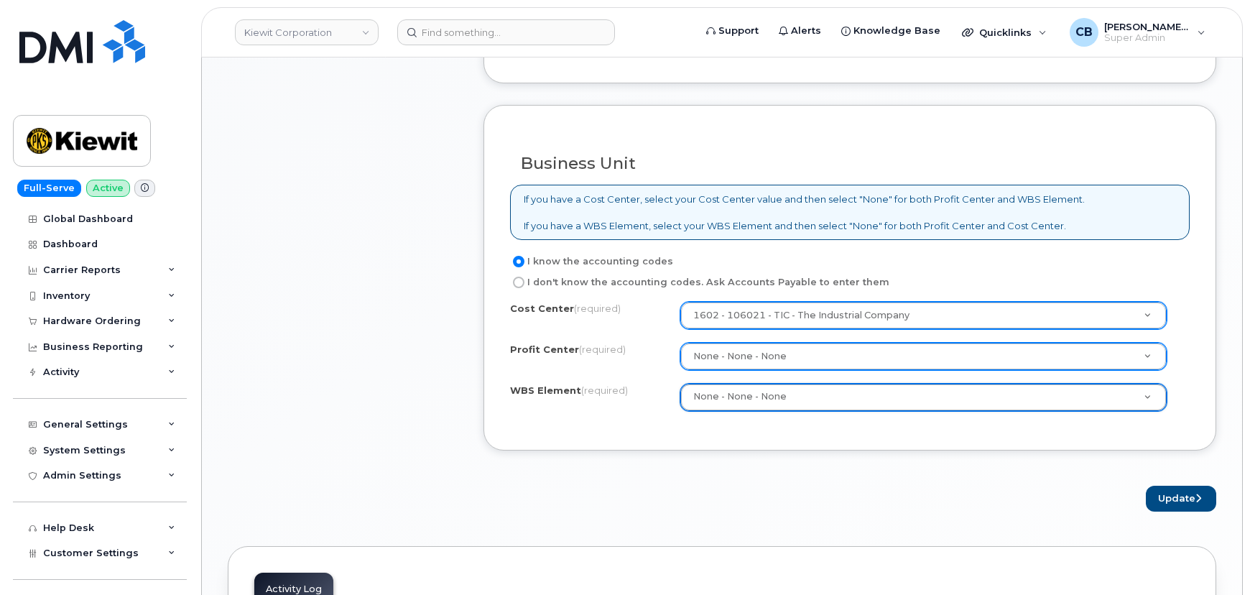
scroll to position [1176, 0]
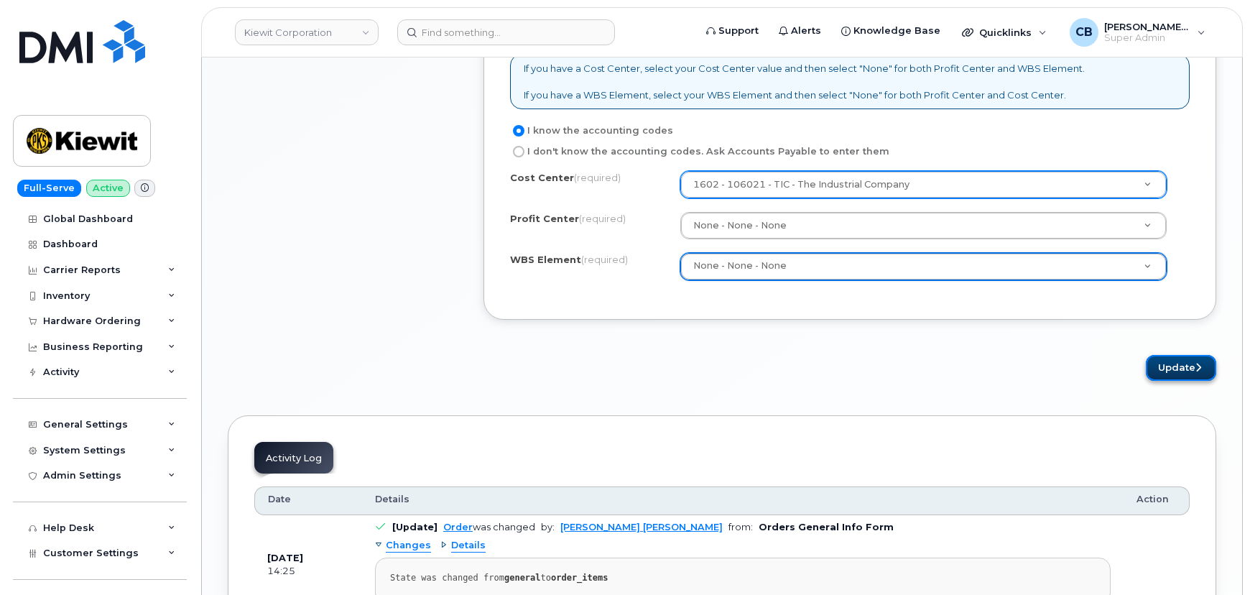
click at [1176, 359] on button "Update" at bounding box center [1181, 368] width 70 height 27
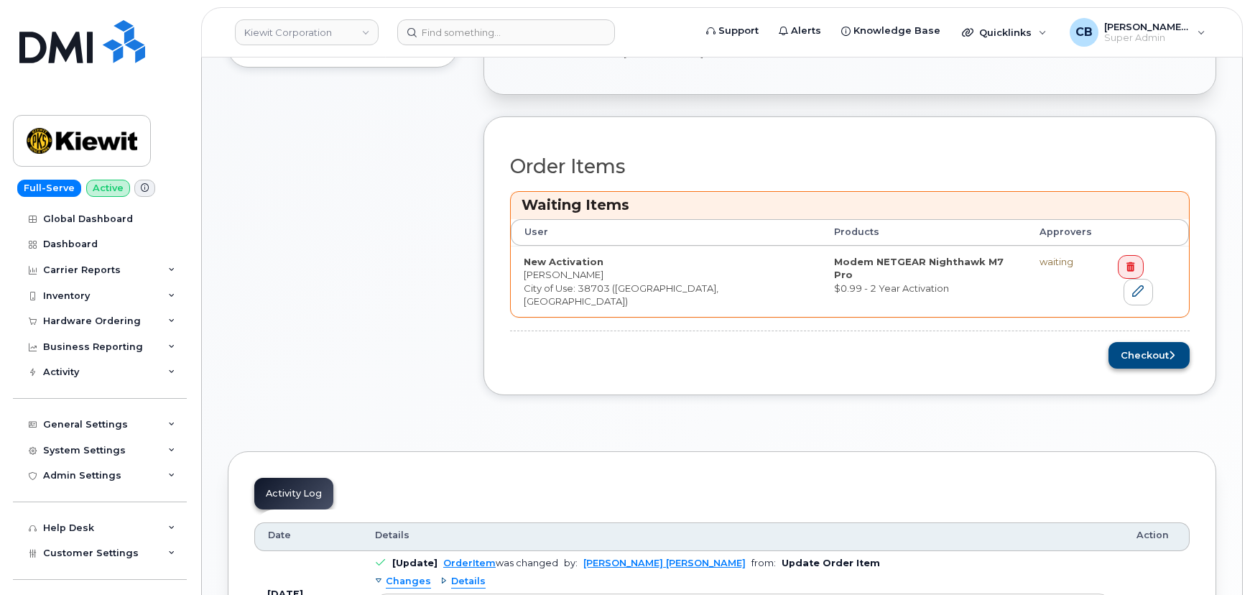
scroll to position [522, 0]
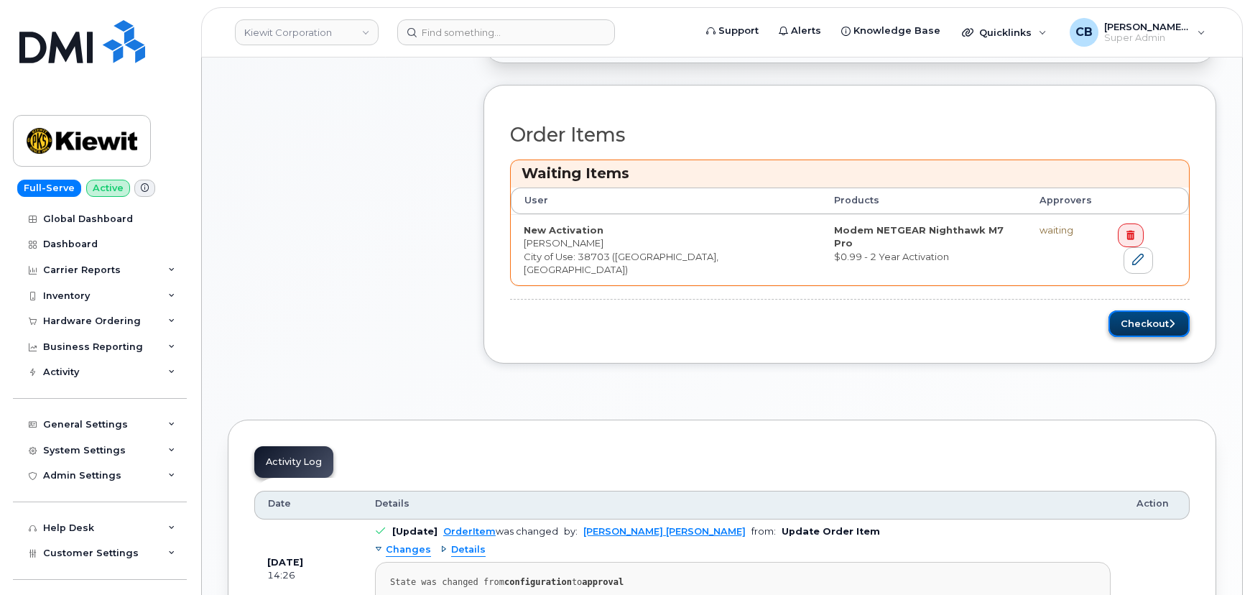
click at [1145, 310] on button "Checkout" at bounding box center [1149, 323] width 81 height 27
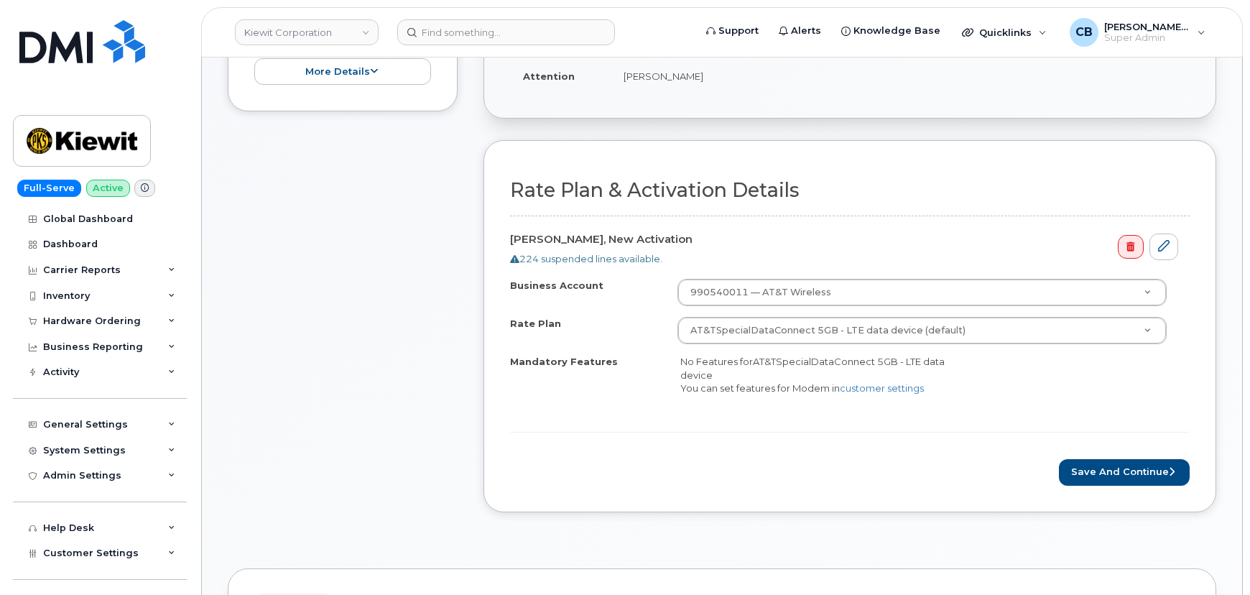
scroll to position [392, 0]
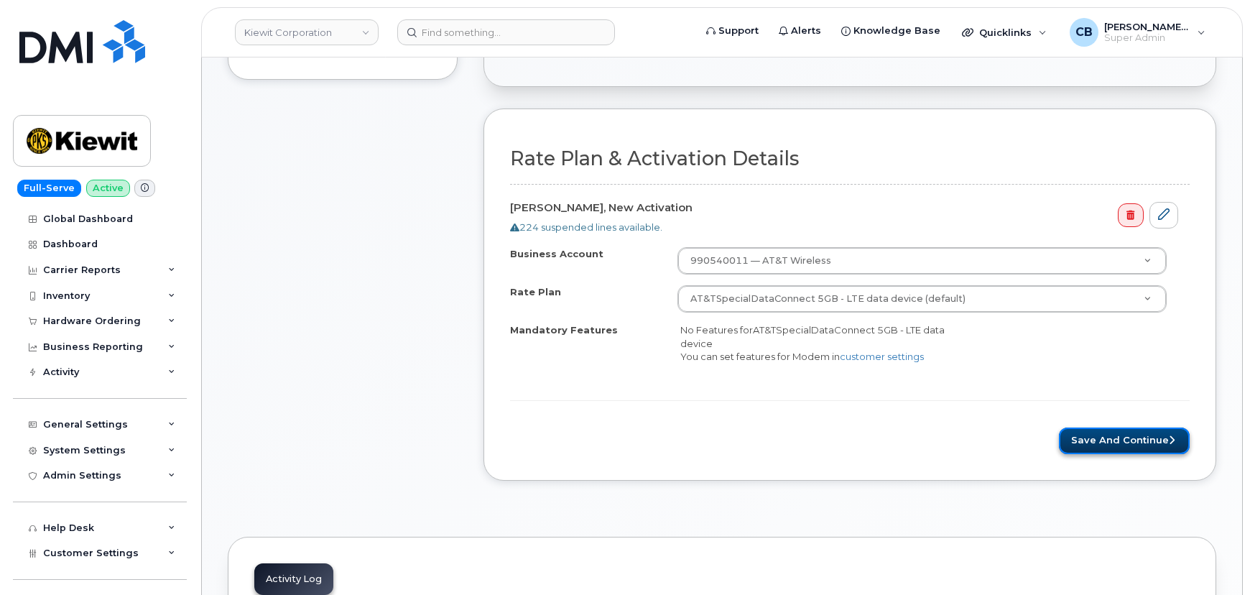
click at [1084, 429] on button "Save and Continue" at bounding box center [1124, 441] width 131 height 27
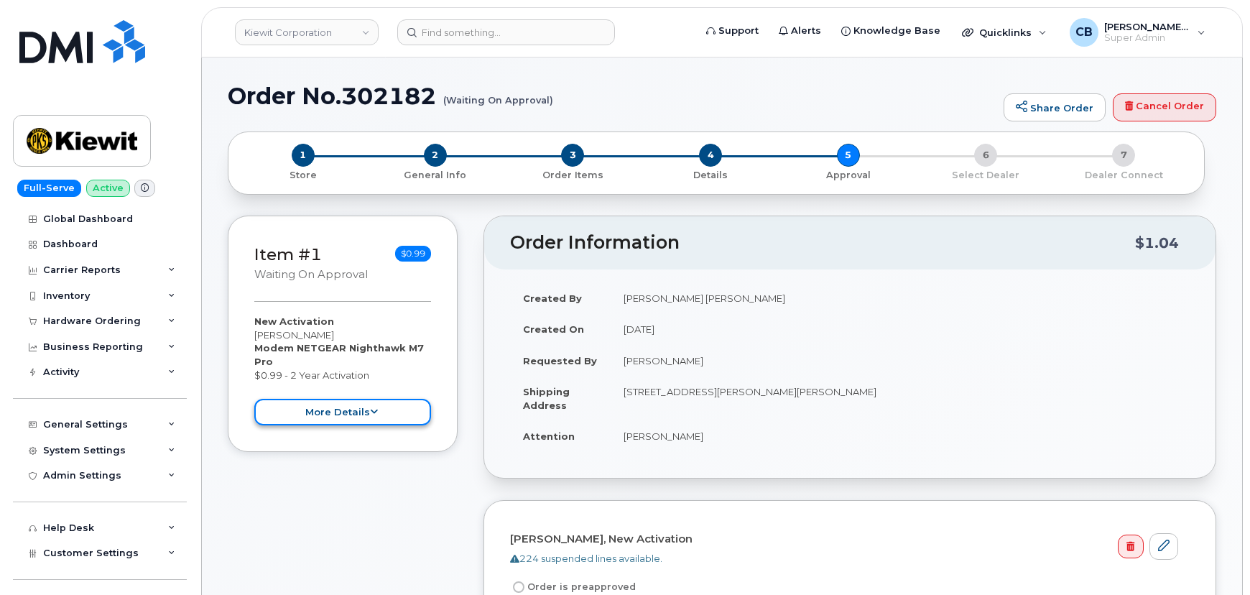
click at [367, 410] on button "more details" at bounding box center [342, 412] width 177 height 27
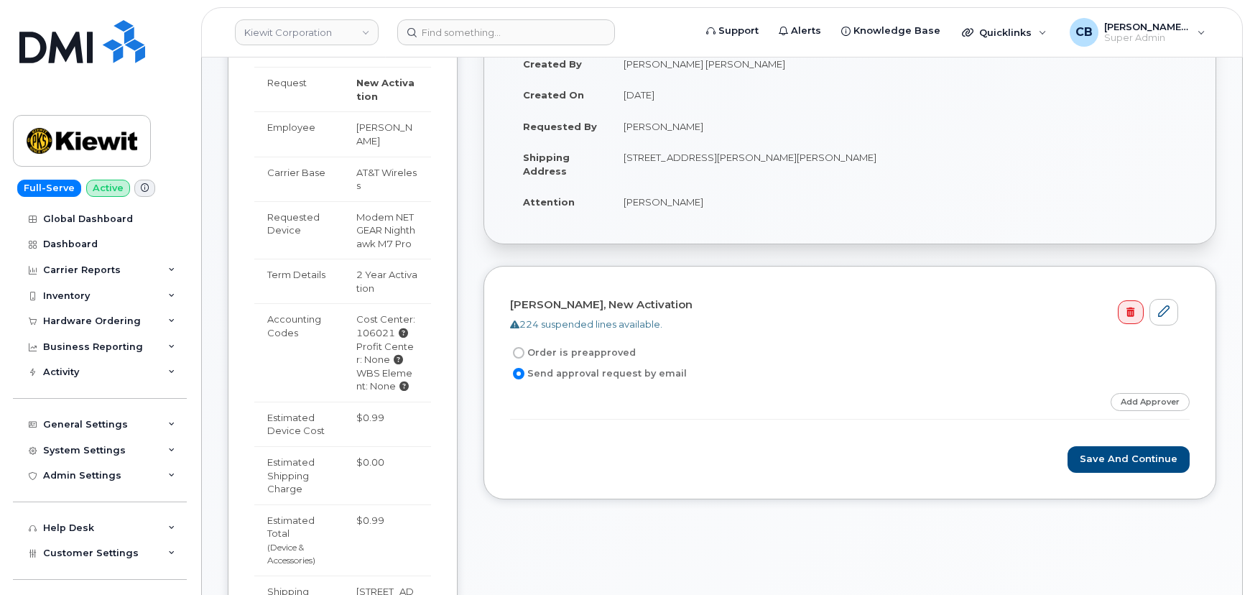
scroll to position [261, 0]
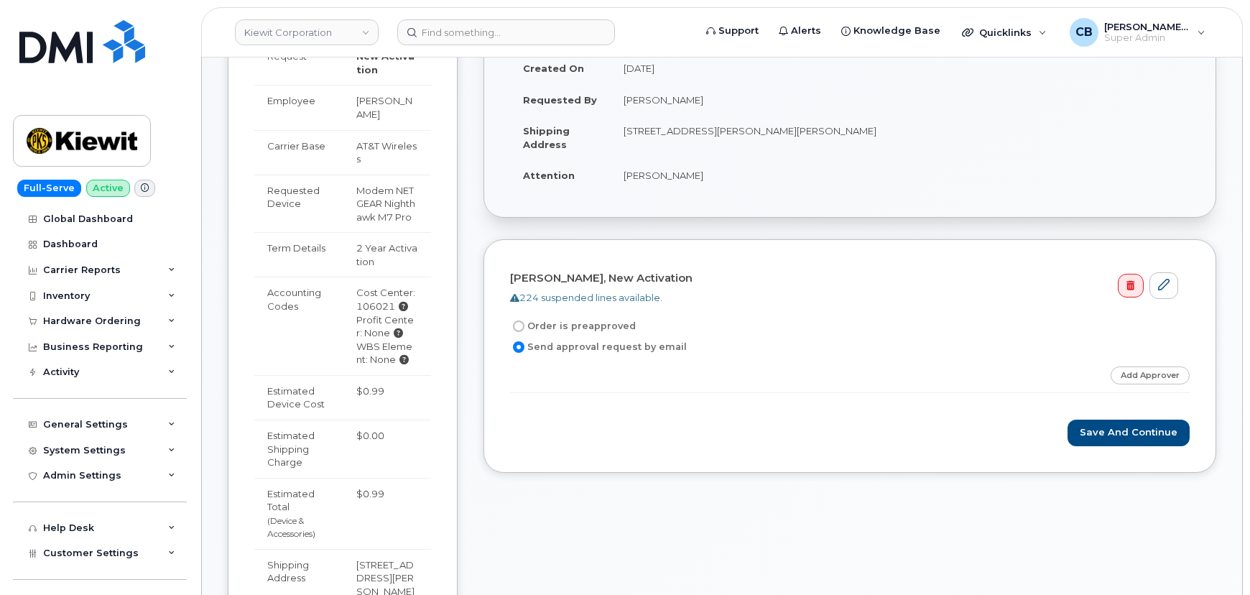
drag, startPoint x: 355, startPoint y: 315, endPoint x: 395, endPoint y: 319, distance: 40.4
click at [395, 319] on td "Cost Center: 106021 Profit Center: None WBS Element: None" at bounding box center [387, 326] width 88 height 98
copy div "106021"
click at [537, 434] on div "Save and Continue" at bounding box center [850, 433] width 680 height 27
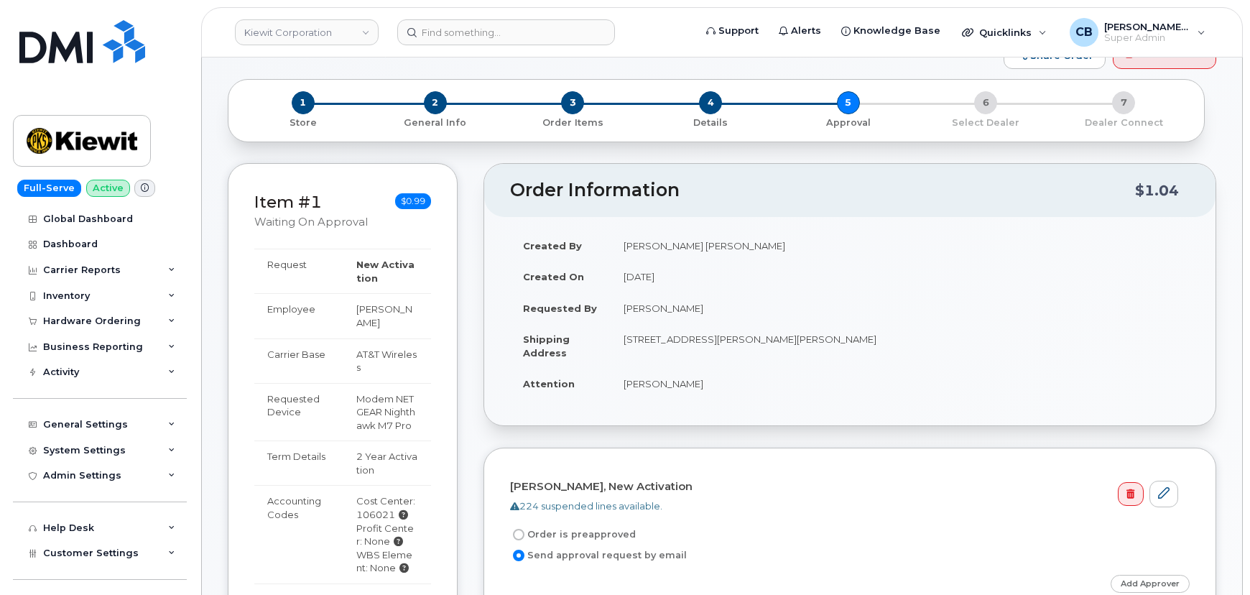
scroll to position [0, 0]
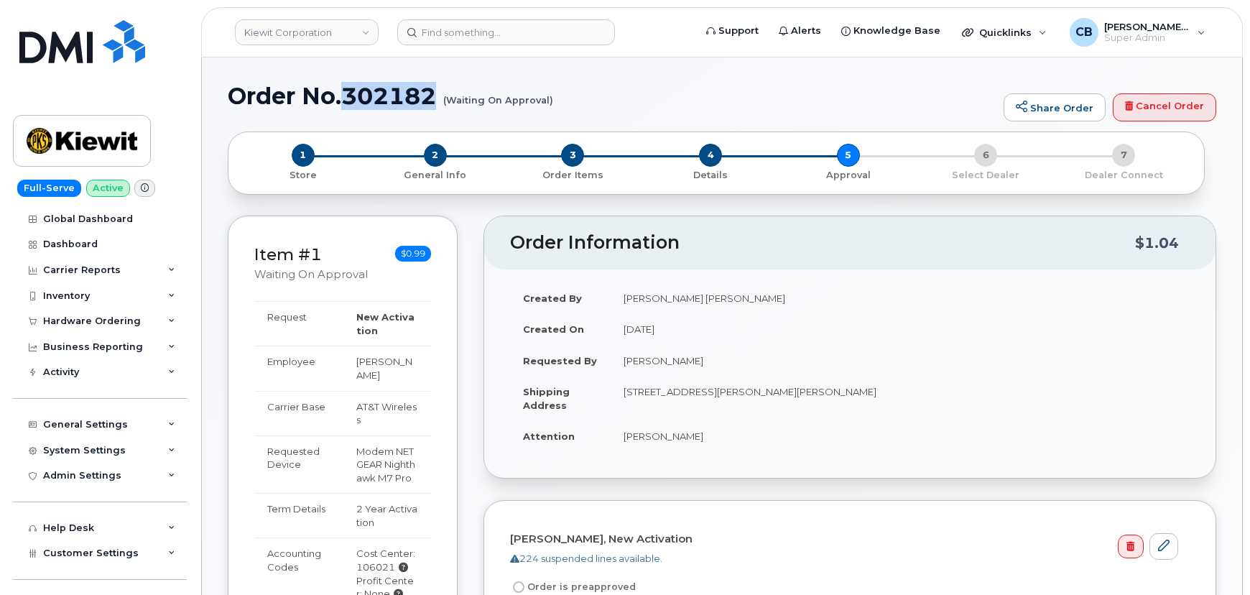
drag, startPoint x: 440, startPoint y: 96, endPoint x: 346, endPoint y: 96, distance: 94.8
click at [346, 96] on h1 "Order No.302182 (Waiting On Approval)" at bounding box center [612, 95] width 769 height 25
copy h1 "302182"
click at [63, 317] on div "Hardware Ordering" at bounding box center [92, 320] width 98 height 11
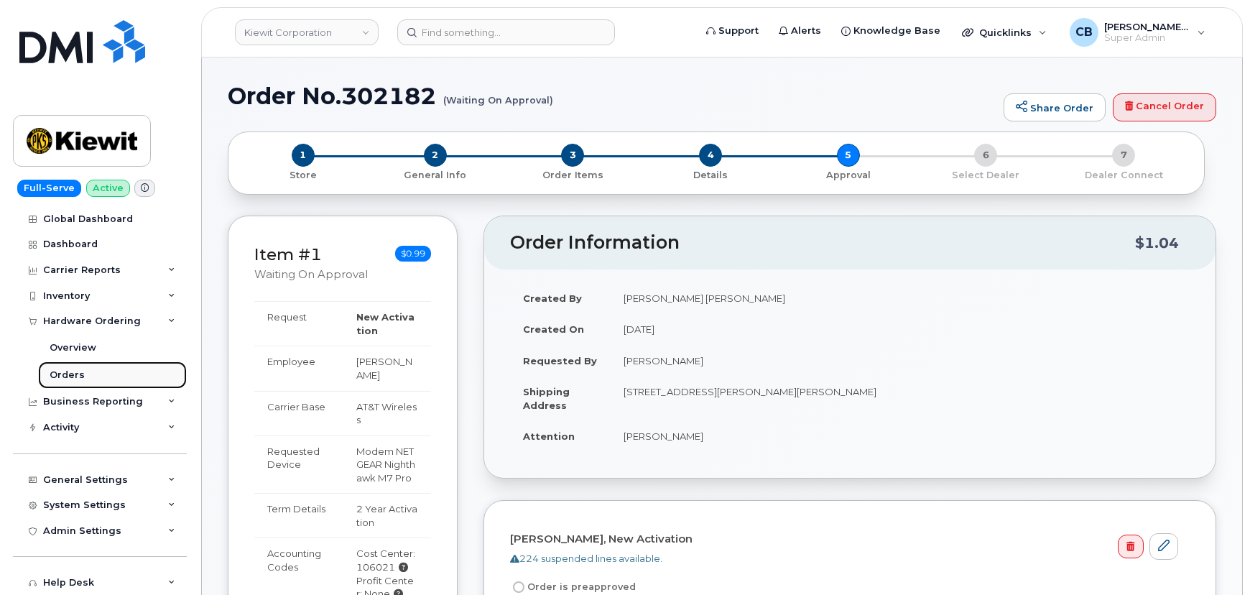
click at [72, 374] on div "Orders" at bounding box center [67, 375] width 35 height 13
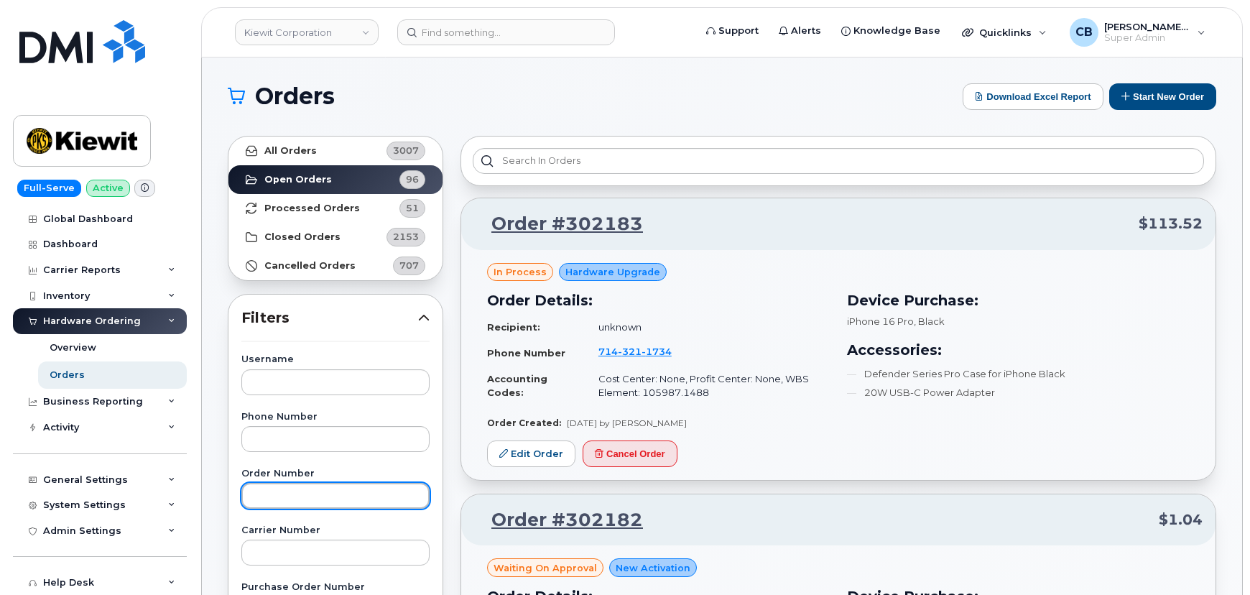
click at [303, 502] on input "text" at bounding box center [335, 496] width 188 height 26
paste input "302182"
type input "302182"
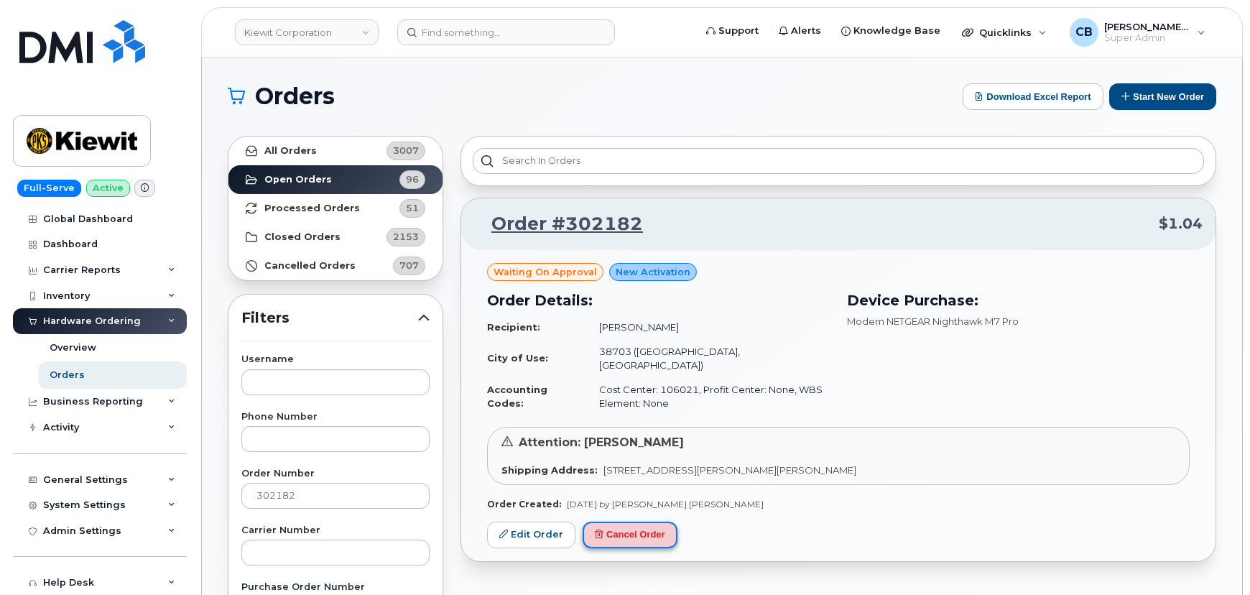
click at [617, 522] on button "Cancel Order" at bounding box center [630, 535] width 95 height 27
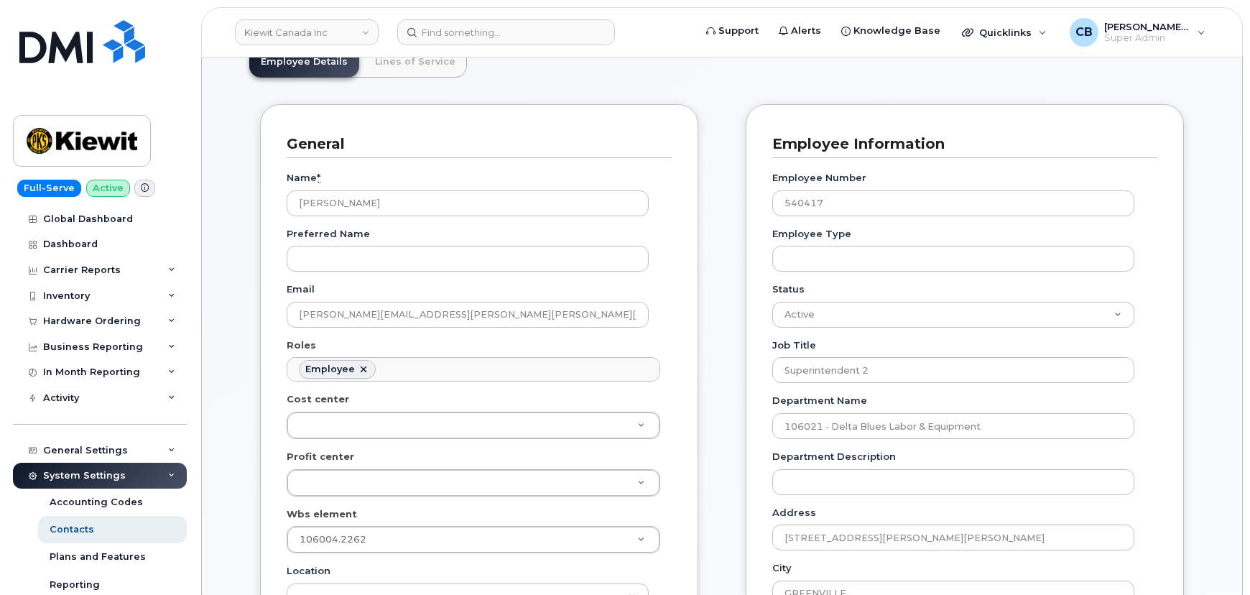
scroll to position [261, 0]
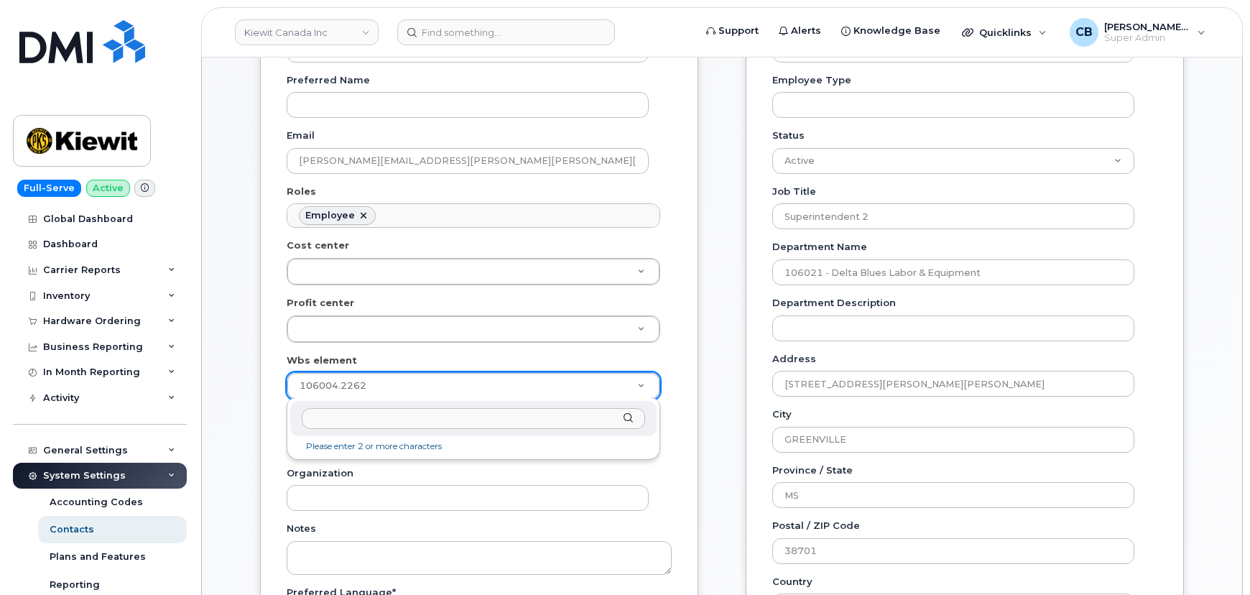
drag, startPoint x: 379, startPoint y: 380, endPoint x: 267, endPoint y: 380, distance: 112.1
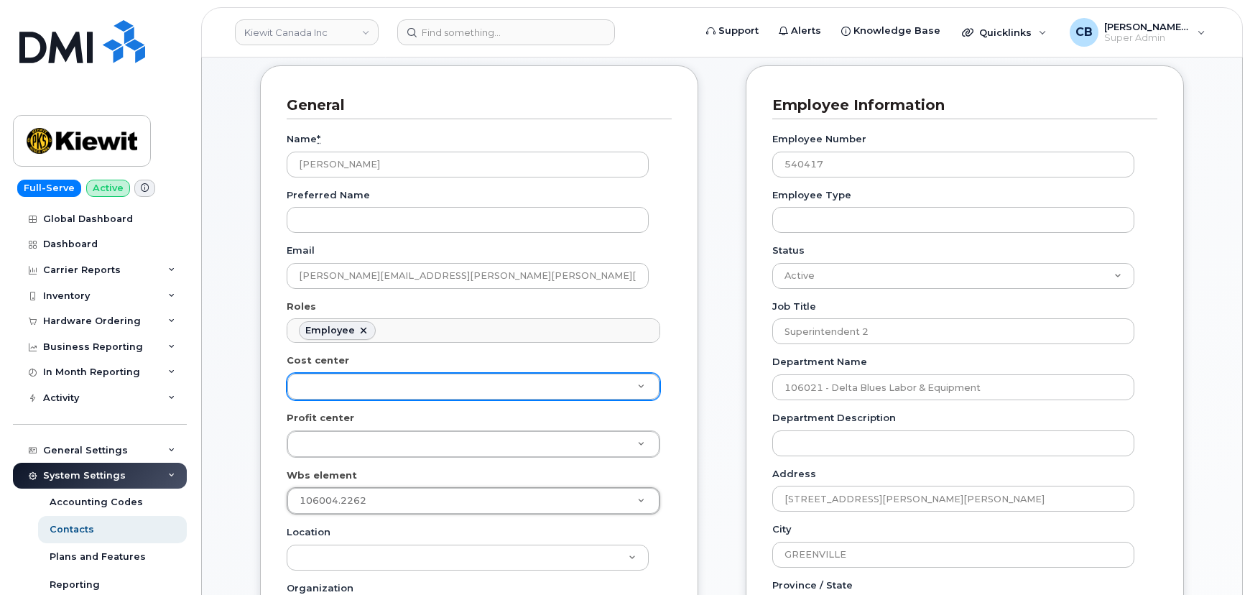
scroll to position [130, 0]
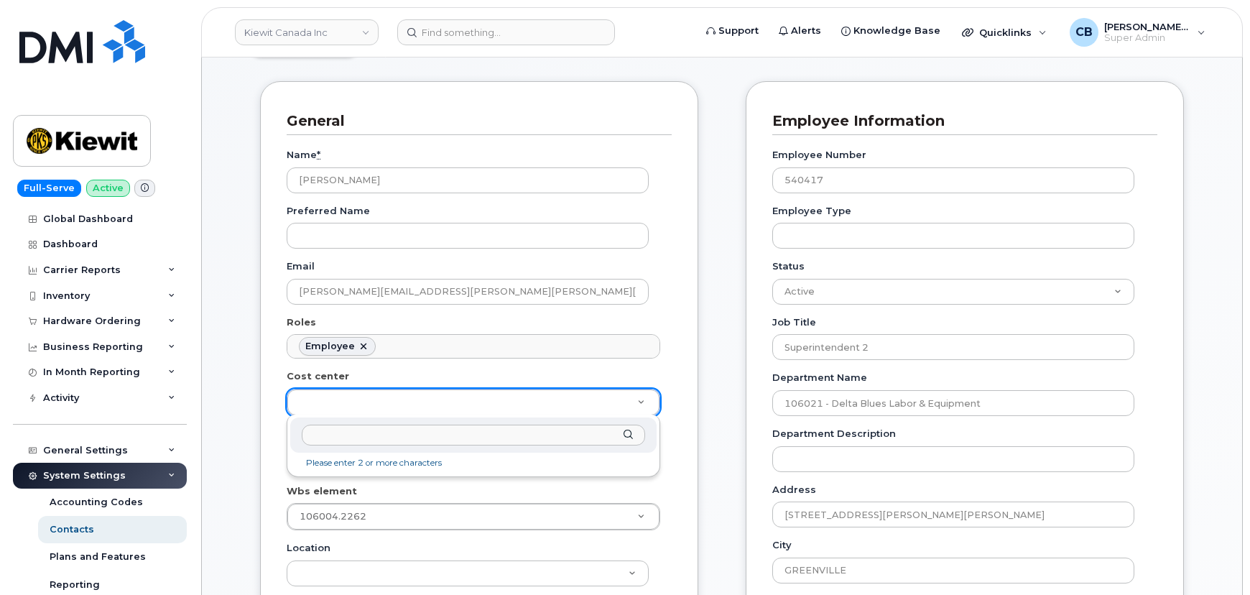
click at [369, 431] on input "text" at bounding box center [473, 435] width 343 height 21
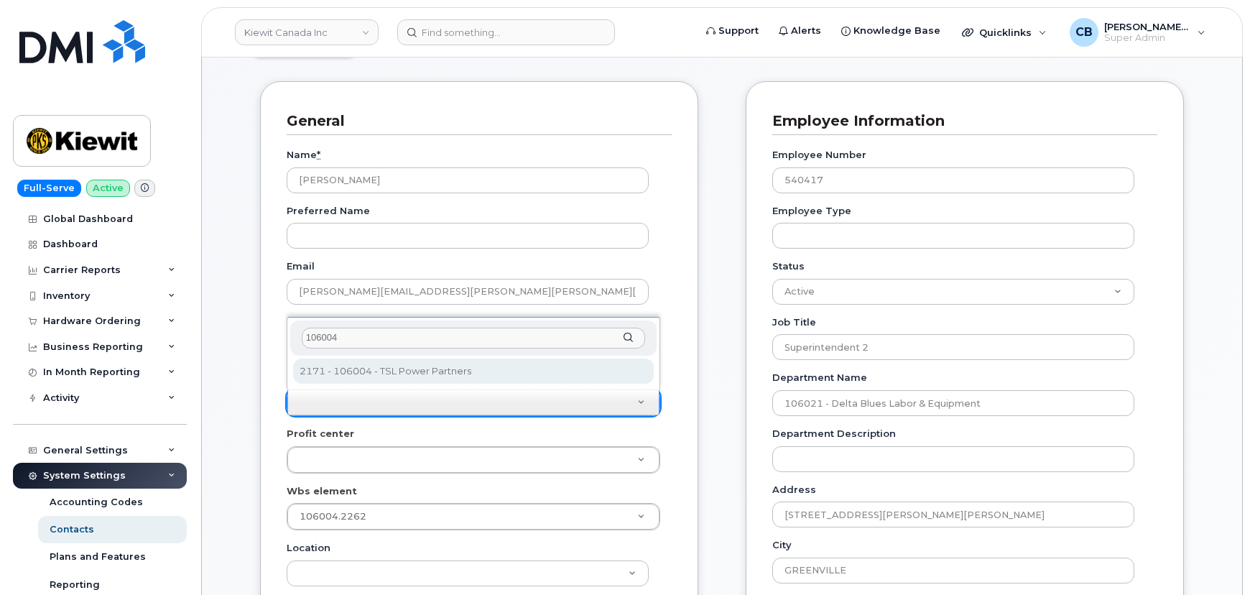
type input "106004"
type input "29559588"
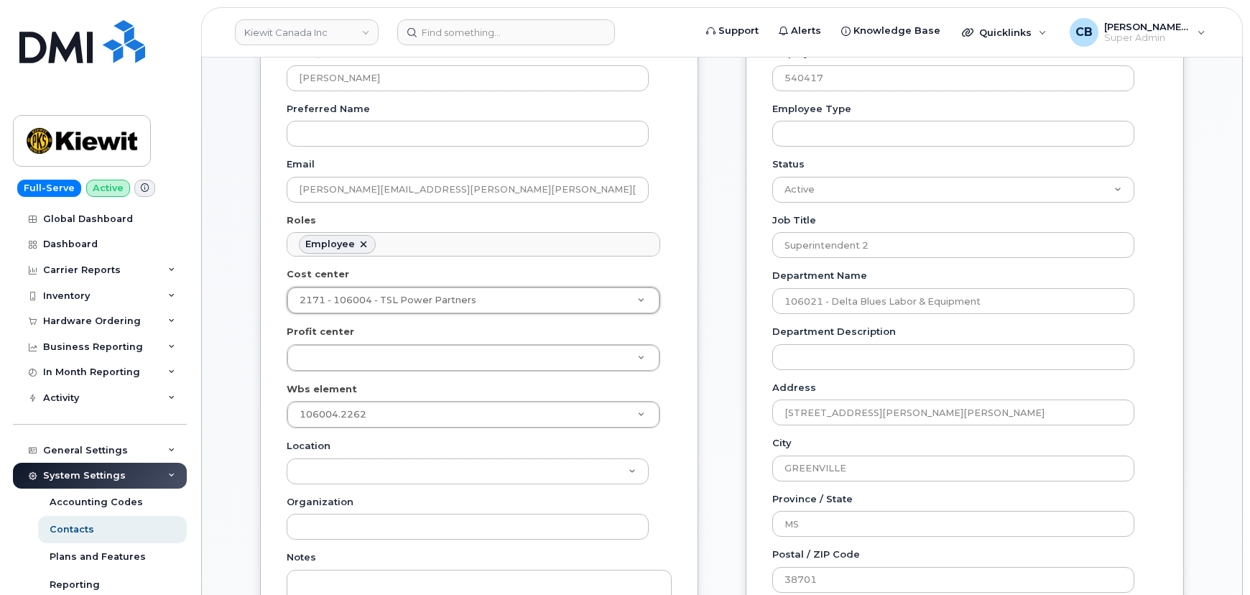
scroll to position [392, 0]
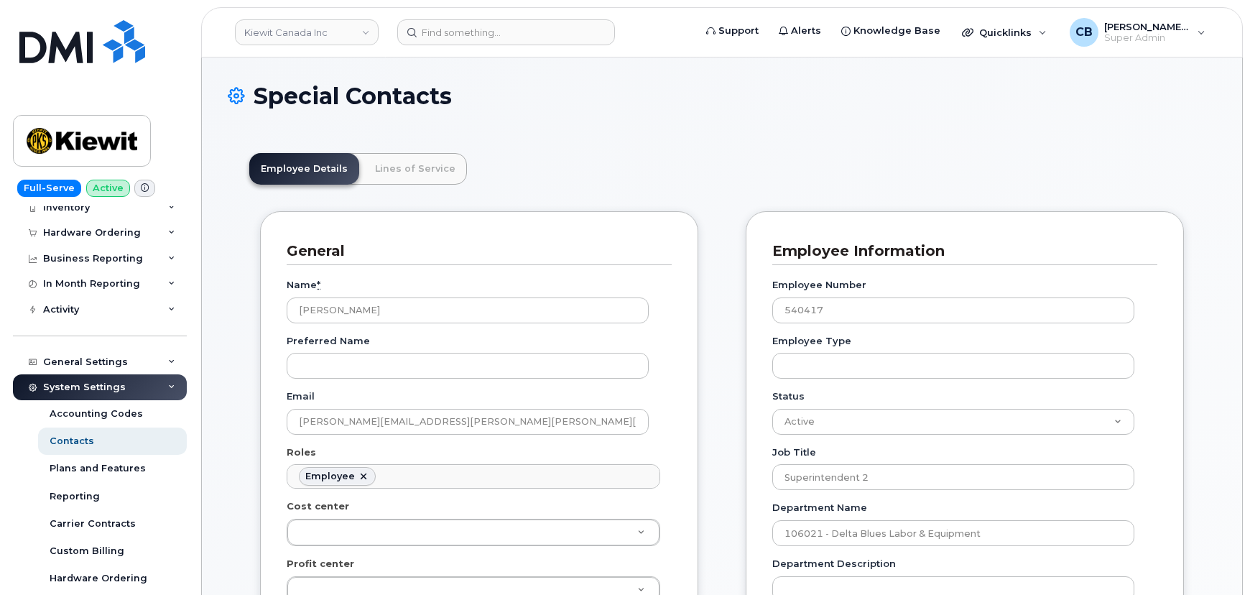
scroll to position [86, 0]
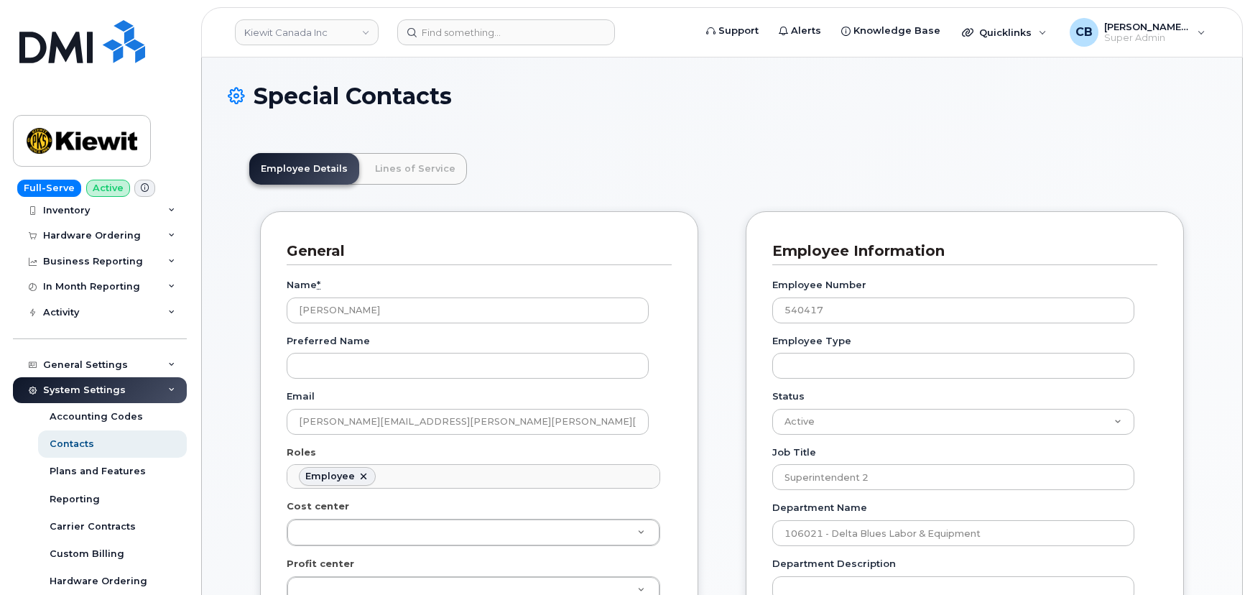
click at [168, 390] on icon at bounding box center [171, 390] width 7 height 7
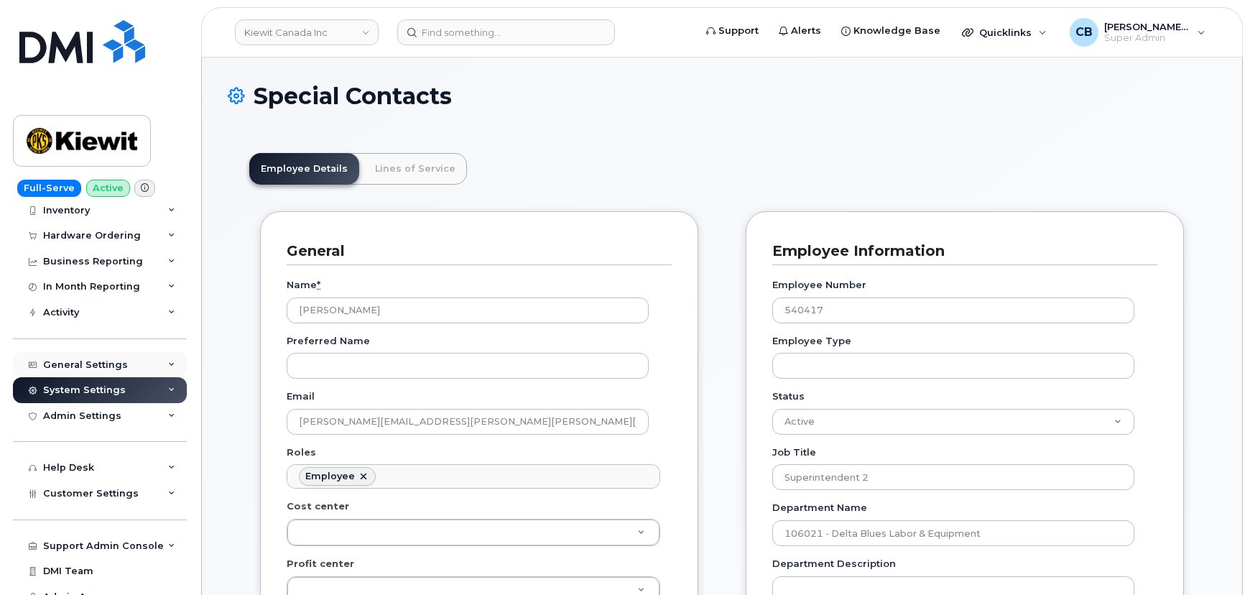
click at [168, 361] on icon at bounding box center [171, 364] width 7 height 7
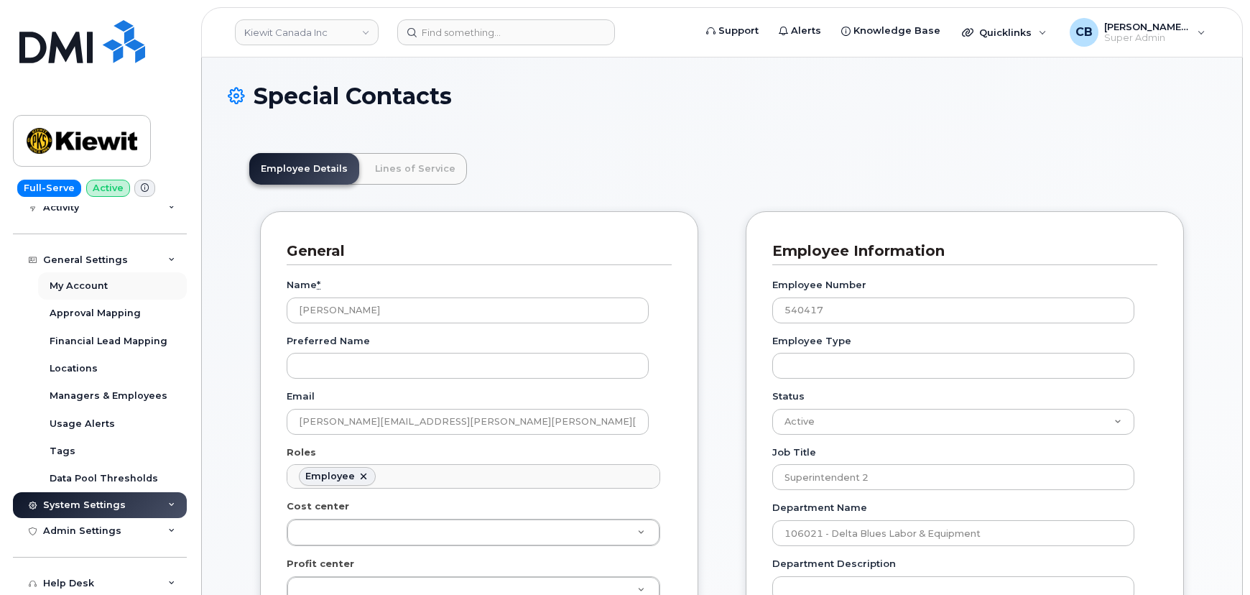
scroll to position [216, 0]
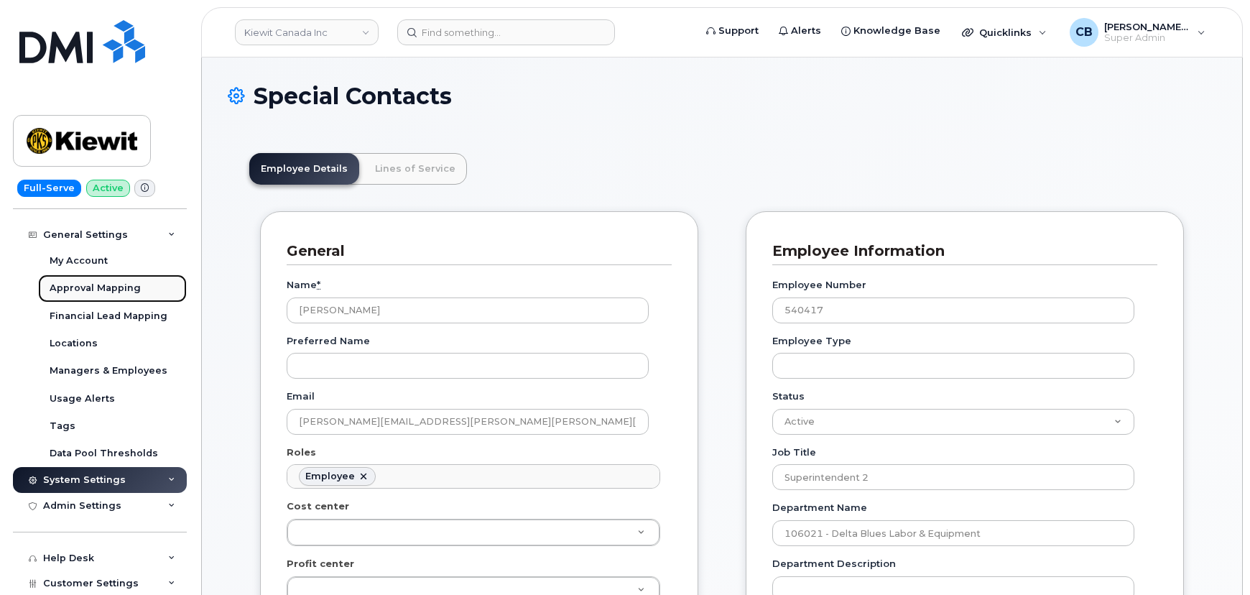
click at [95, 284] on div "Approval Mapping" at bounding box center [95, 288] width 91 height 13
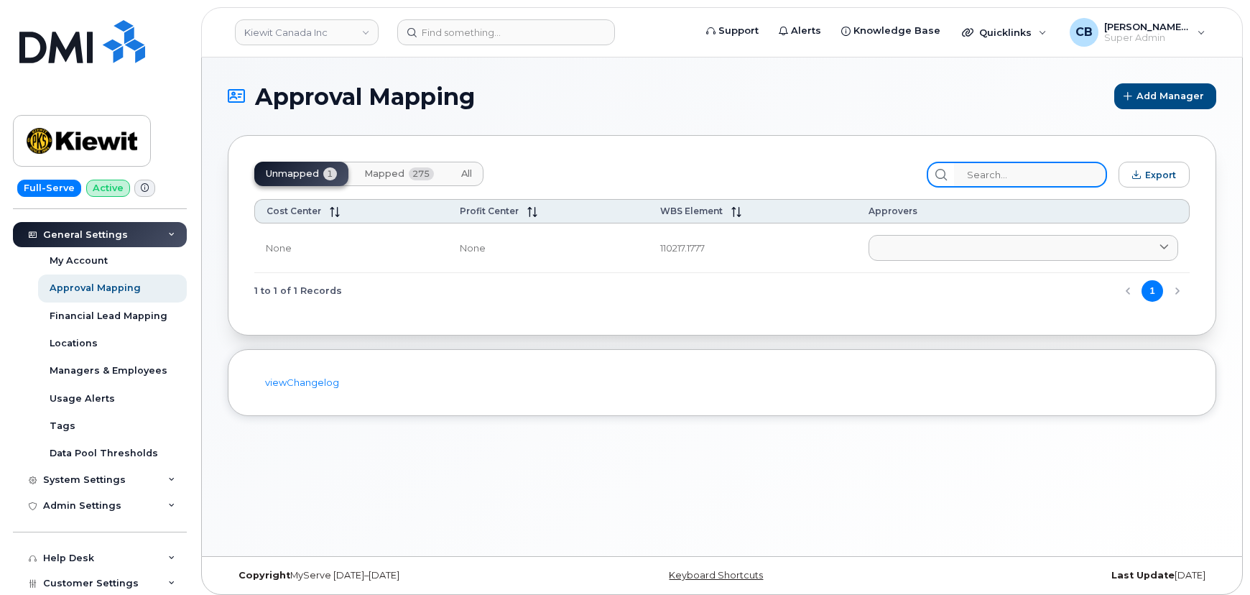
click at [994, 174] on input "search" at bounding box center [1030, 175] width 153 height 26
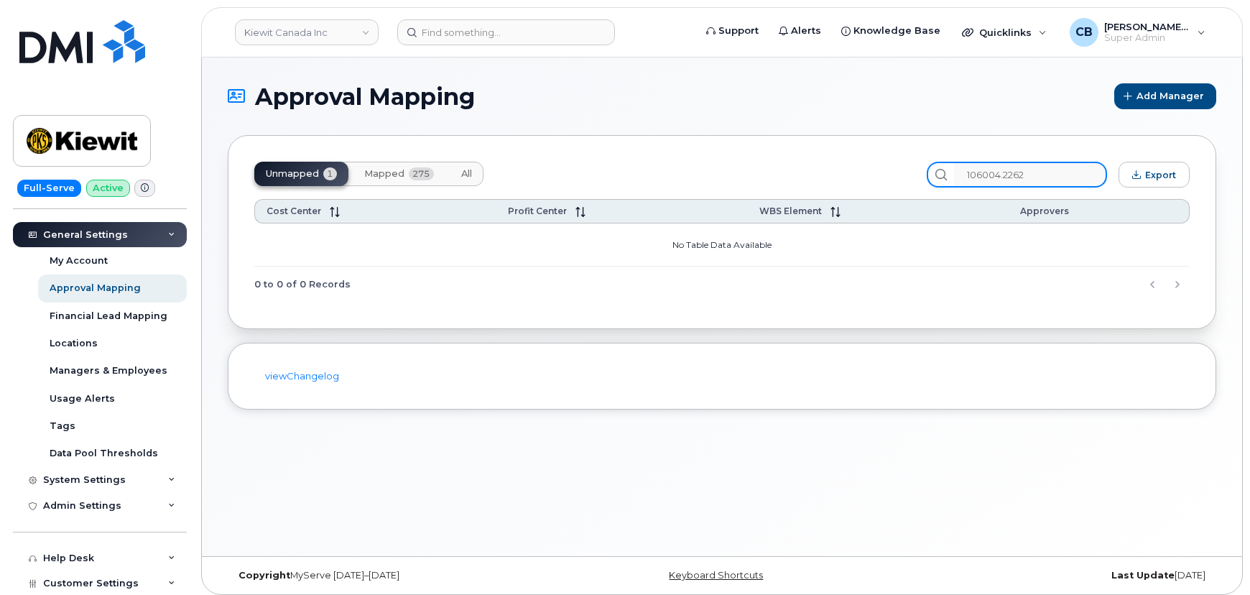
type input "106004.2262"
click at [398, 174] on span "Mapped" at bounding box center [384, 173] width 40 height 11
drag, startPoint x: 1045, startPoint y: 176, endPoint x: 969, endPoint y: 170, distance: 76.4
click at [969, 170] on input "106004.2262" at bounding box center [1030, 175] width 153 height 26
click at [1032, 169] on input "106004.2262" at bounding box center [1030, 175] width 153 height 26
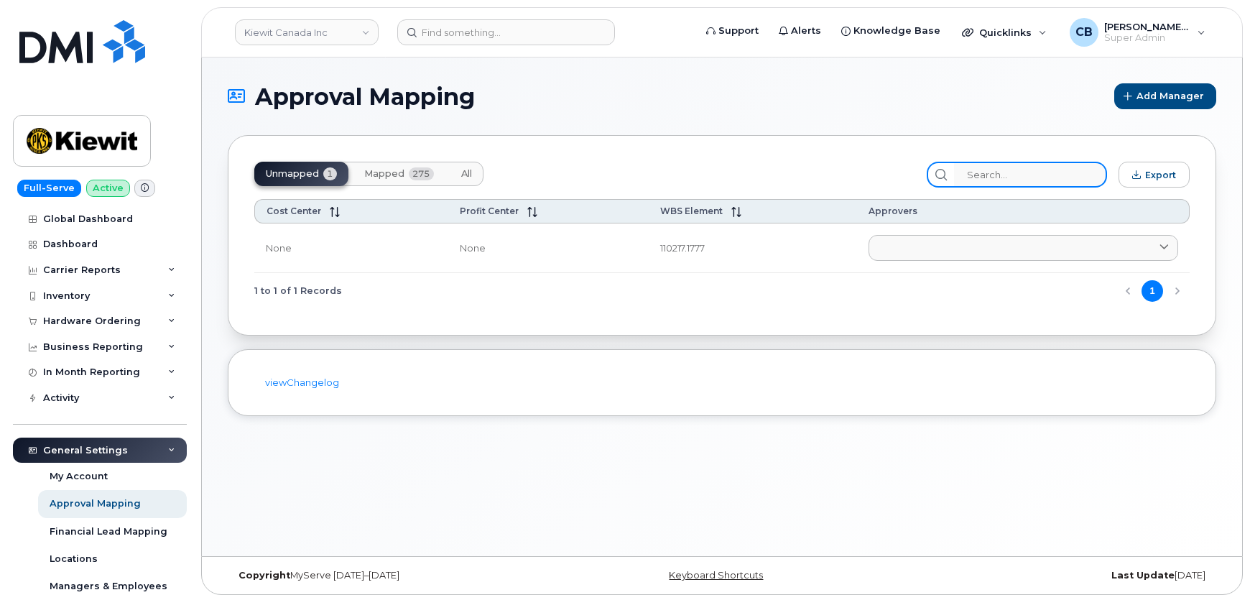
click at [1014, 167] on input "search" at bounding box center [1030, 175] width 153 height 26
paste input "106004.2262"
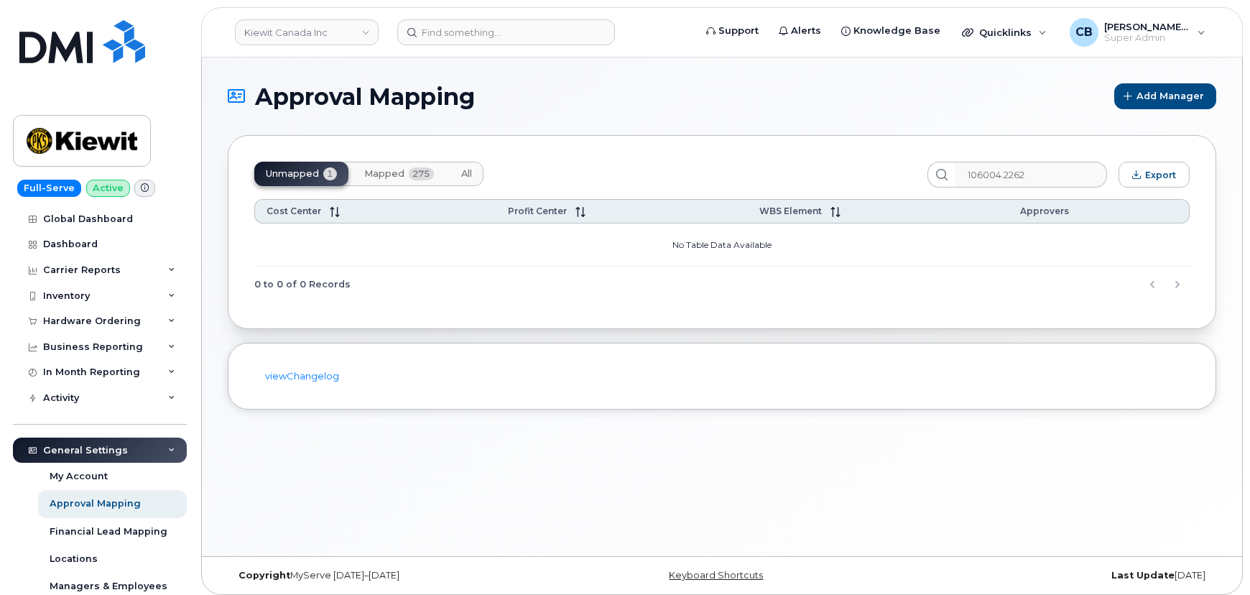
click at [403, 171] on button "Mapped 275" at bounding box center [399, 174] width 93 height 24
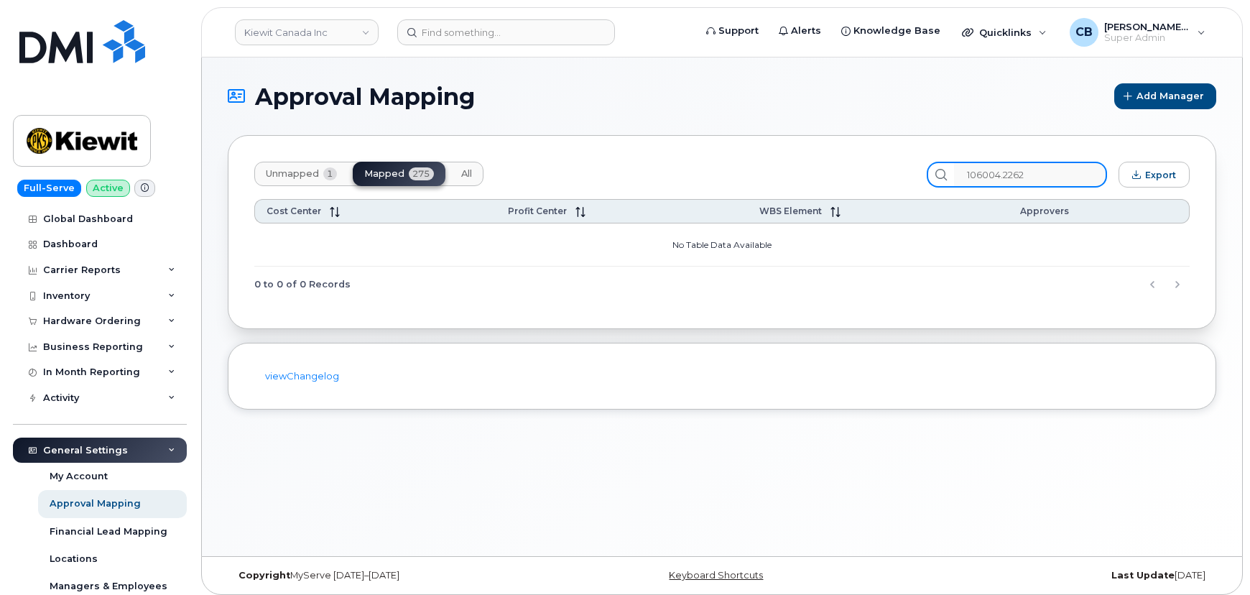
drag, startPoint x: 1059, startPoint y: 172, endPoint x: 950, endPoint y: 172, distance: 109.2
click at [950, 172] on div "106004.2262" at bounding box center [1017, 175] width 180 height 26
click at [1053, 167] on input "2171" at bounding box center [1030, 175] width 153 height 26
type input "2171"
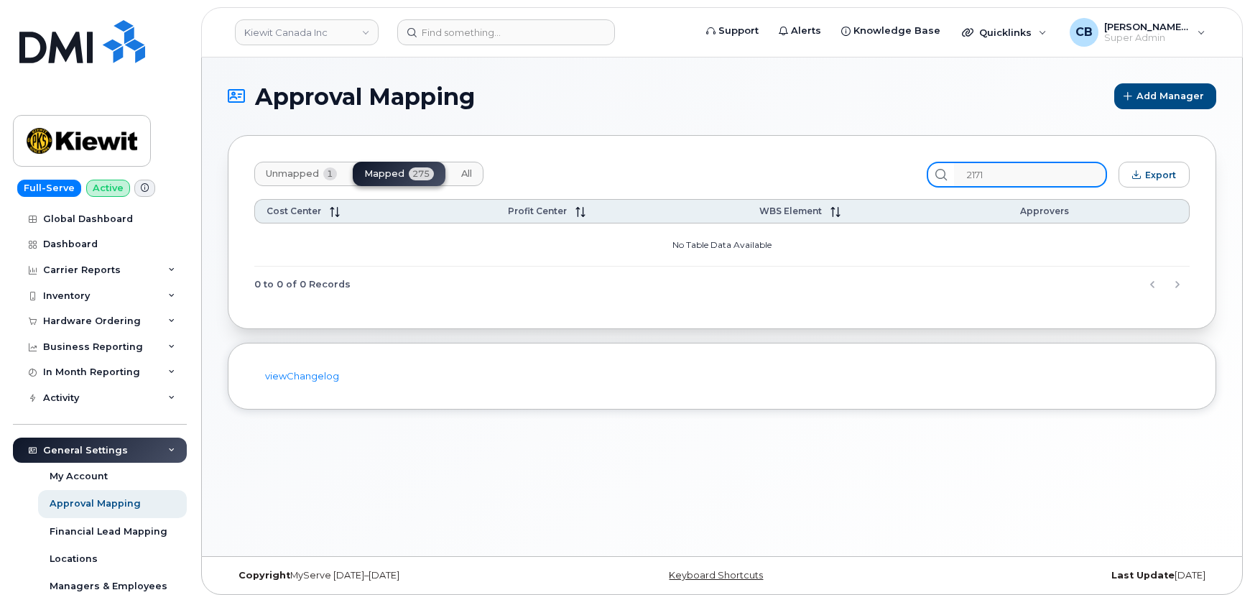
drag, startPoint x: 1005, startPoint y: 173, endPoint x: 966, endPoint y: 168, distance: 39.1
click at [966, 168] on div "2171" at bounding box center [1017, 175] width 180 height 26
